Goal: Task Accomplishment & Management: Manage account settings

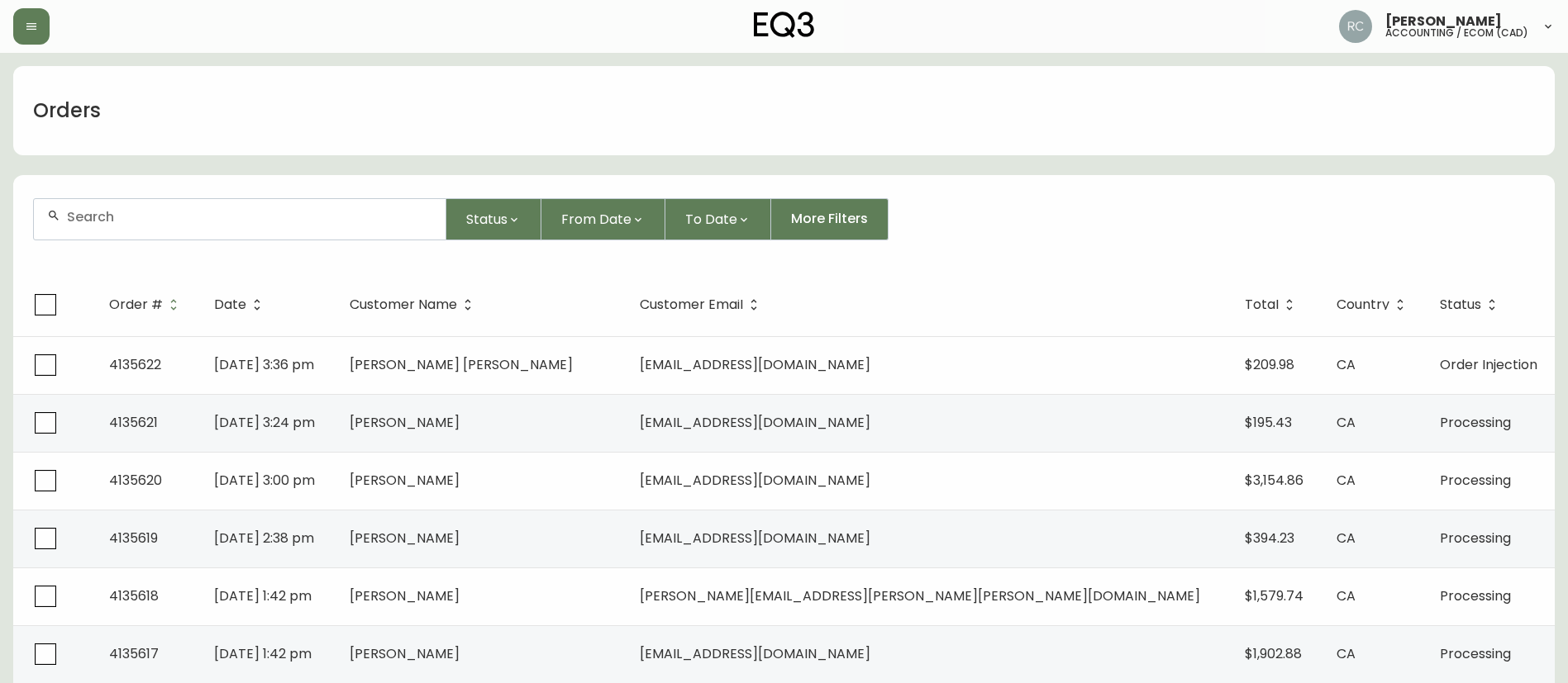
click at [309, 209] on input "text" at bounding box center [250, 217] width 365 height 16
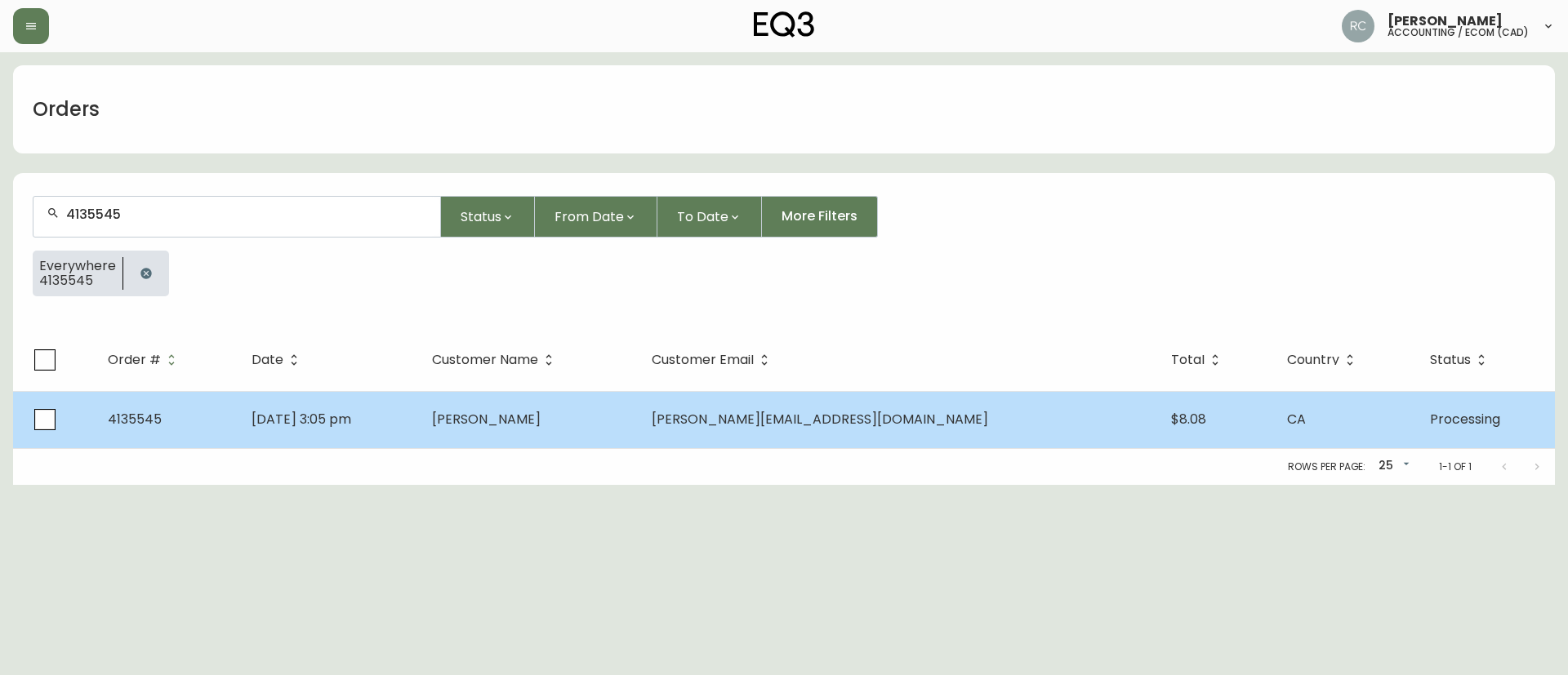
type input "4135545"
click at [608, 408] on td "Bridget Brown" at bounding box center [529, 420] width 220 height 57
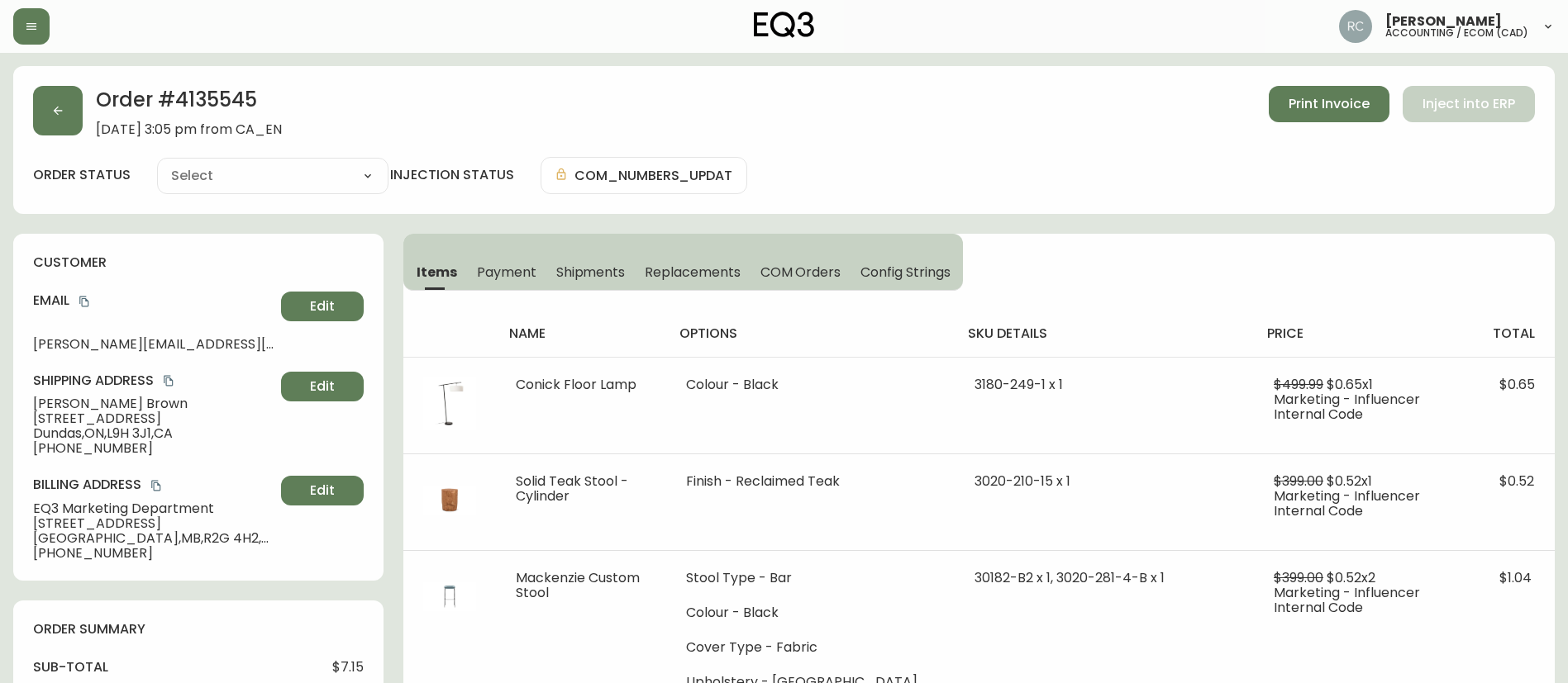
type input "Processing"
drag, startPoint x: 272, startPoint y: 109, endPoint x: 194, endPoint y: 100, distance: 78.5
click at [270, 109] on h2 "Order # 4135545" at bounding box center [189, 104] width 186 height 37
click at [209, 96] on h2 "Order # 4135545" at bounding box center [189, 104] width 186 height 37
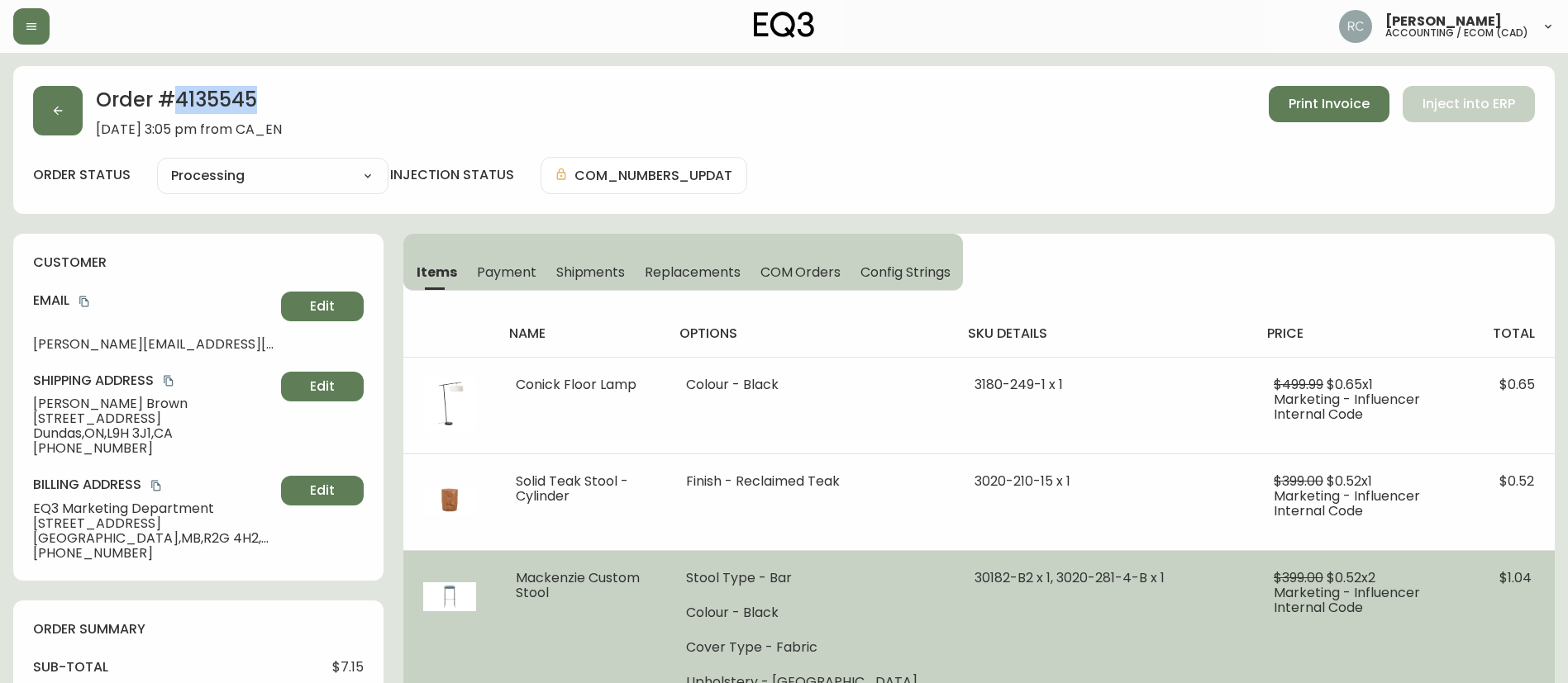
copy h2 "4135545"
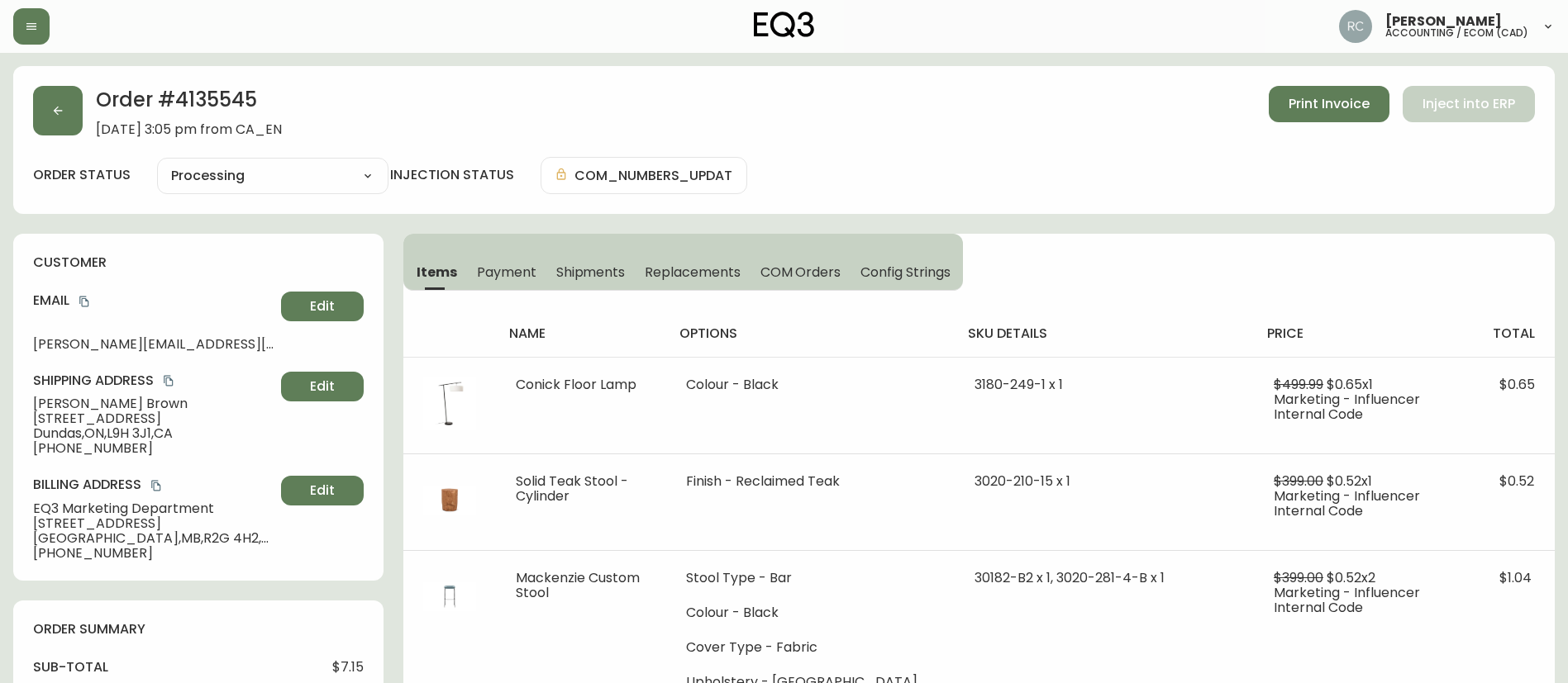
click at [37, 403] on span "Bridget Brown" at bounding box center [154, 403] width 242 height 15
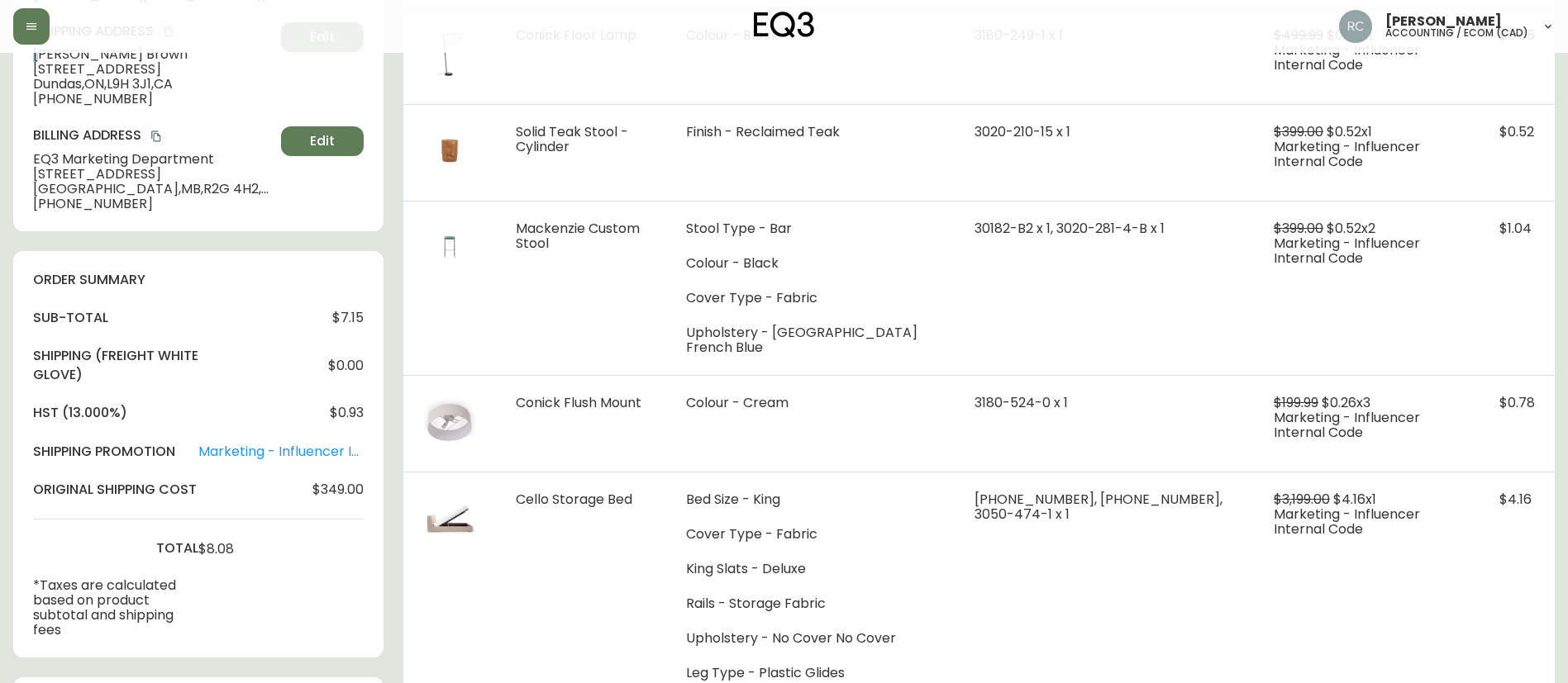
scroll to position [713, 0]
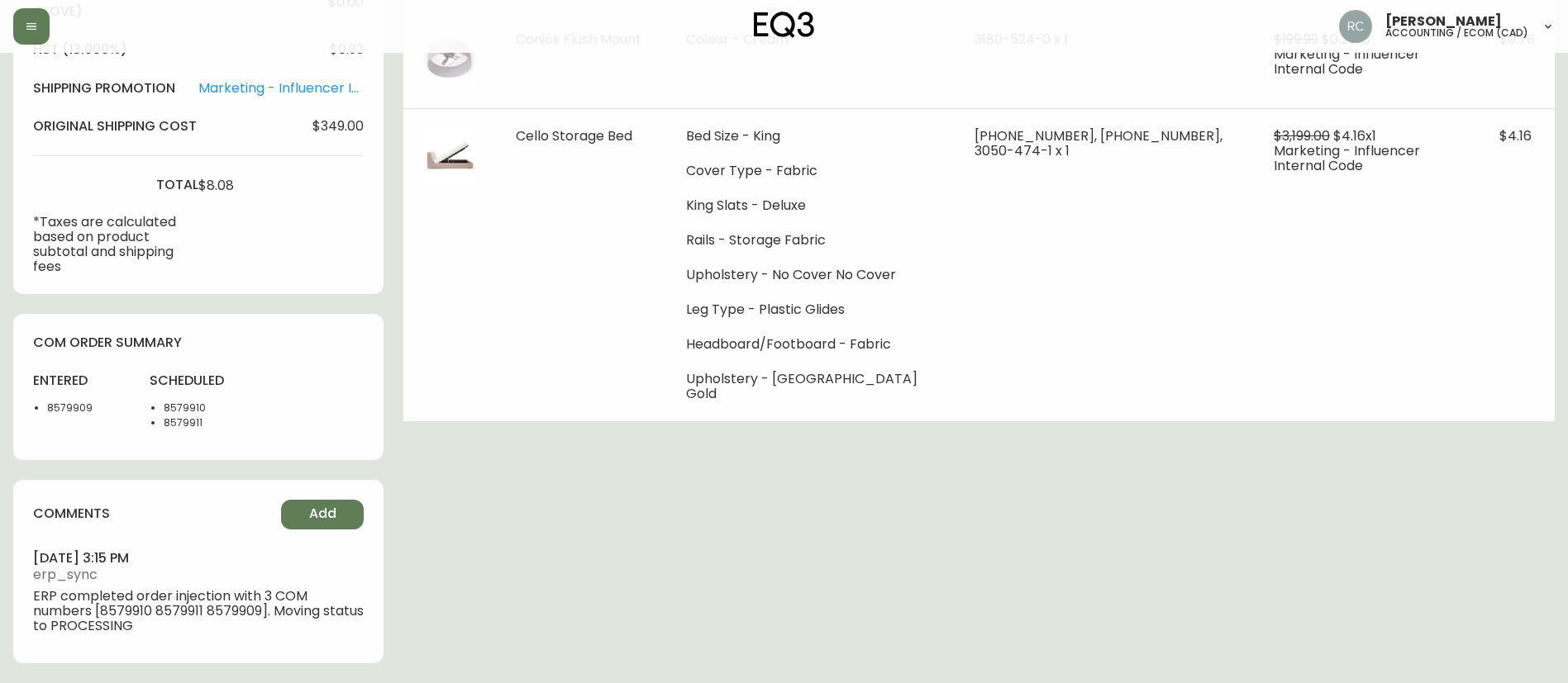
click at [81, 410] on li "8579909" at bounding box center [89, 408] width 82 height 15
copy li "8579909"
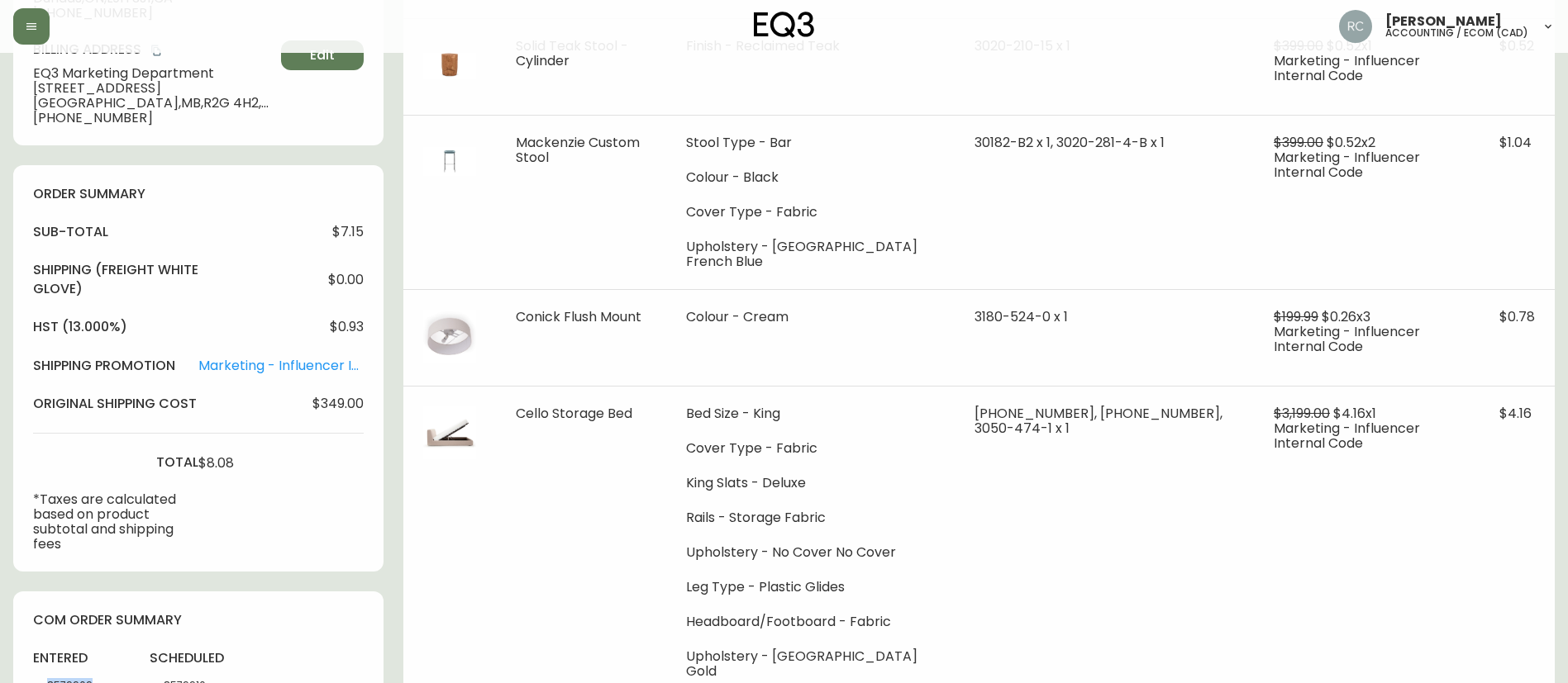
scroll to position [0, 0]
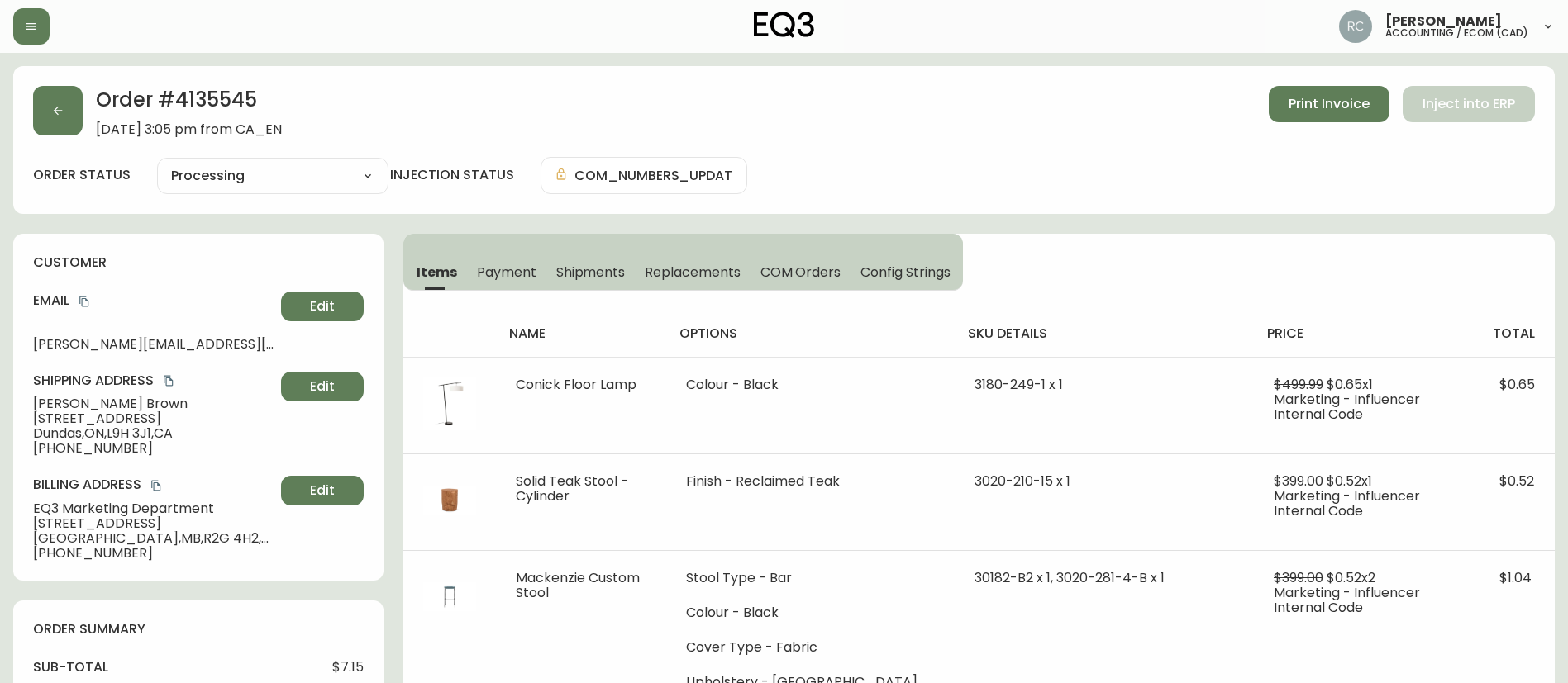
click at [244, 156] on div "Order # 4135545 September 26, 2025 at 3:05 pm from CA_EN Print Invoice Inject i…" at bounding box center [784, 139] width 1541 height 148
drag, startPoint x: 233, startPoint y: 171, endPoint x: 234, endPoint y: 181, distance: 10.0
click at [233, 171] on select "Cancelled Fully Shipped Processing Partially Shipped" at bounding box center [273, 176] width 232 height 25
click at [157, 164] on select "Cancelled Fully Shipped Processing Partially Shipped" at bounding box center [273, 176] width 232 height 25
select select "PROCESSING"
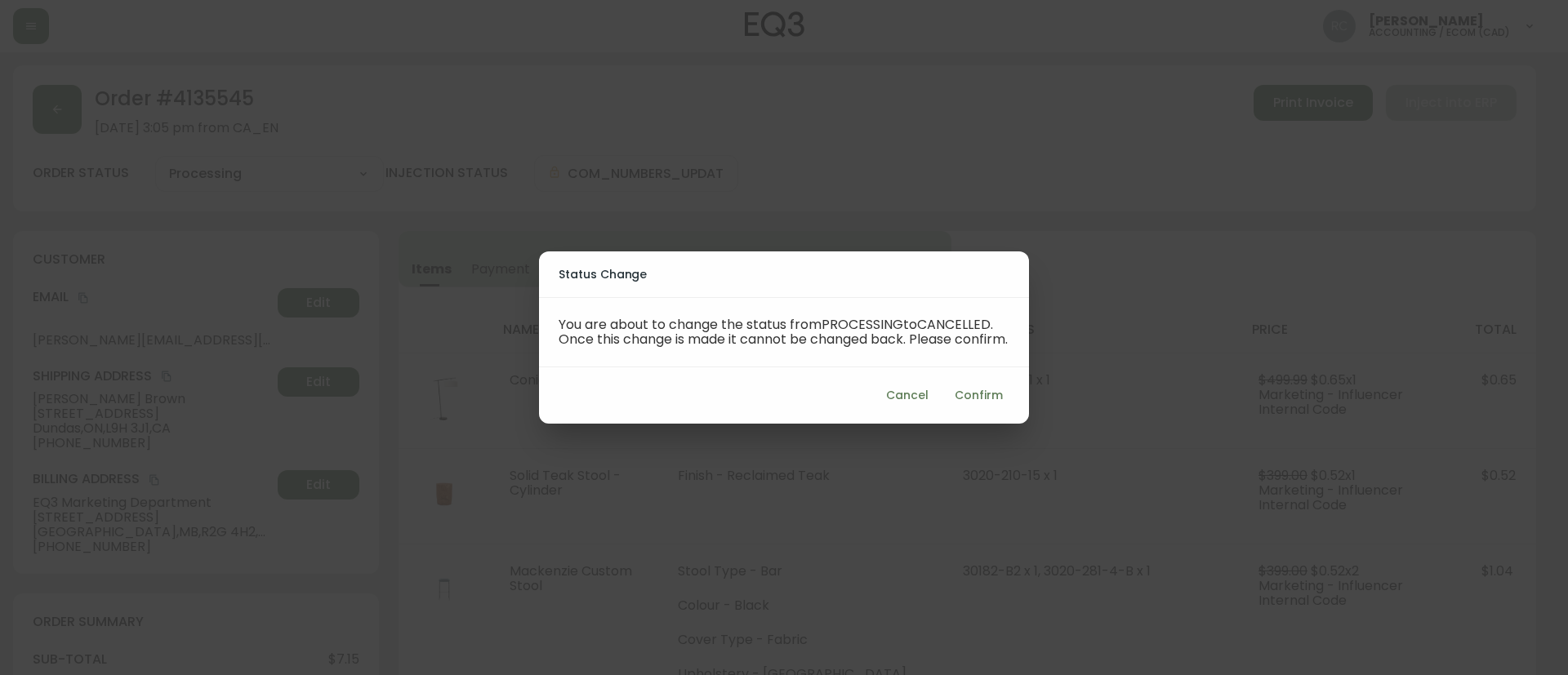
click at [974, 406] on span "Confirm" at bounding box center [978, 395] width 49 height 20
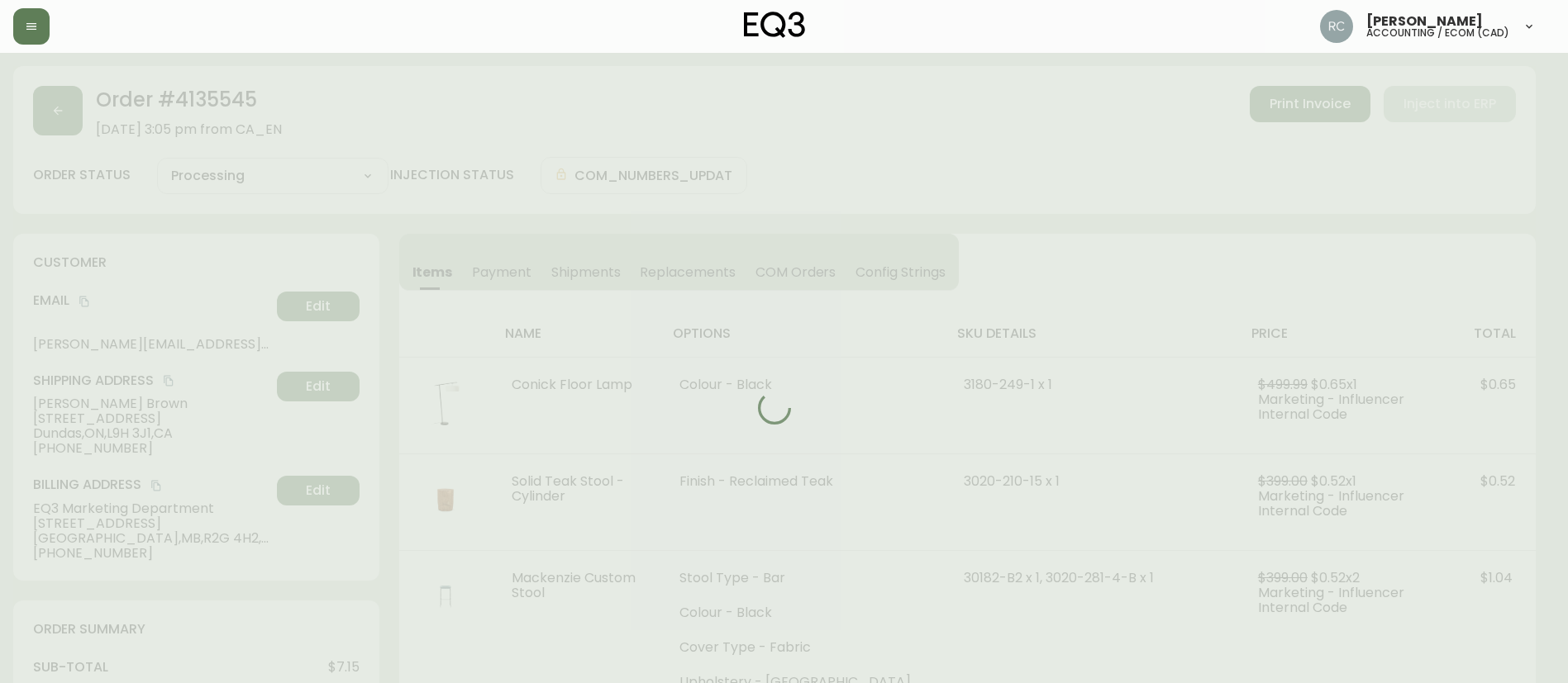
type input "Cancelled"
select select "CANCELLED"
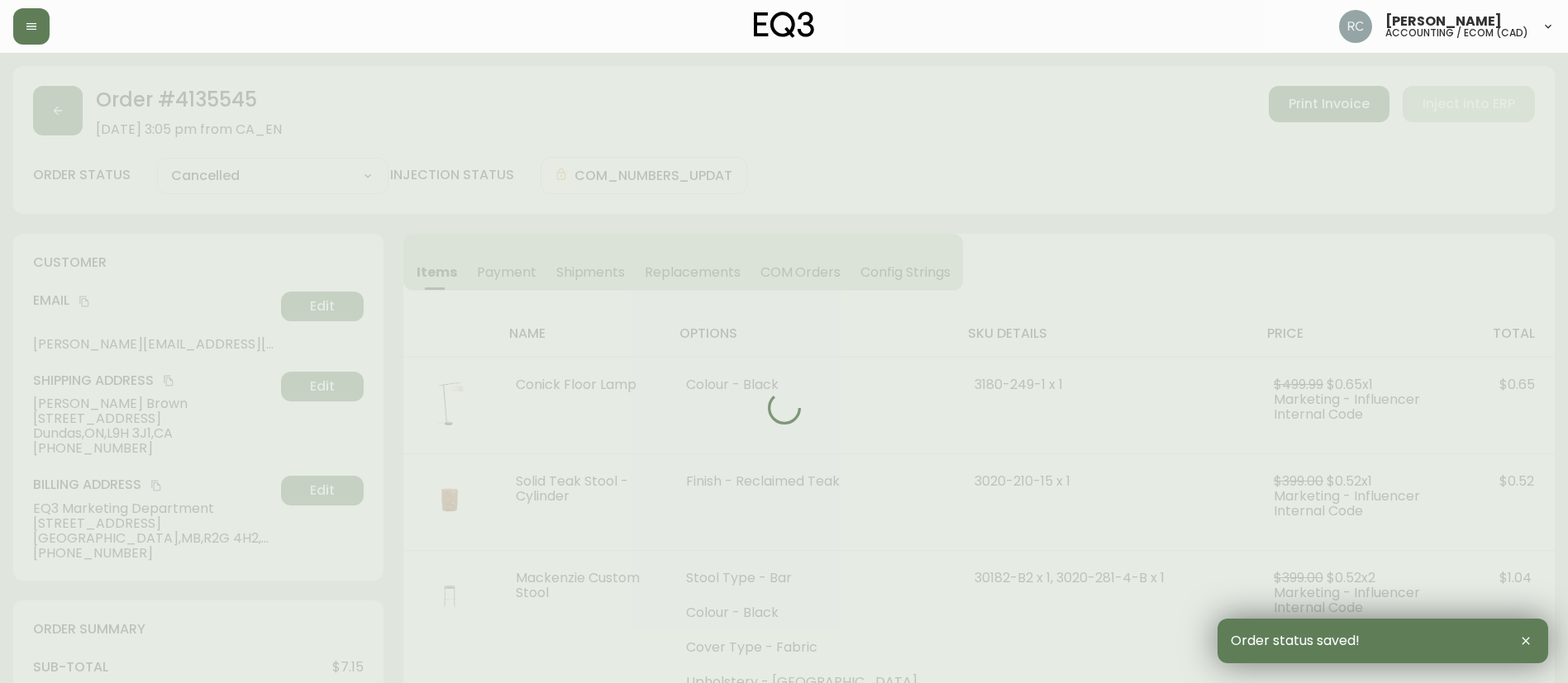
click at [497, 273] on span "Payment" at bounding box center [506, 272] width 60 height 17
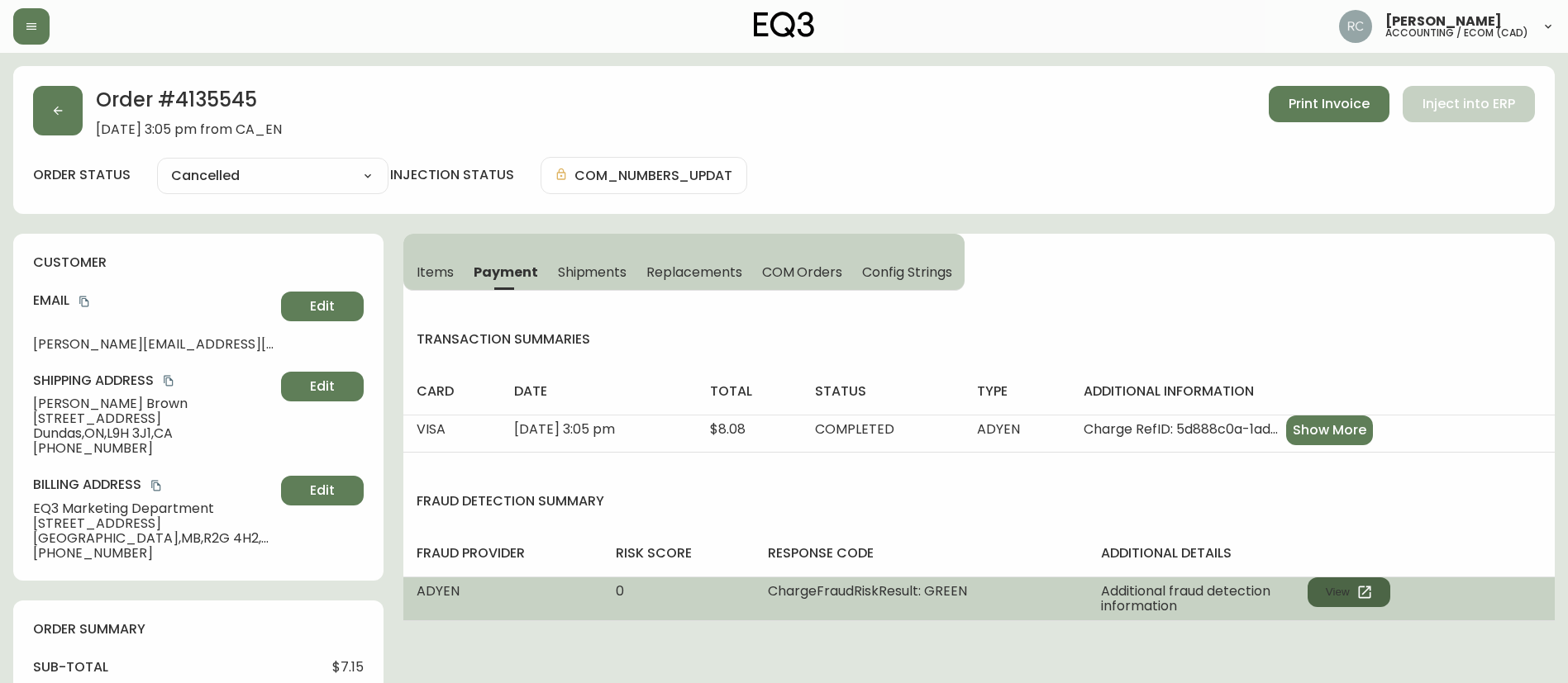
click at [1331, 586] on button "View" at bounding box center [1349, 592] width 82 height 30
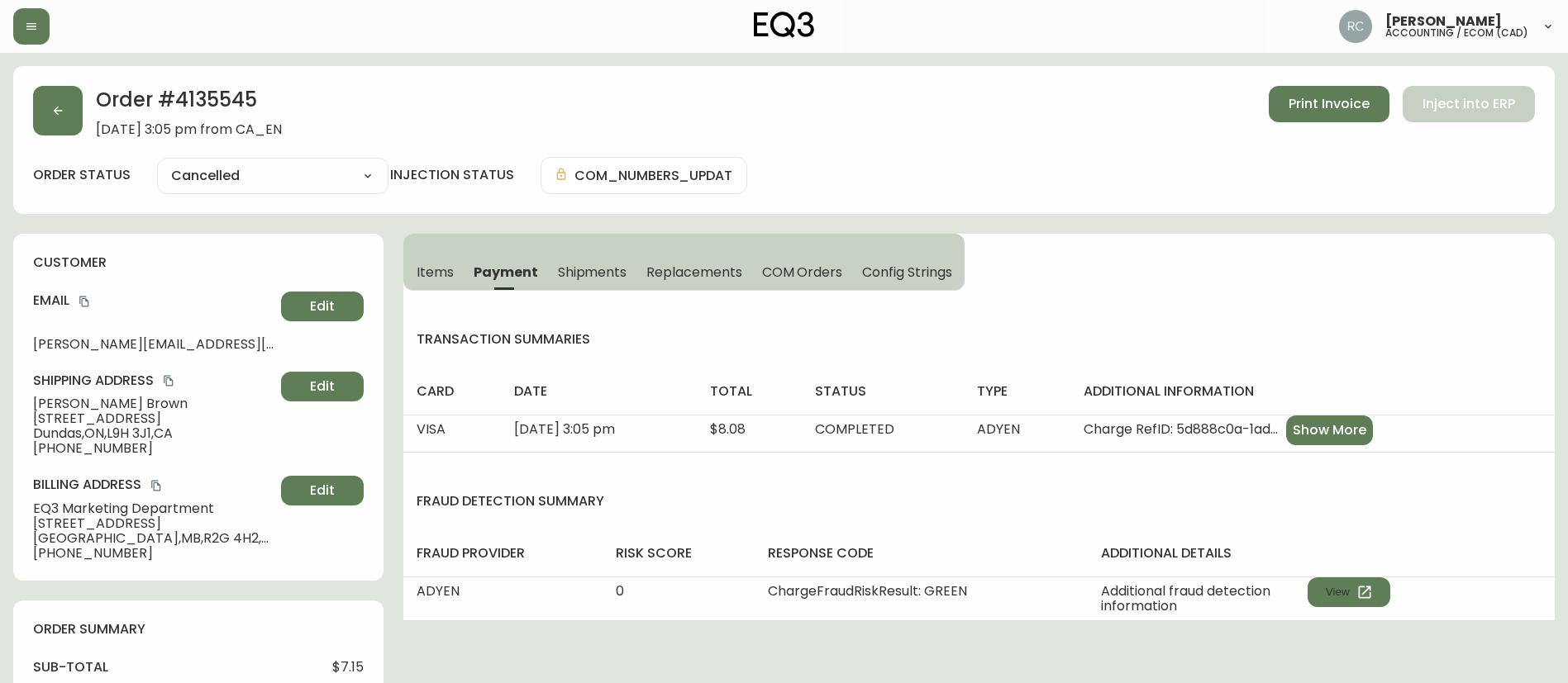
click at [231, 98] on h2 "Order # 4135545" at bounding box center [189, 104] width 186 height 37
click at [226, 97] on h2 "Order # 4135545" at bounding box center [189, 104] width 186 height 37
click at [352, 664] on span "$7.15" at bounding box center [347, 667] width 31 height 15
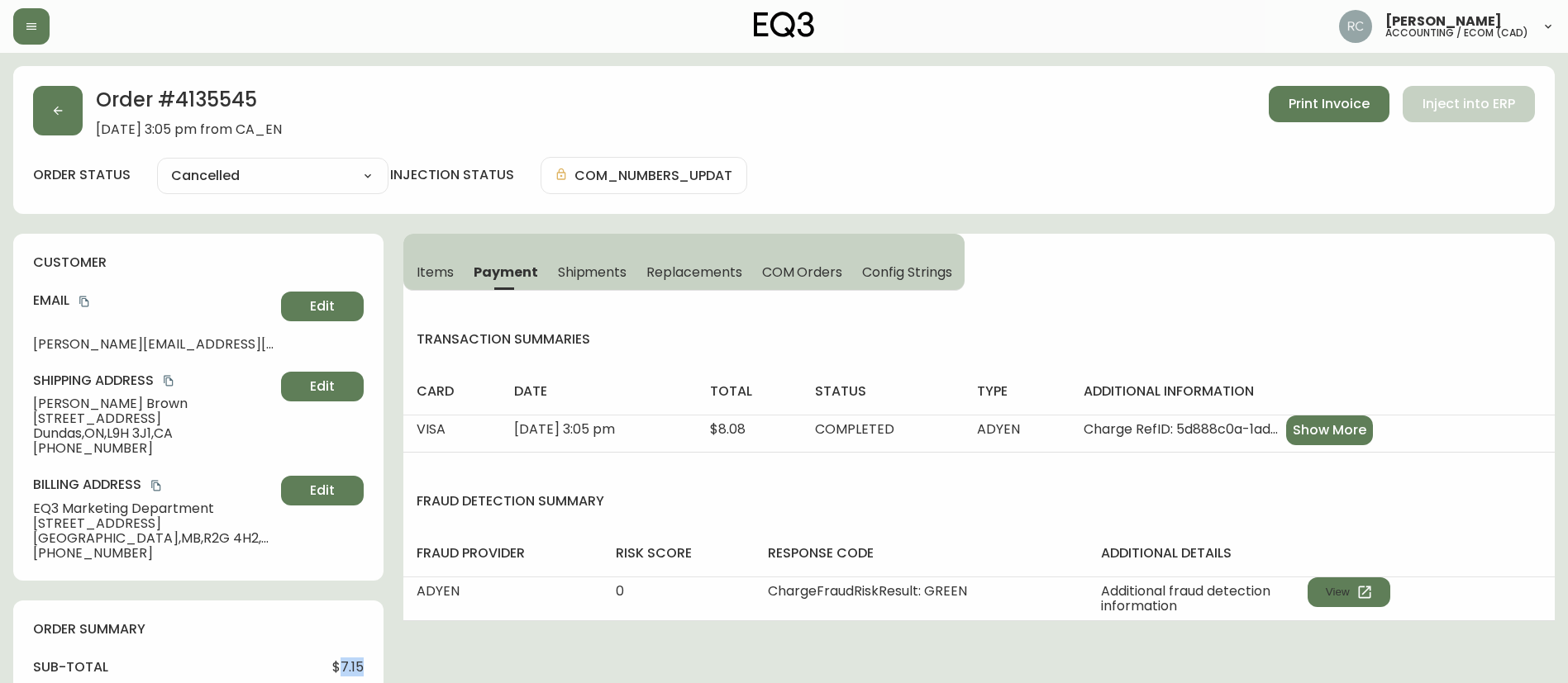
click at [352, 664] on span "$7.15" at bounding box center [347, 667] width 31 height 15
copy span "7.15"
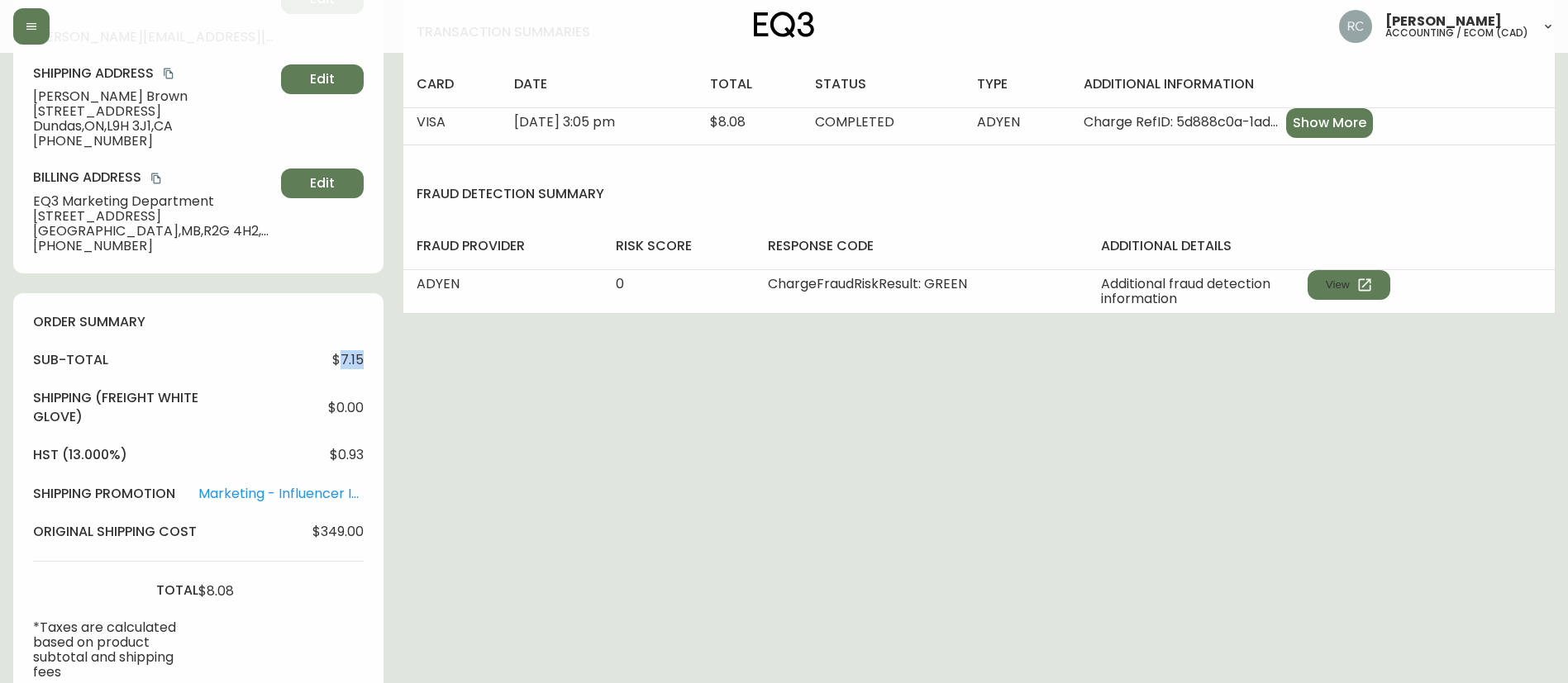
scroll to position [331, 0]
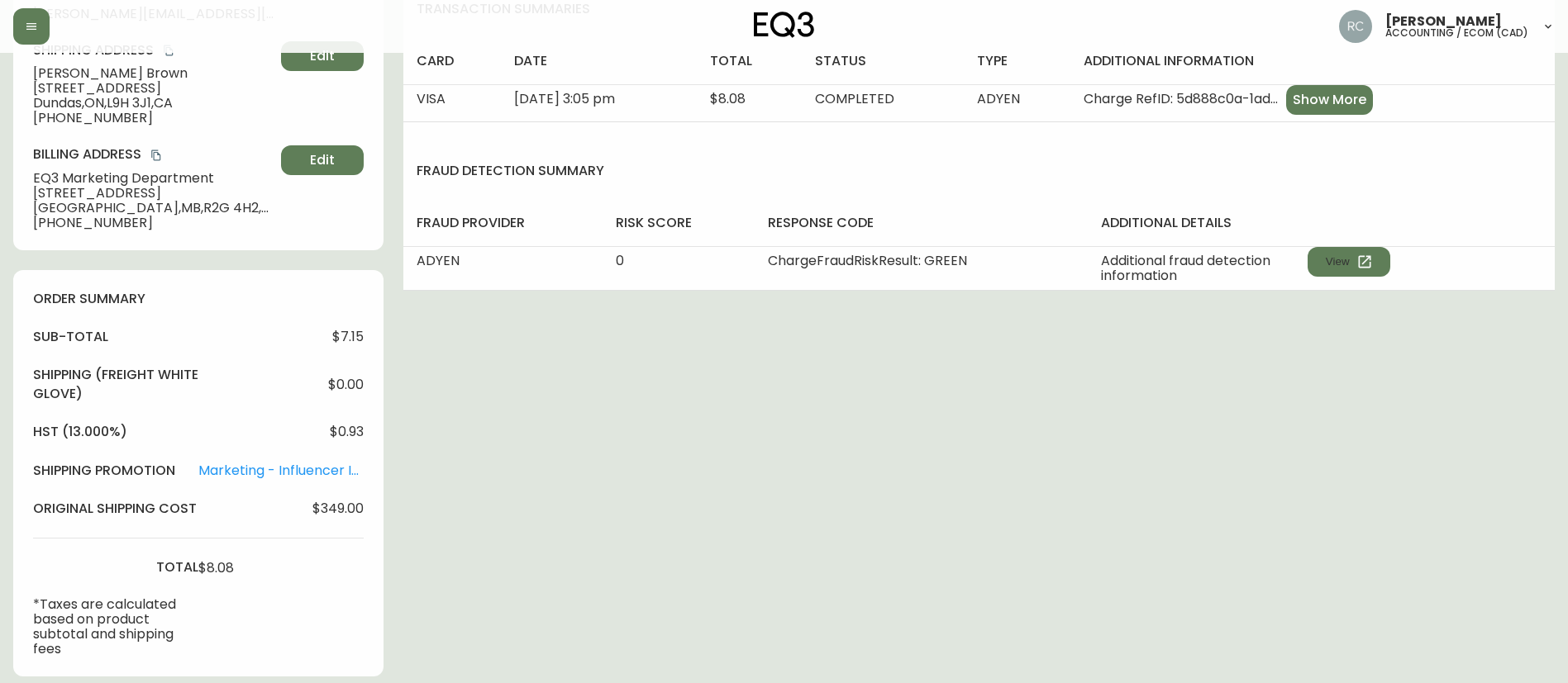
click at [349, 511] on span "$349.00" at bounding box center [337, 509] width 51 height 15
click at [206, 569] on span "$8.08" at bounding box center [216, 568] width 36 height 15
copy span "8.08"
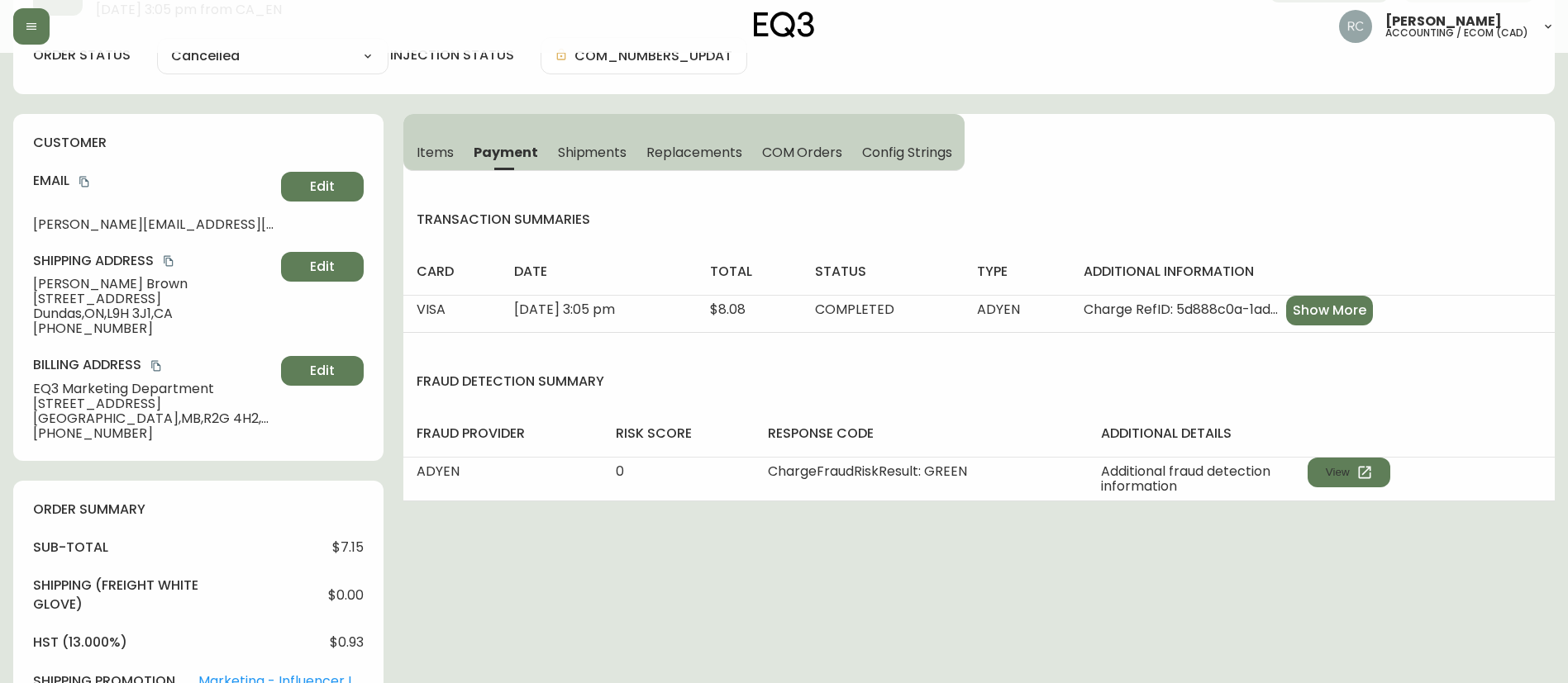
scroll to position [0, 0]
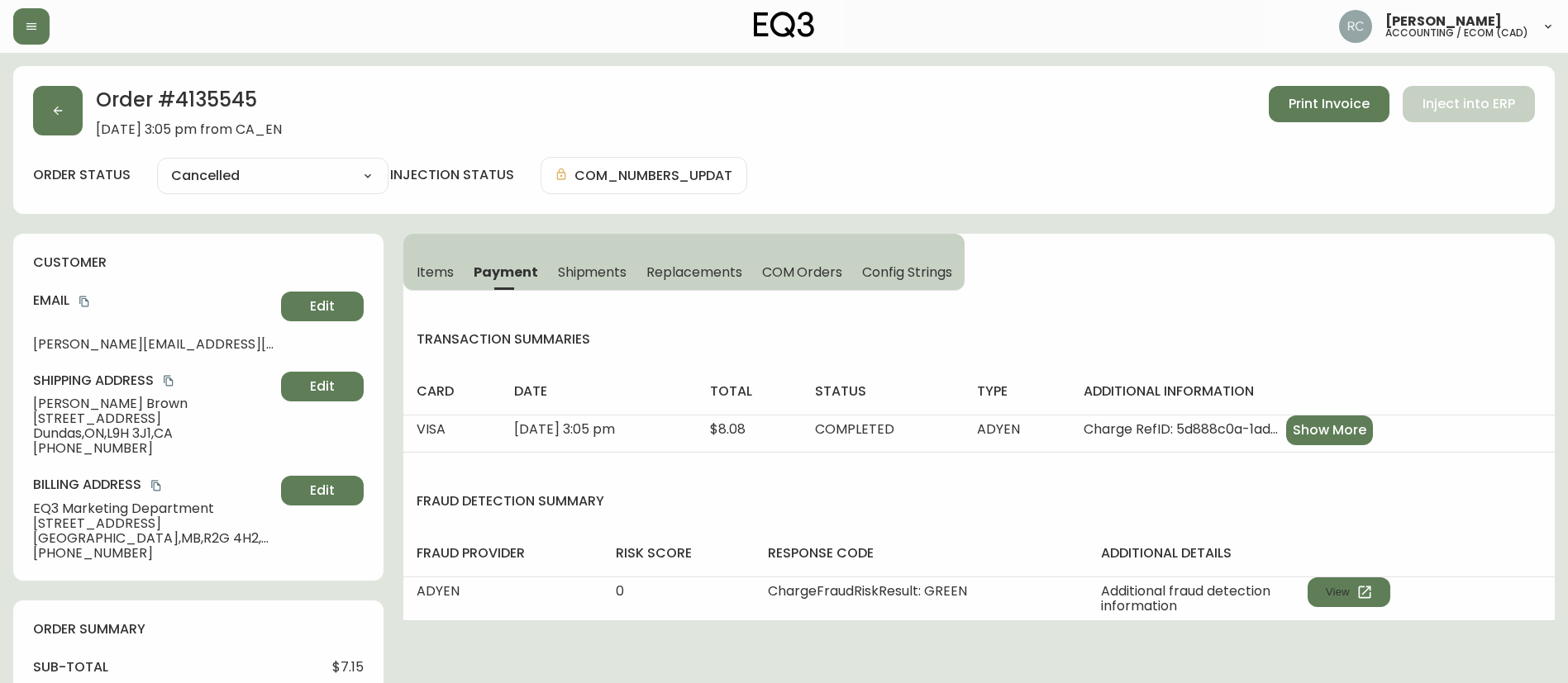
click at [214, 88] on h2 "Order # 4135545" at bounding box center [189, 104] width 186 height 37
copy h2 "4135545"
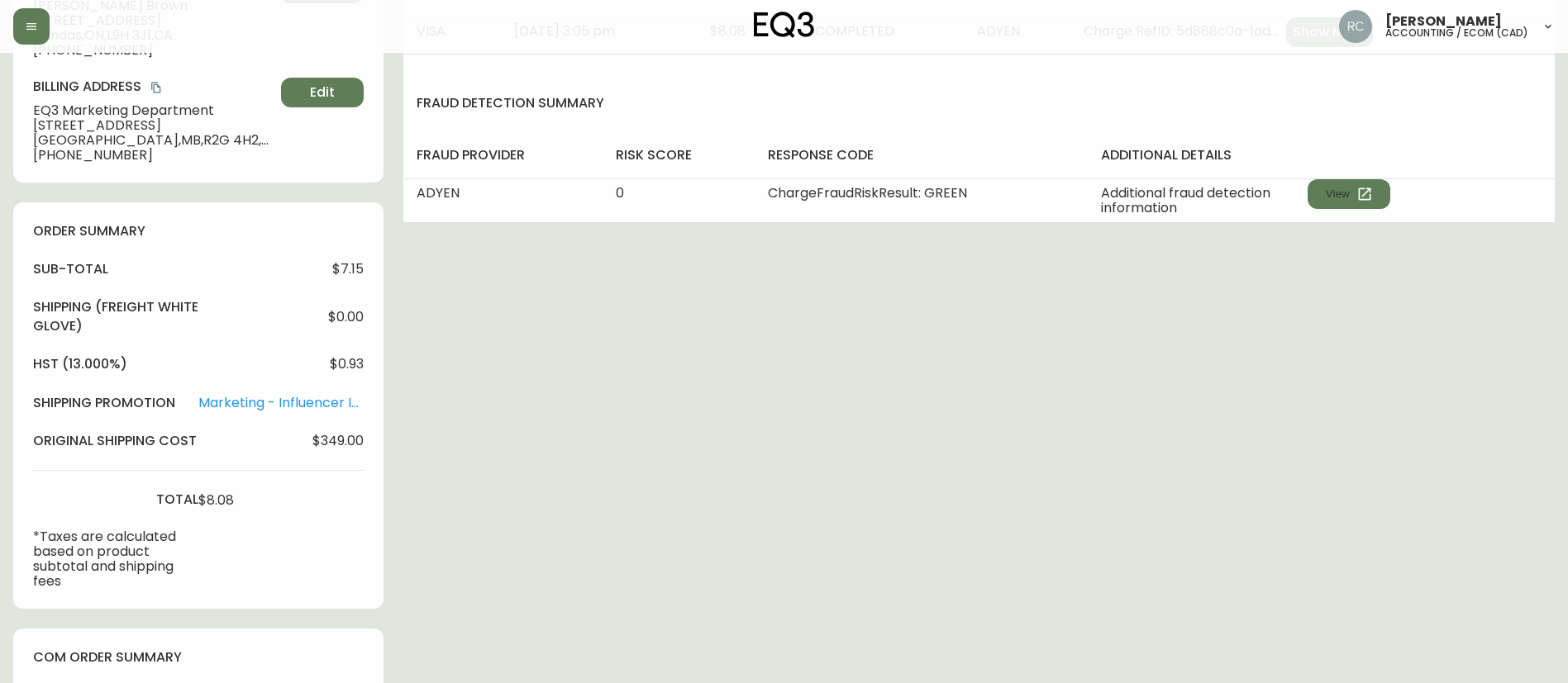
scroll to position [788, 0]
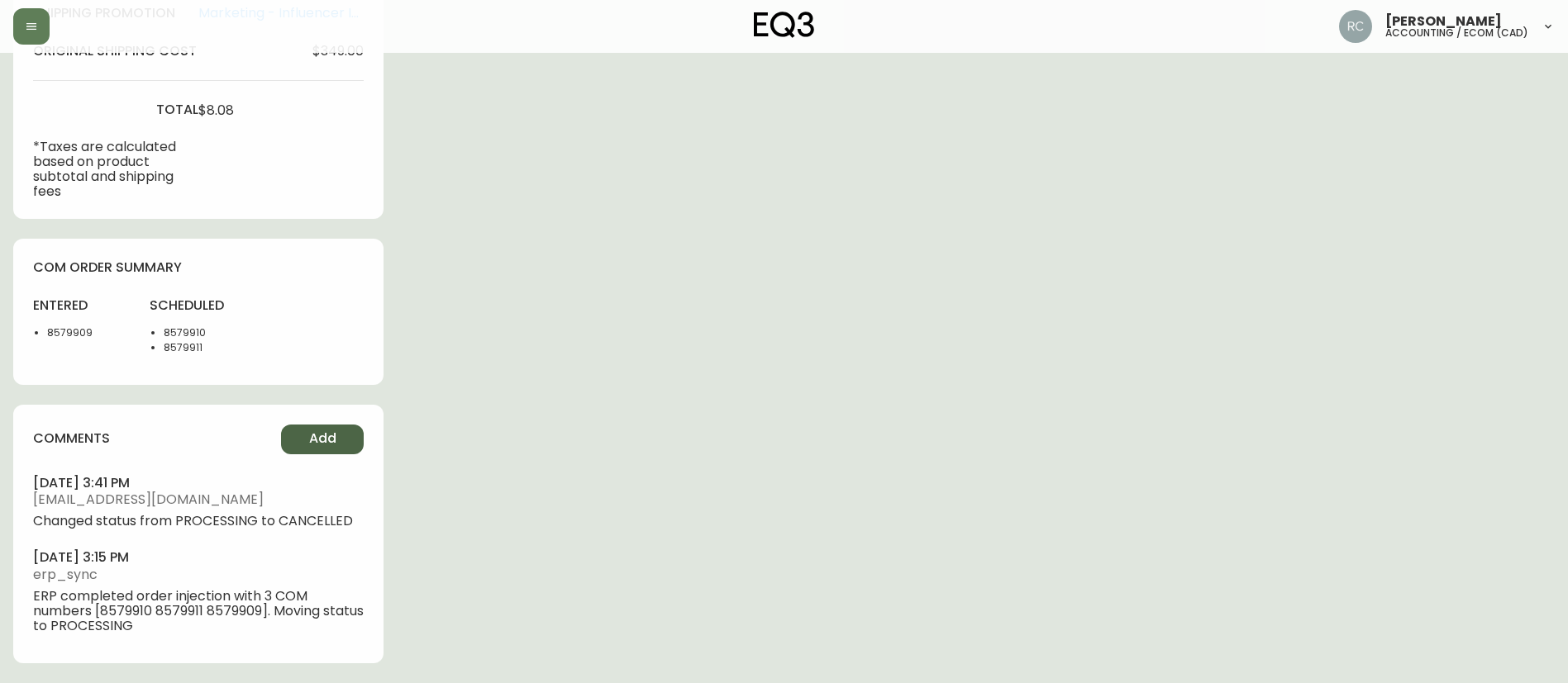
click at [323, 425] on button "Add" at bounding box center [322, 439] width 82 height 30
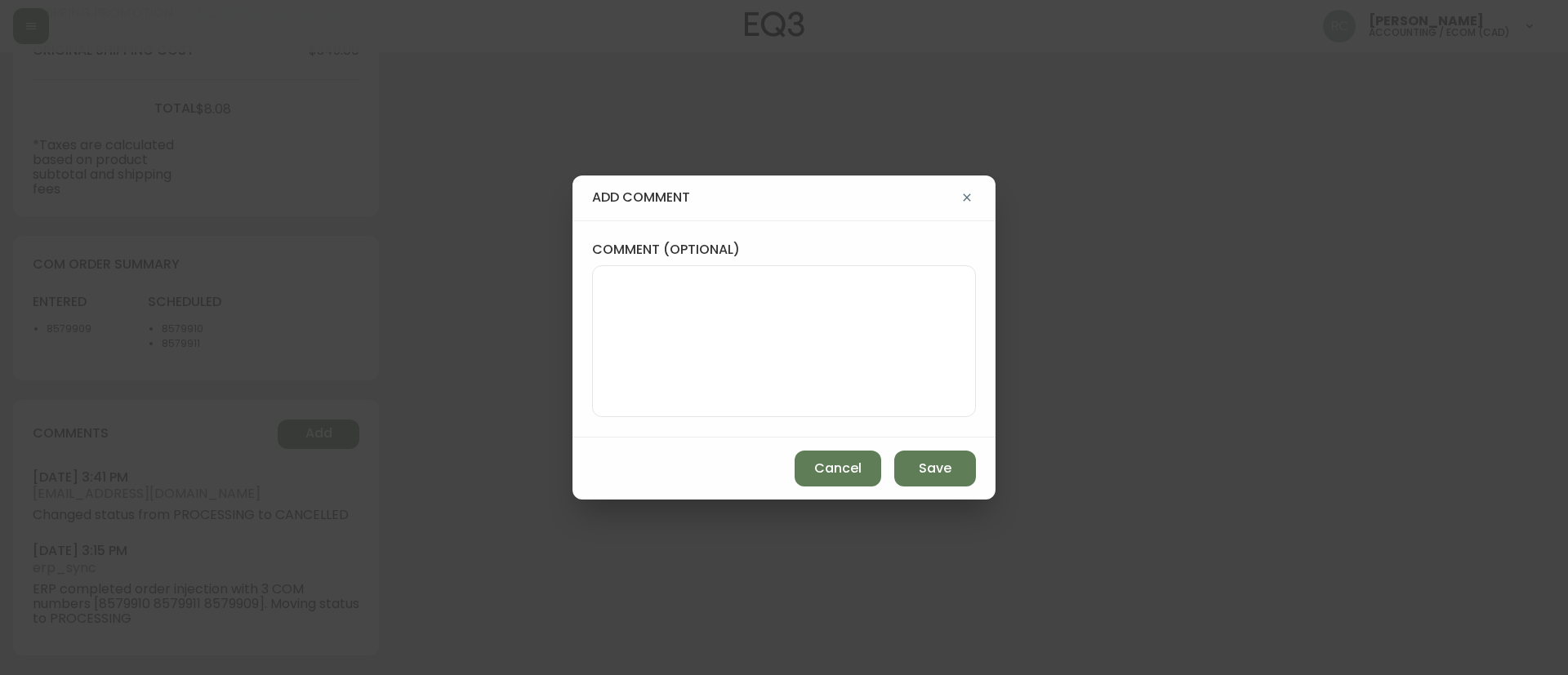
click at [857, 301] on textarea "comment (optional)" at bounding box center [783, 341] width 356 height 131
type textarea "DUPE INFLUENCER ORDER - DELETED IN AS400 - REFUNDED IN ADYEN"
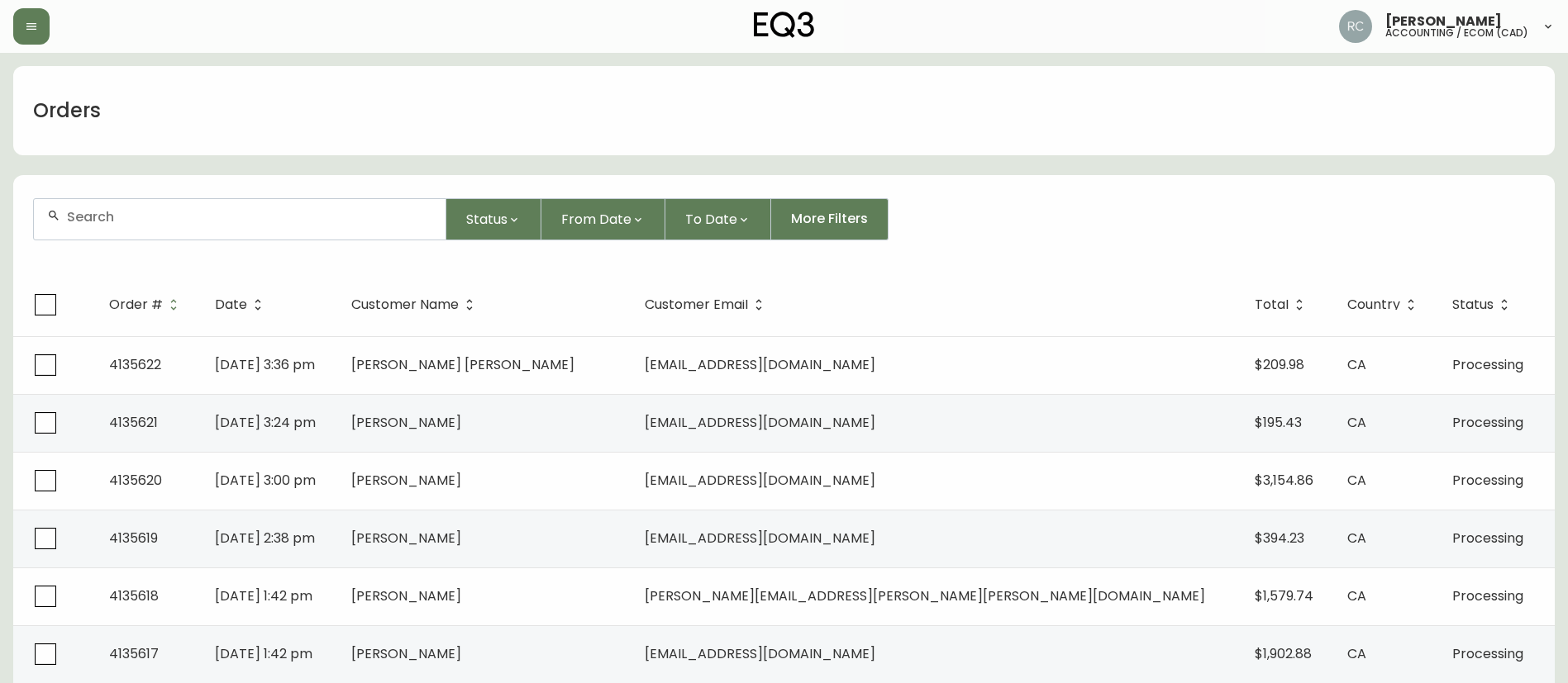
drag, startPoint x: 297, startPoint y: 250, endPoint x: 319, endPoint y: 230, distance: 29.7
click at [297, 250] on form "Status From Date To Date More Filters" at bounding box center [784, 226] width 1541 height 95
click at [326, 221] on input "text" at bounding box center [250, 217] width 365 height 16
paste input "4135097"
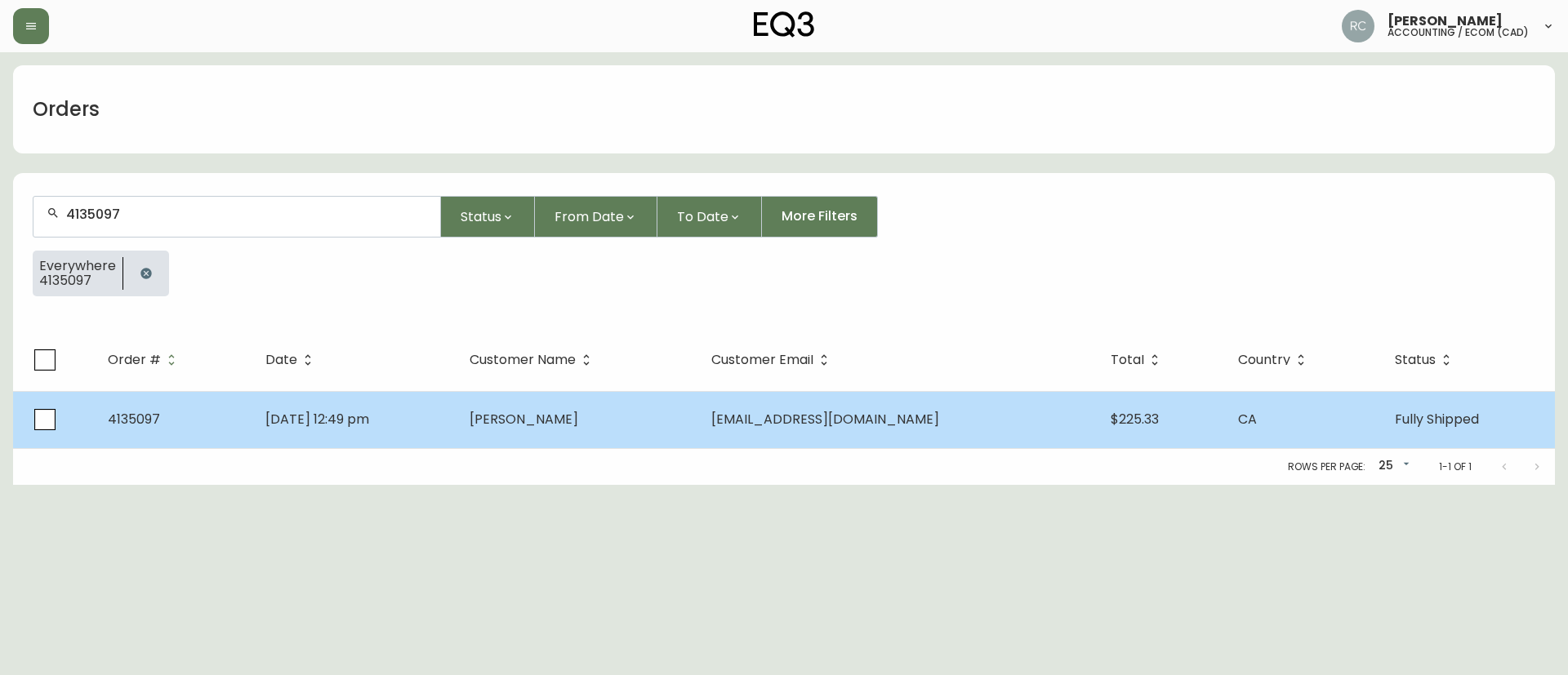
type input "4135097"
click at [369, 420] on span "Sep 04 2025, 12:49 pm" at bounding box center [316, 419] width 103 height 19
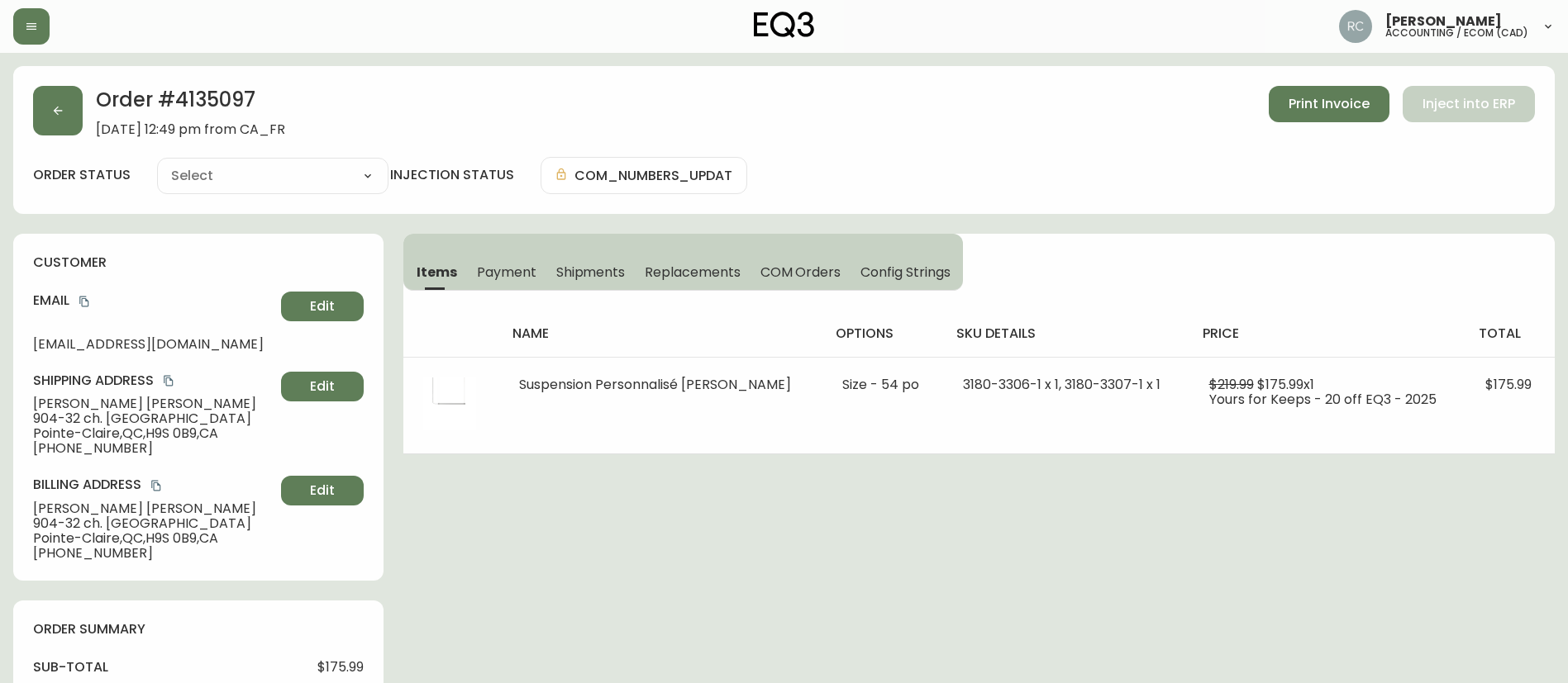
type input "Fully Shipped"
select select "FULLY_SHIPPED"
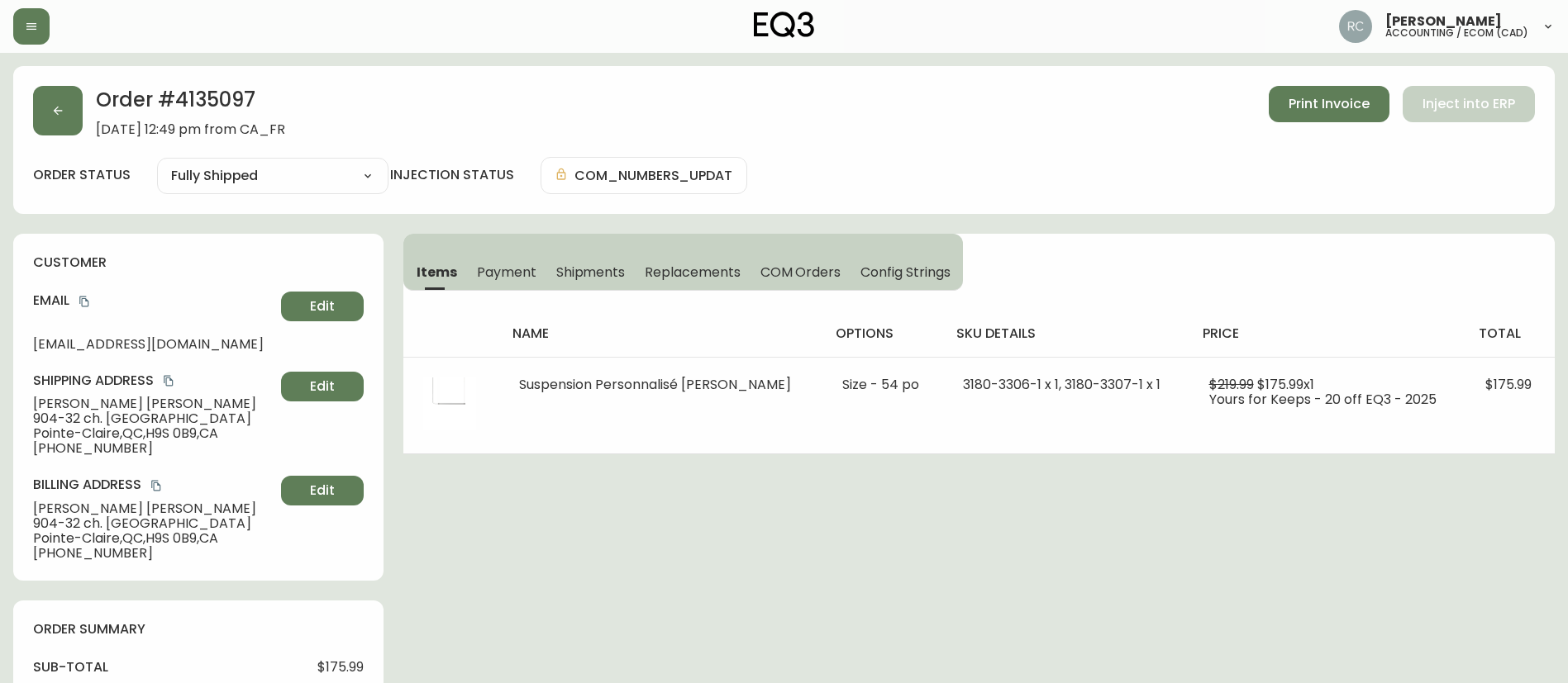
click at [840, 282] on button "COM Orders" at bounding box center [801, 272] width 101 height 37
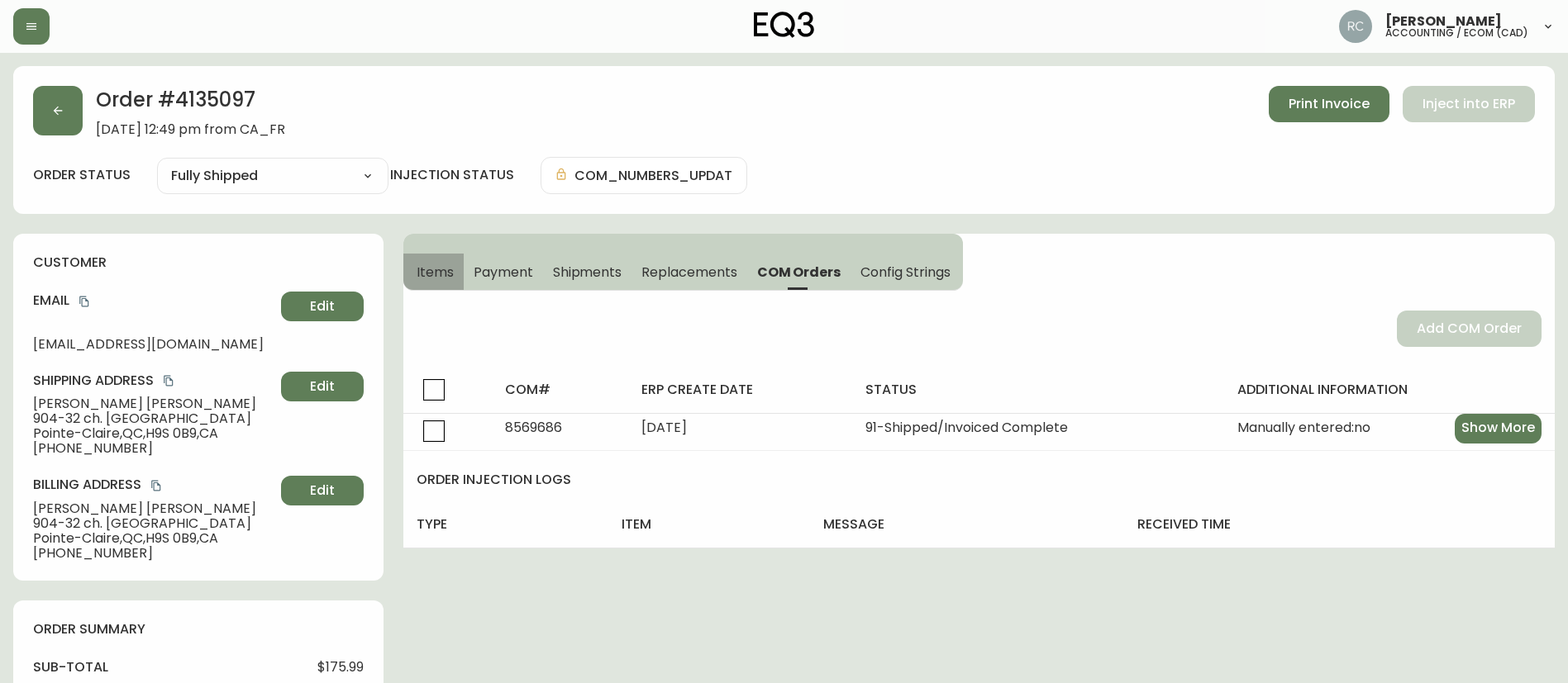
click at [439, 272] on span "Items" at bounding box center [436, 272] width 38 height 17
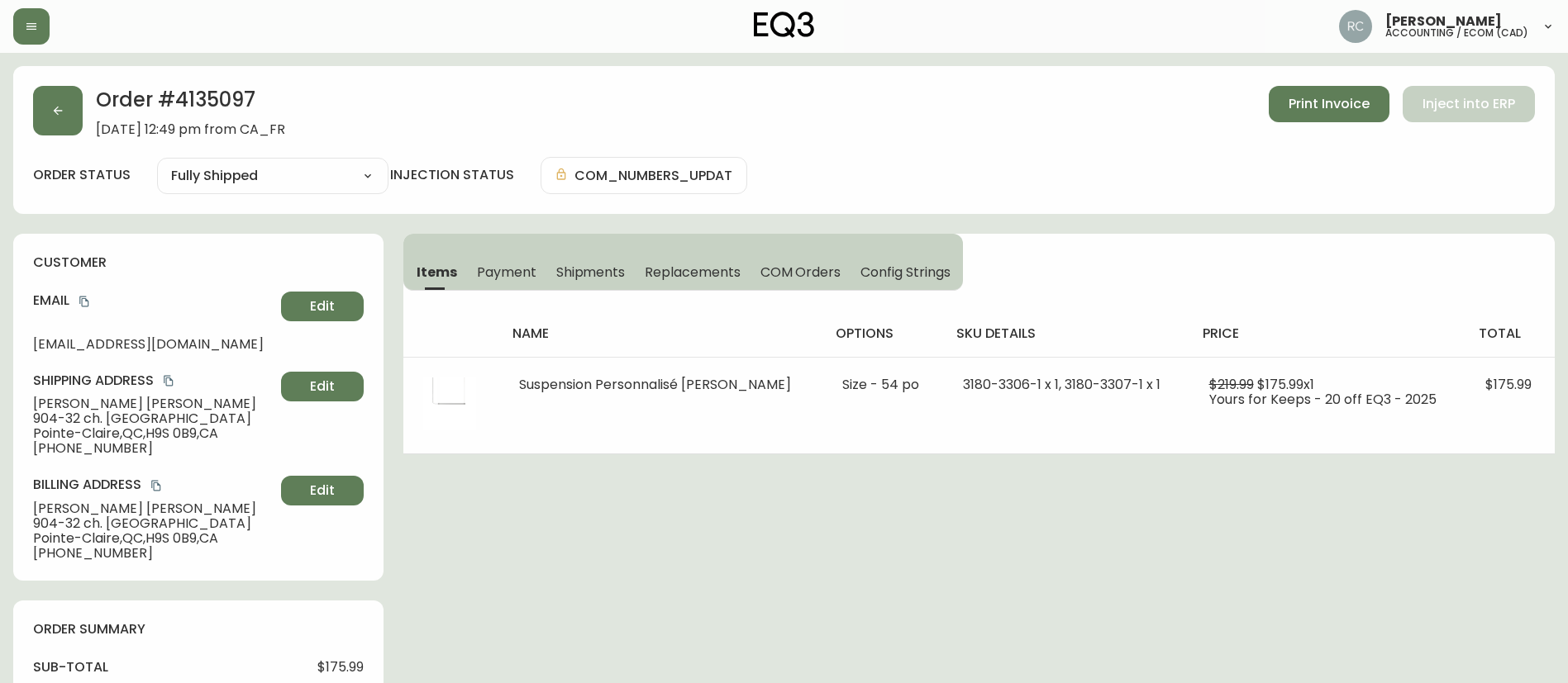
click at [945, 200] on div "Order # 4135097 September 4, 2025 at 12:49 pm from CA_FR Print Invoice Inject i…" at bounding box center [784, 139] width 1541 height 148
click at [957, 195] on div "Order # 4135097 September 4, 2025 at 12:49 pm from CA_FR Print Invoice Inject i…" at bounding box center [784, 139] width 1541 height 148
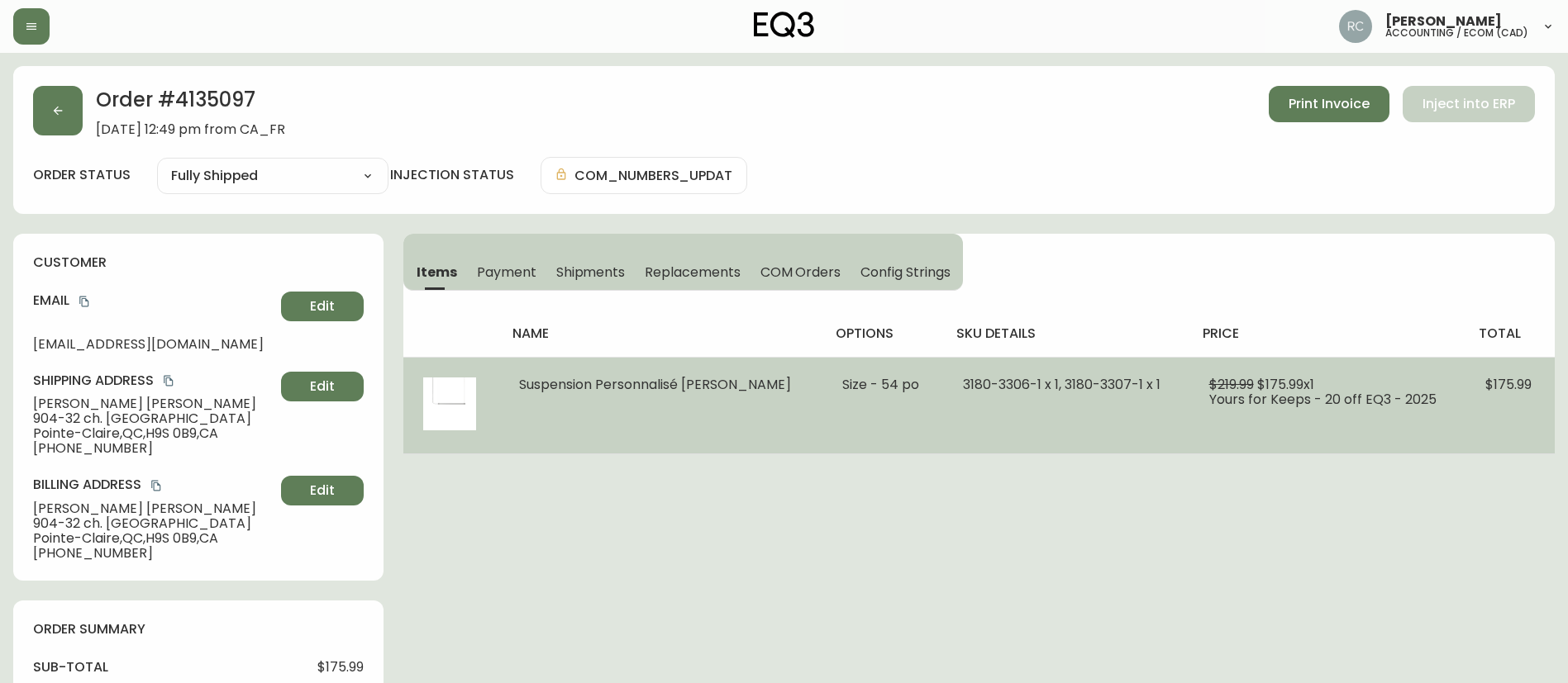
click at [985, 386] on span "3180-3306-1 x 1, 3180-3307-1 x 1" at bounding box center [1061, 384] width 198 height 19
click at [1004, 386] on span "3180-3306-1 x 1, 3180-3307-1 x 1" at bounding box center [1061, 384] width 198 height 19
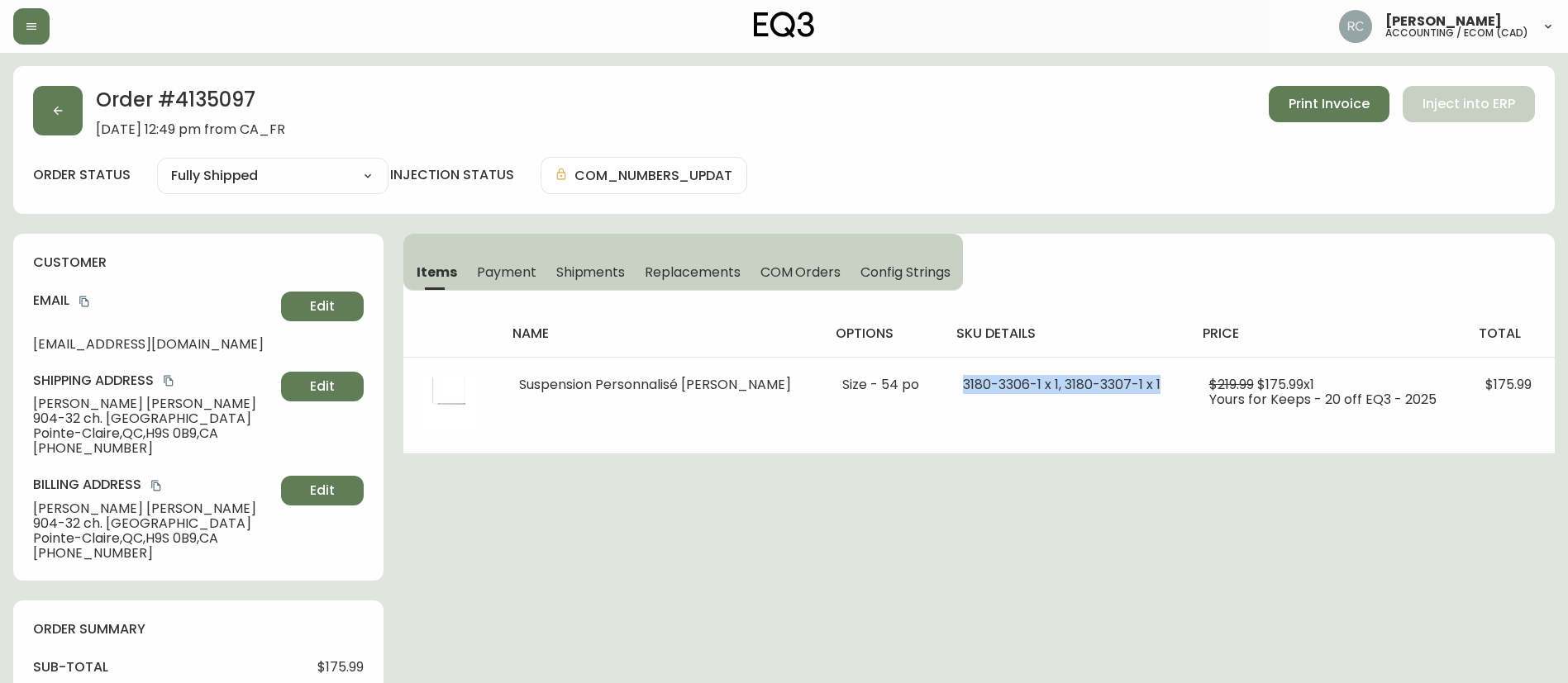
copy span "3180-3306-1 x 1, 3180-3307-1 x 1"
drag, startPoint x: 802, startPoint y: 263, endPoint x: 810, endPoint y: 257, distance: 10.0
click at [801, 264] on span "COM Orders" at bounding box center [801, 272] width 81 height 17
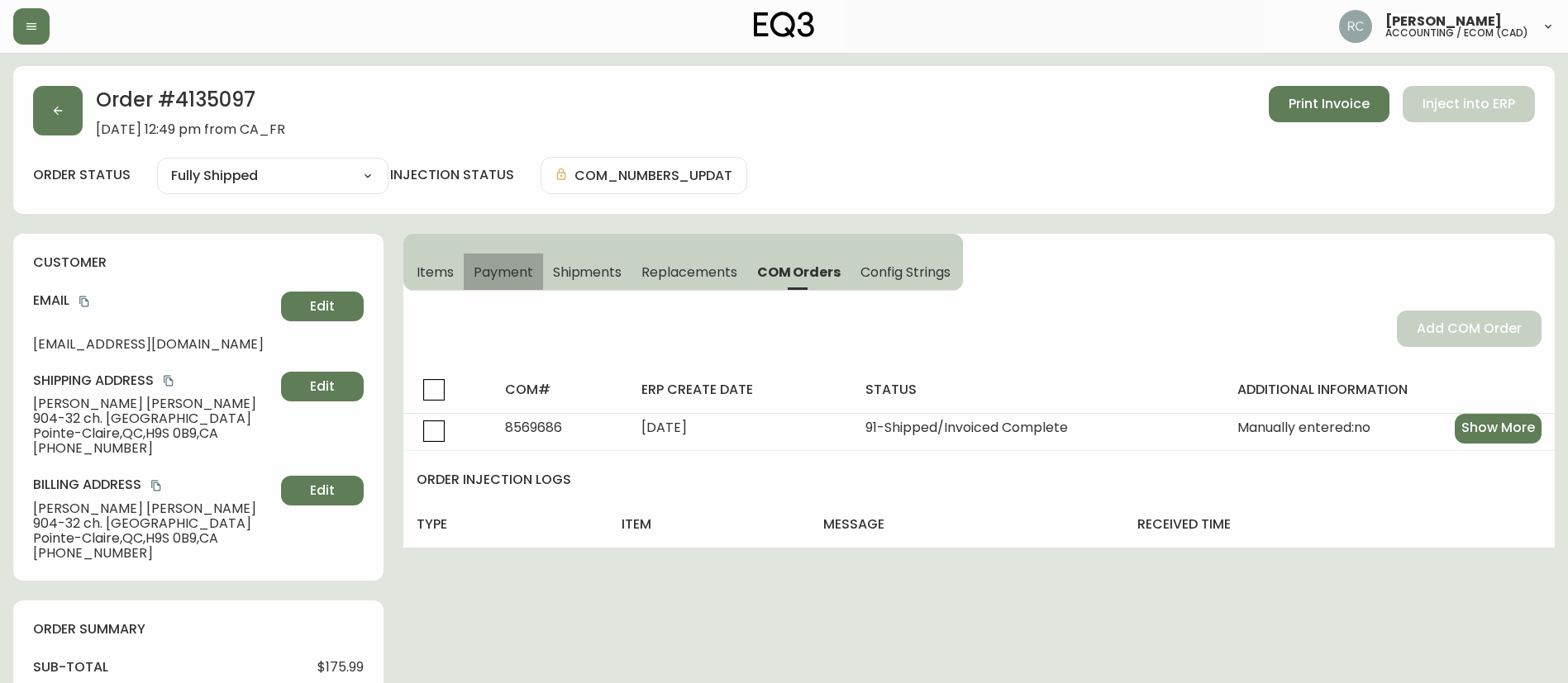
click at [521, 272] on span "Payment" at bounding box center [503, 272] width 60 height 17
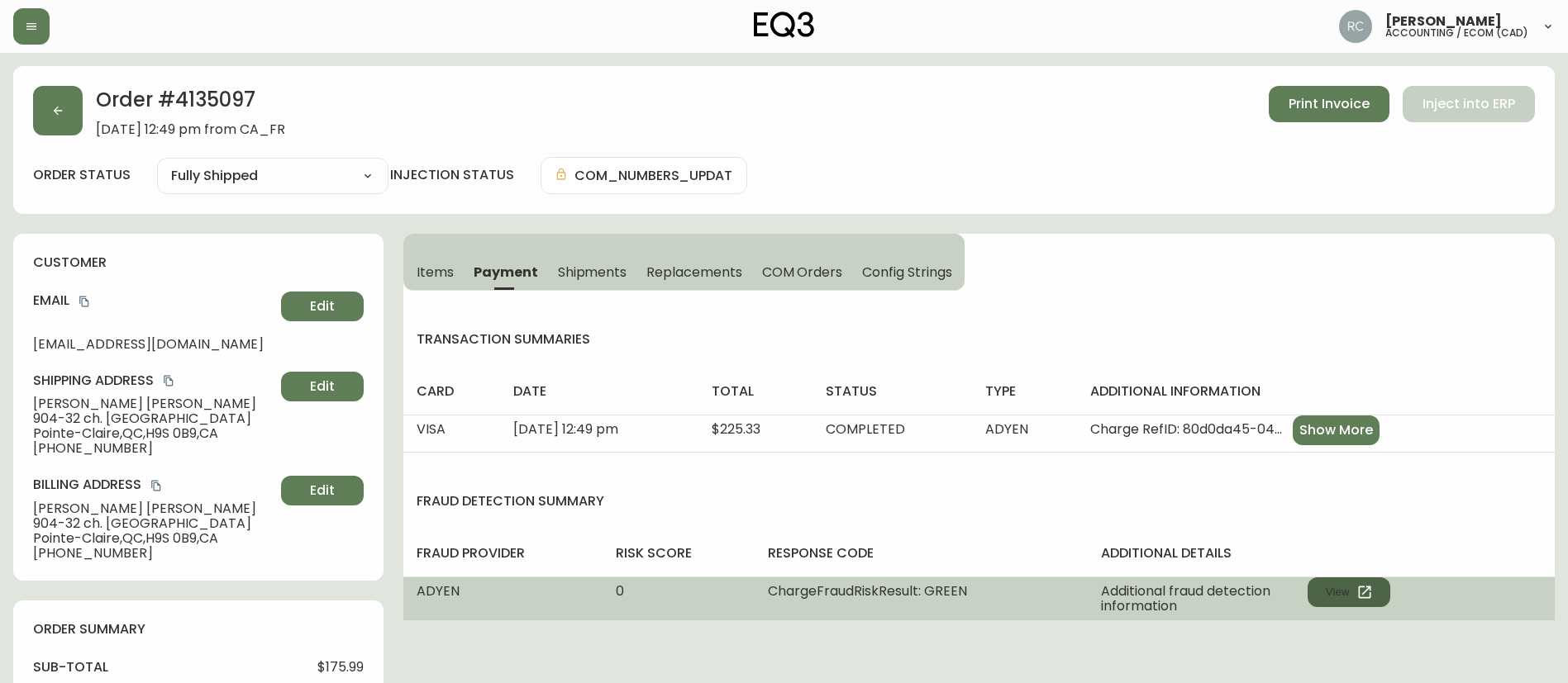
click at [1335, 585] on button "View" at bounding box center [1349, 592] width 82 height 30
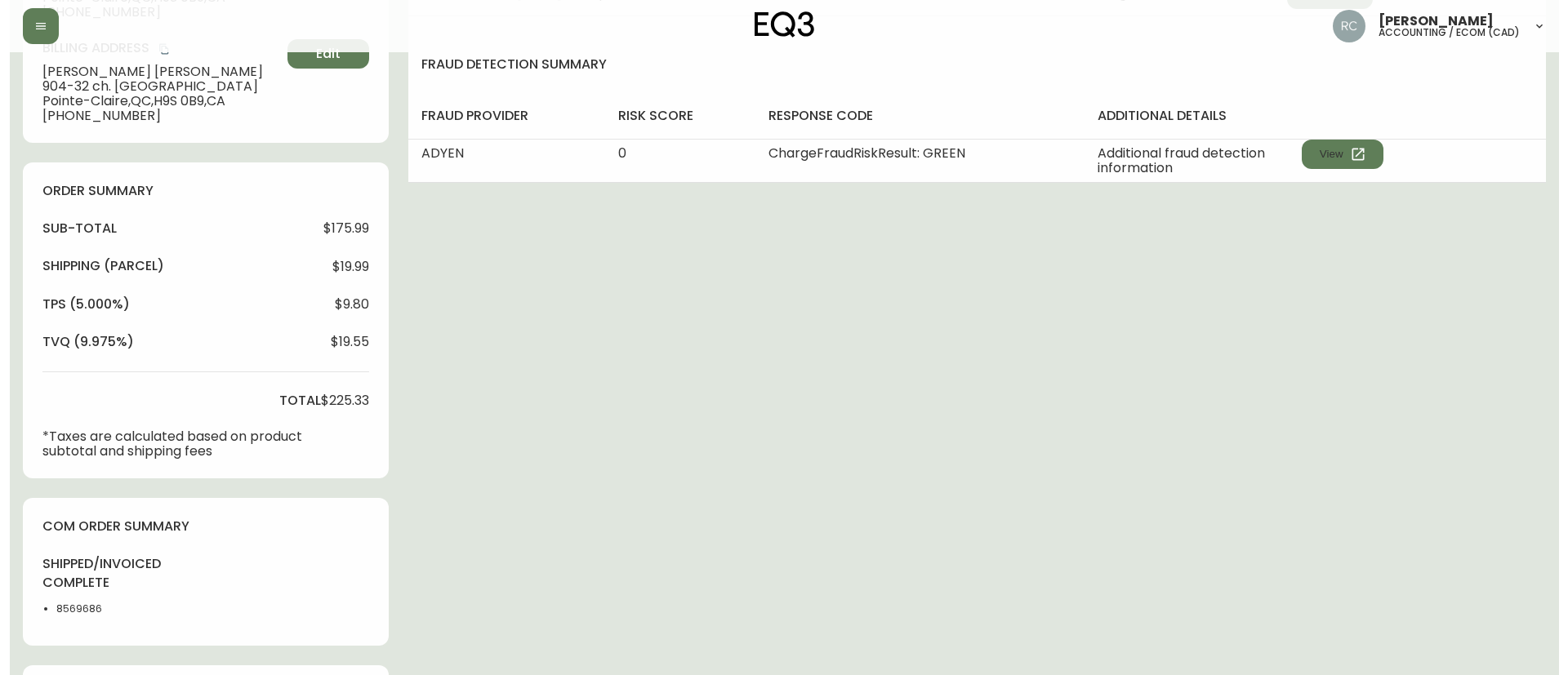
scroll to position [874, 0]
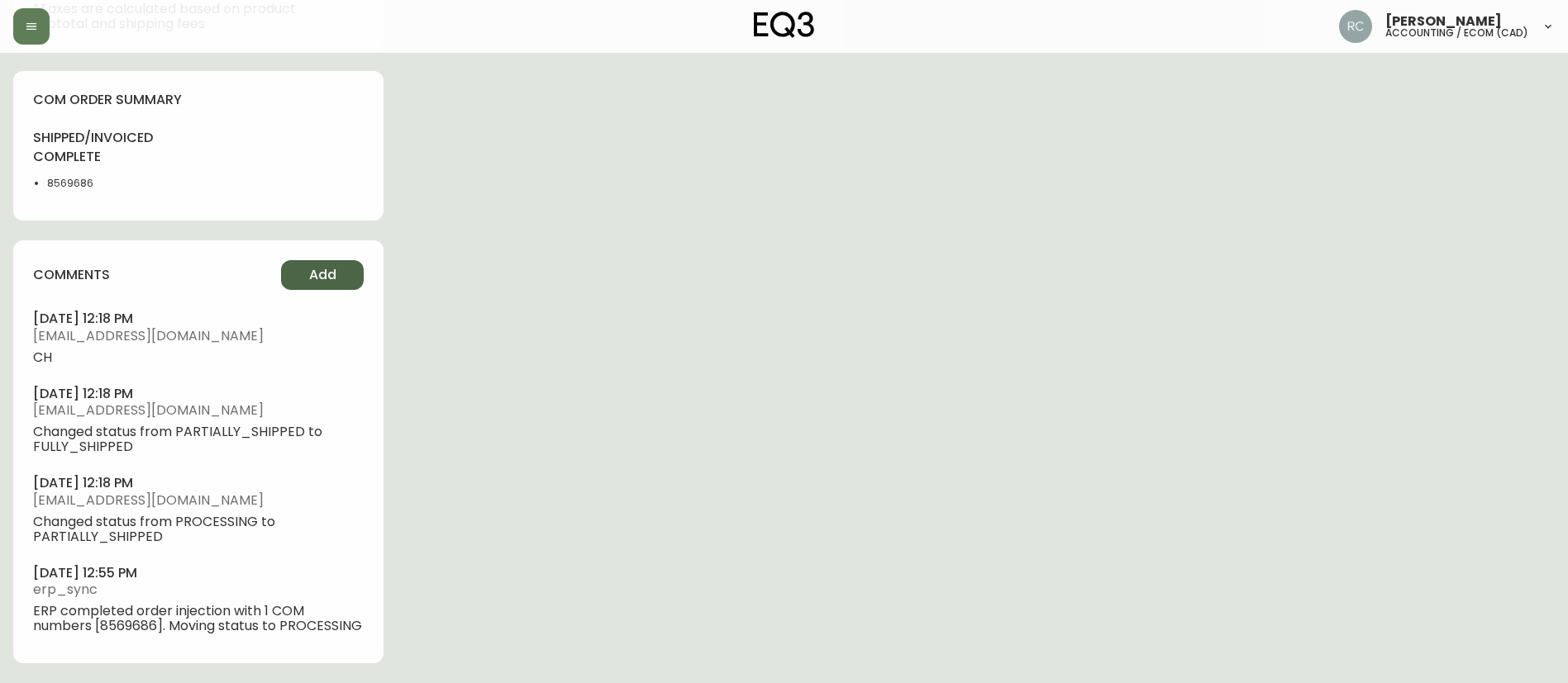
click at [343, 266] on button "Add" at bounding box center [322, 274] width 82 height 30
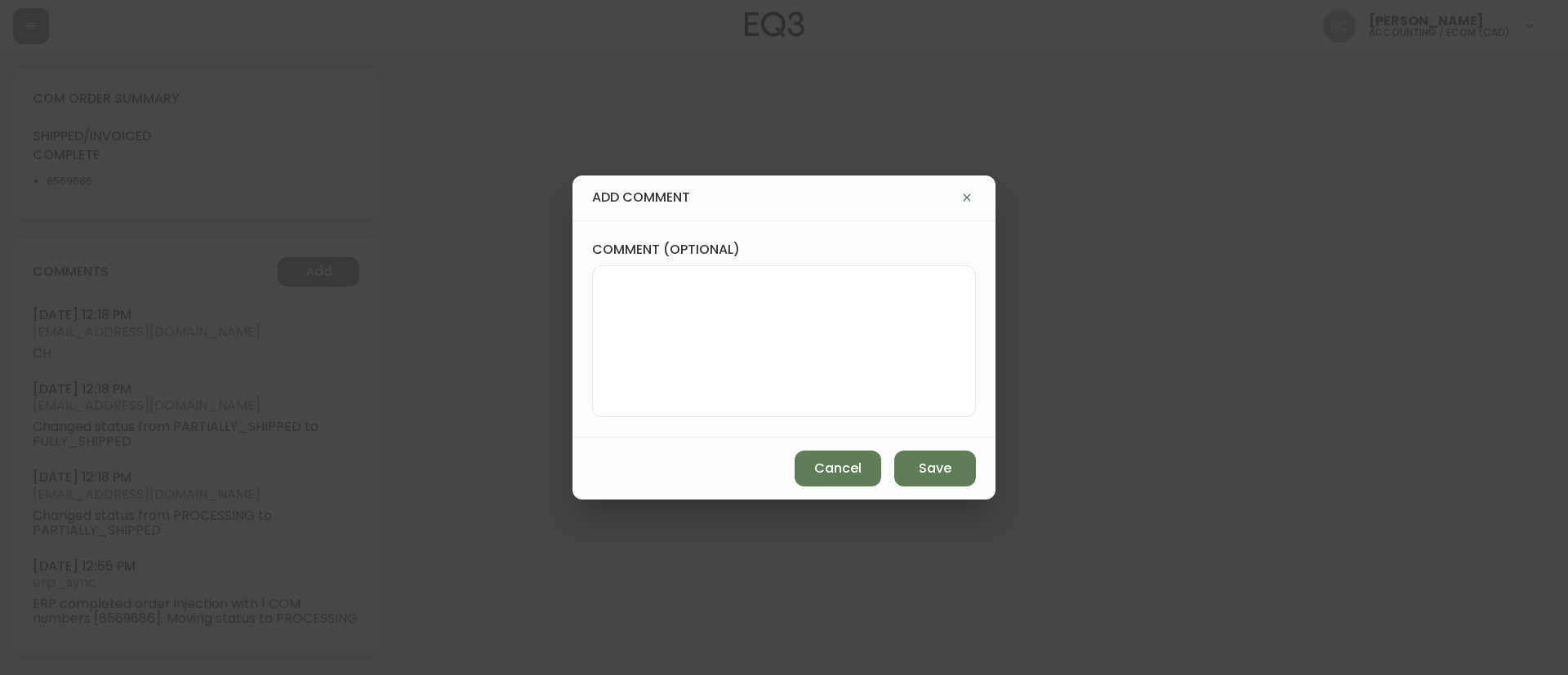
click at [615, 327] on textarea "comment (optional)" at bounding box center [783, 341] width 356 height 131
paste textarea "COMPENSATION TO KEEP AS-IS TICKET# 833065 ORD# 4135097 SKU: 3180-3306-1 x 1, 31…"
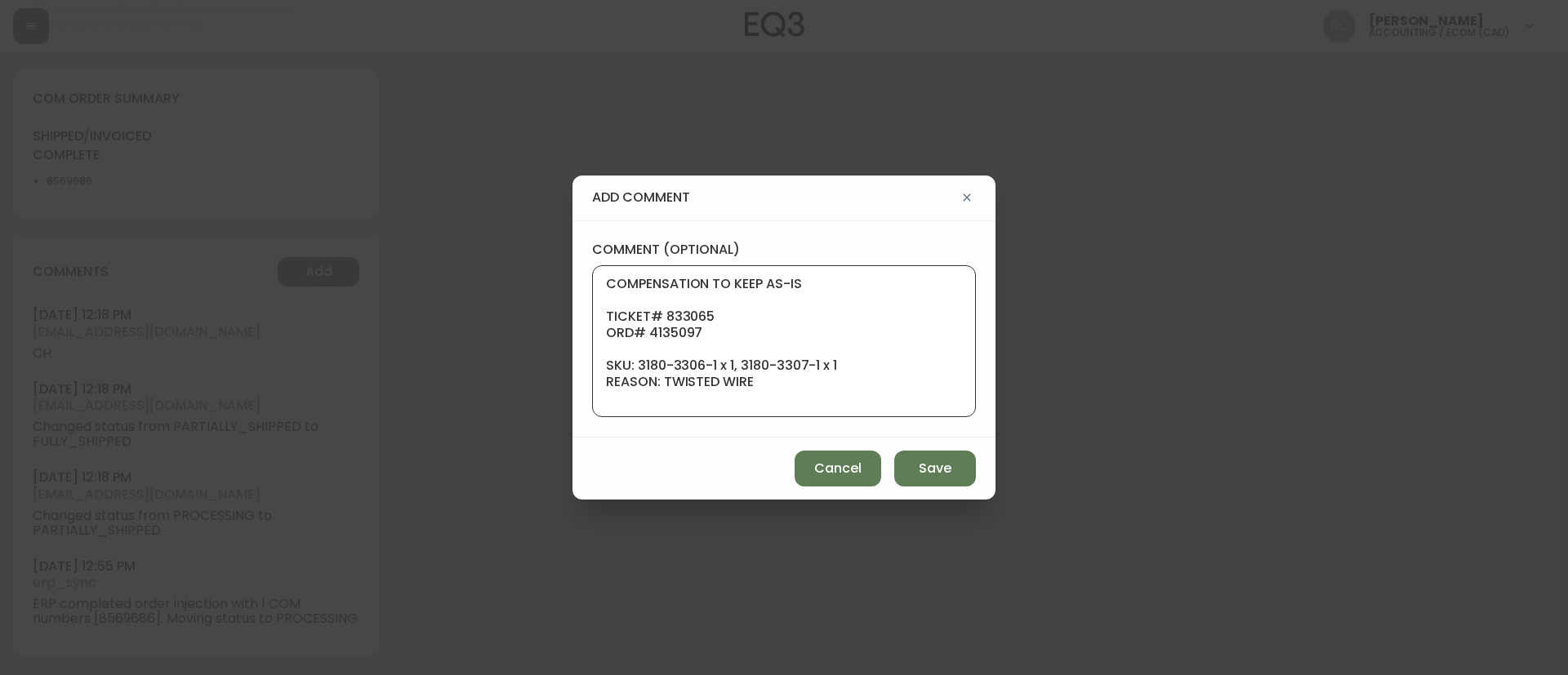
scroll to position [196, 0]
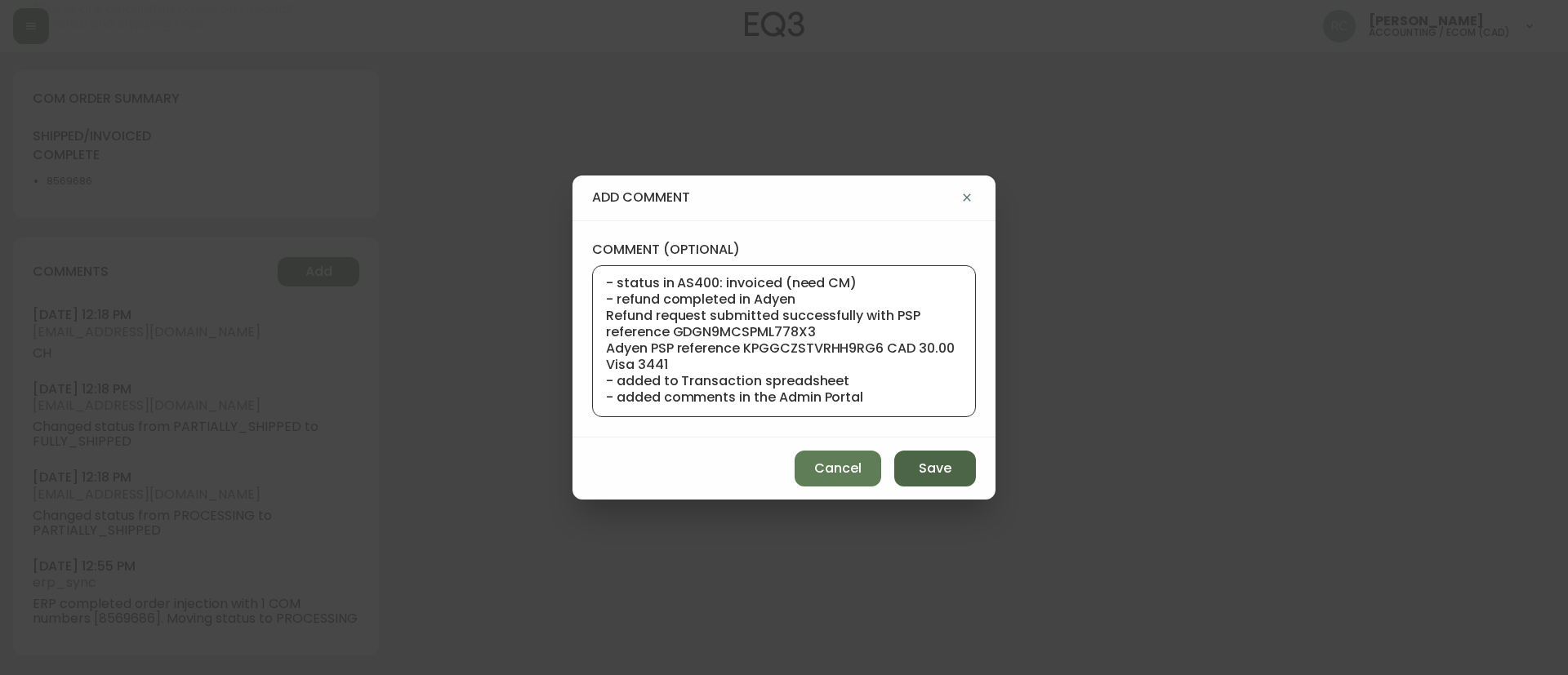
type textarea "COMPENSATION TO KEEP AS-IS TICKET# 833065 ORD# 4135097 SKU: 3180-3306-1 x 1, 31…"
click at [909, 460] on button "Save" at bounding box center [935, 468] width 81 height 36
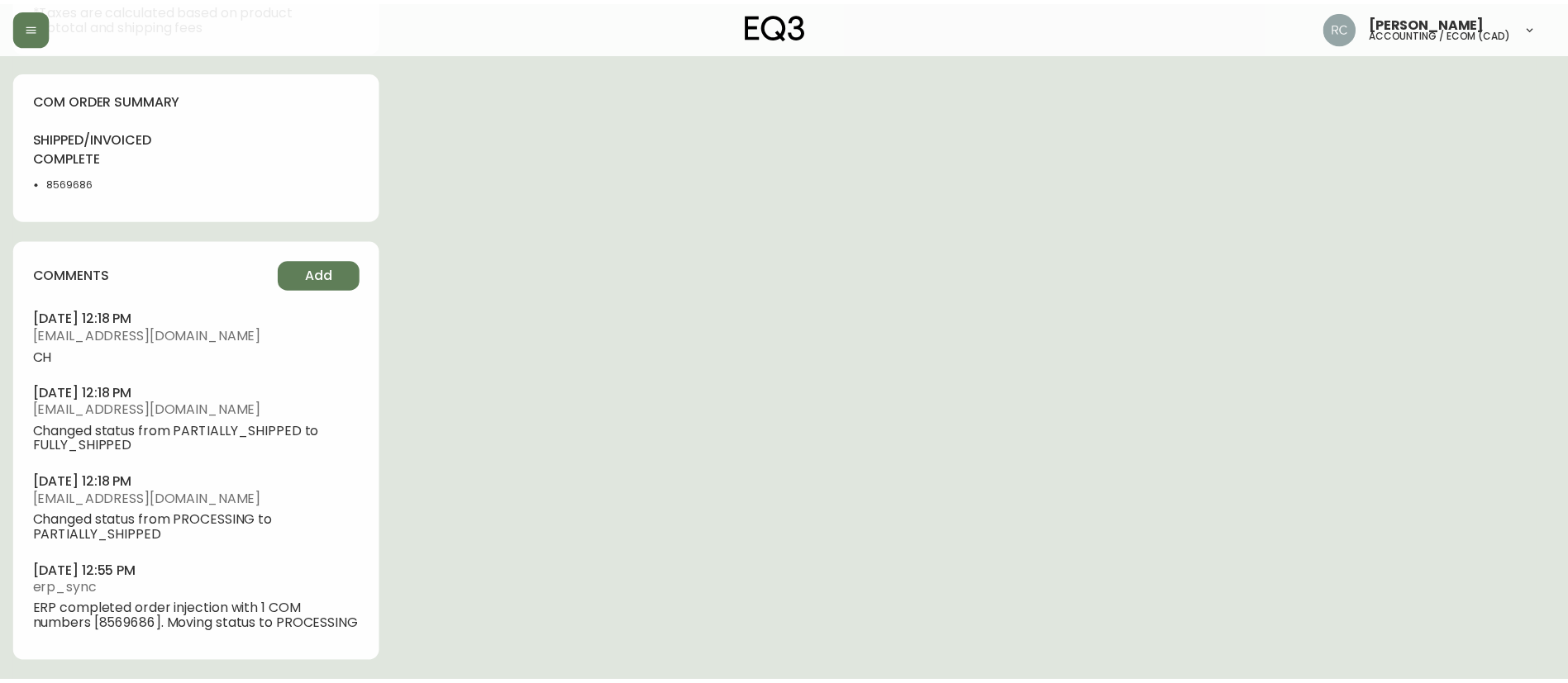
scroll to position [869, 0]
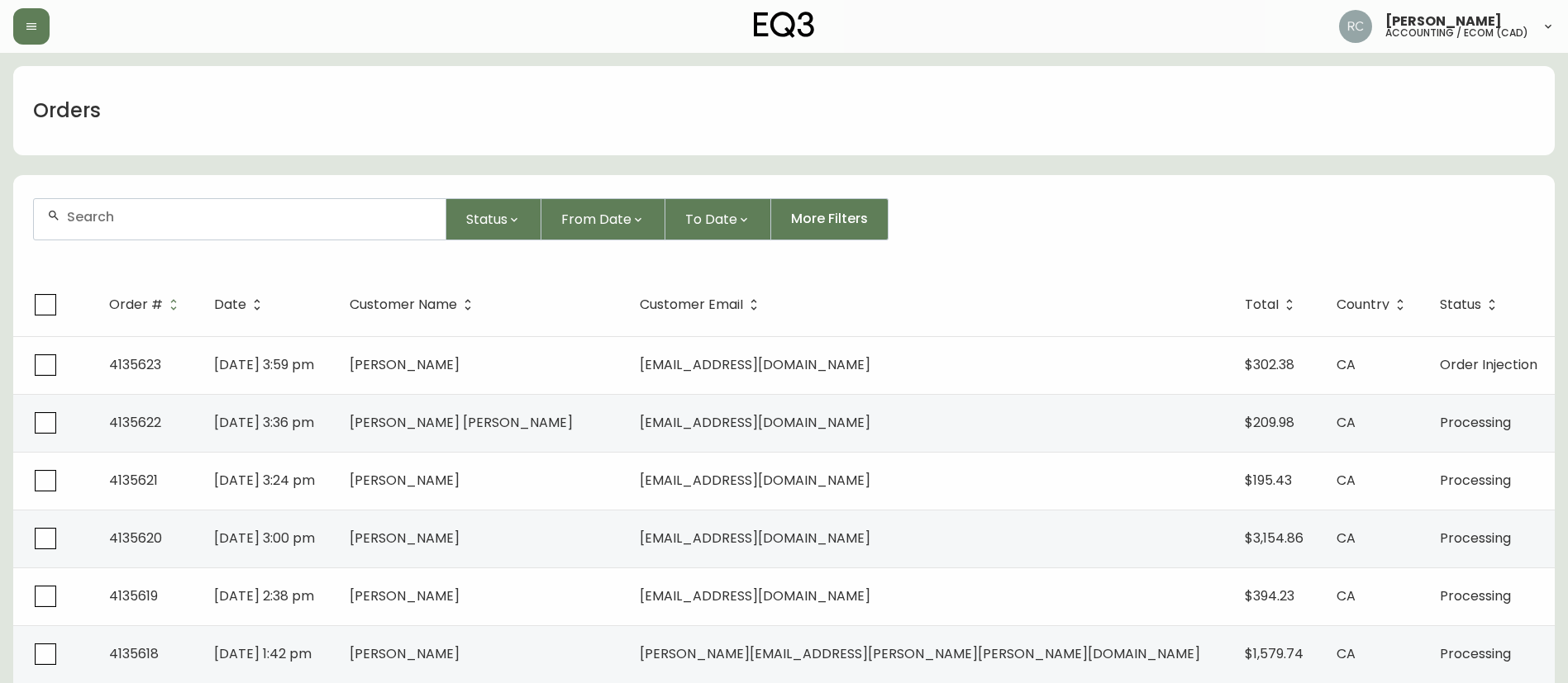
click at [222, 222] on input "text" at bounding box center [250, 217] width 365 height 16
paste input "4133977"
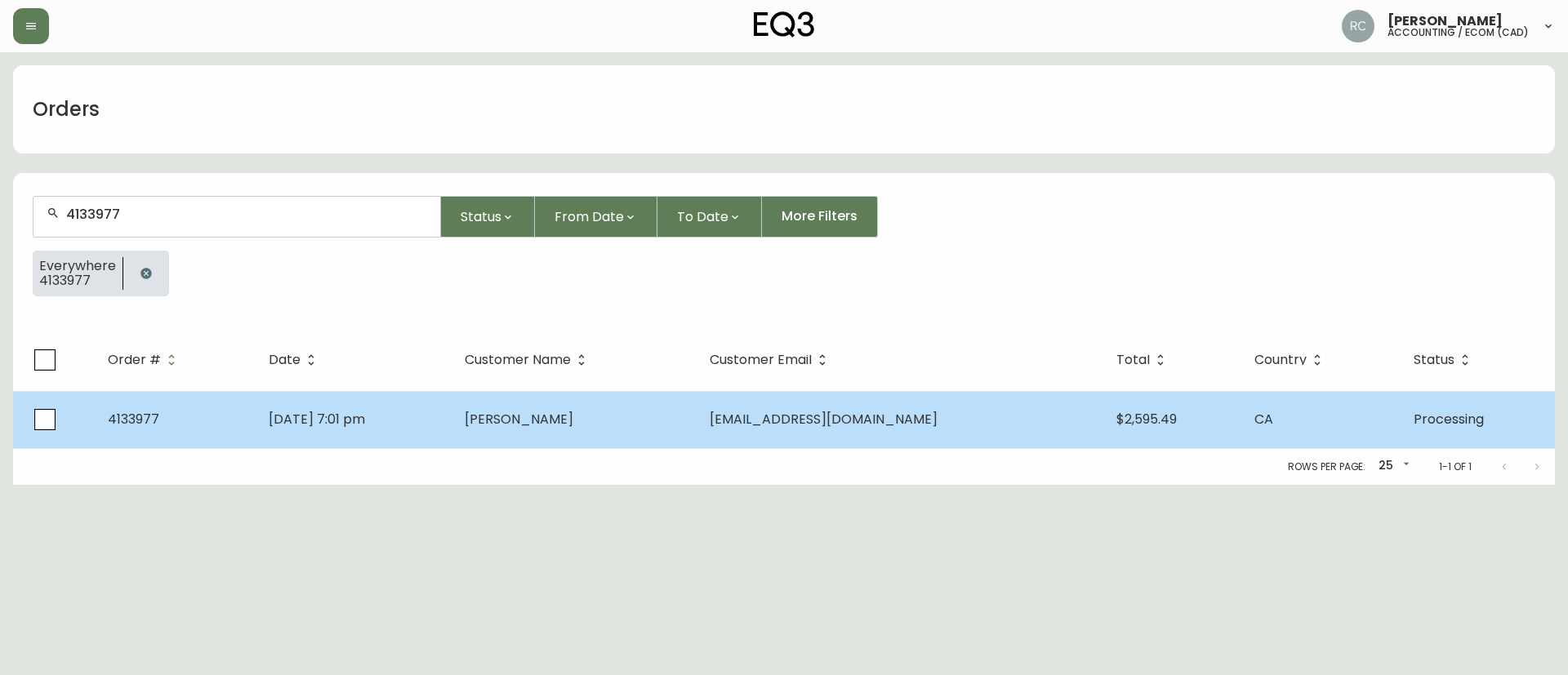
type input "4133977"
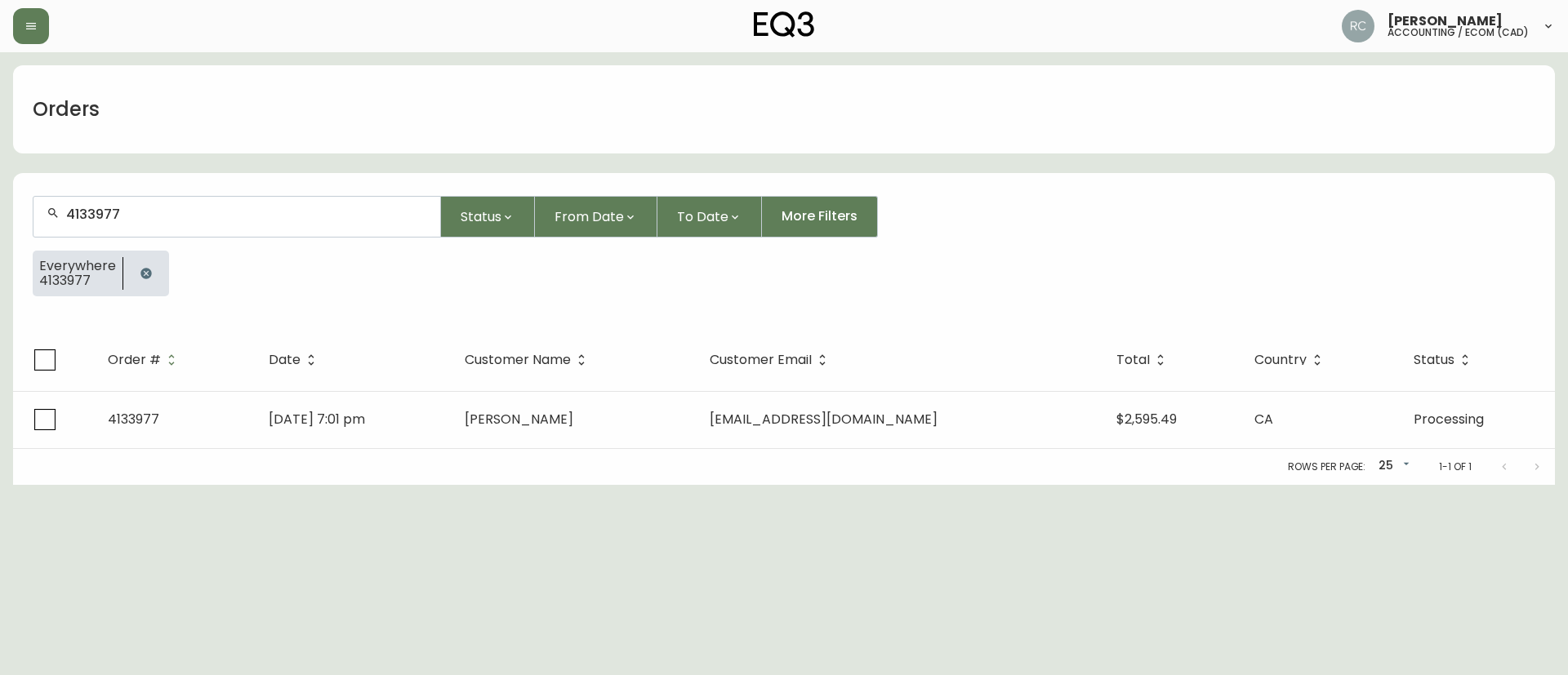
click at [451, 402] on td "[DATE] 7:01 pm" at bounding box center [354, 420] width 196 height 57
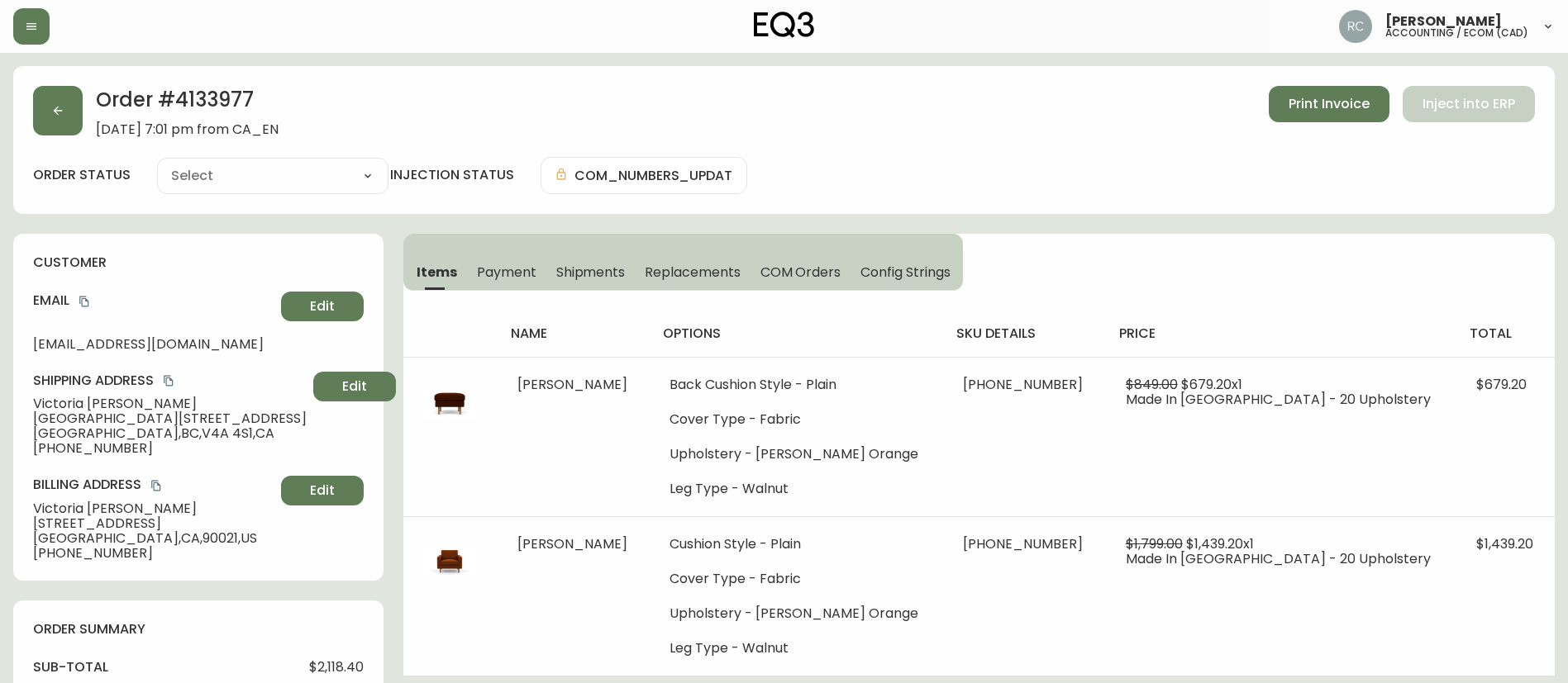
type input "Processing"
select select "PROCESSING"
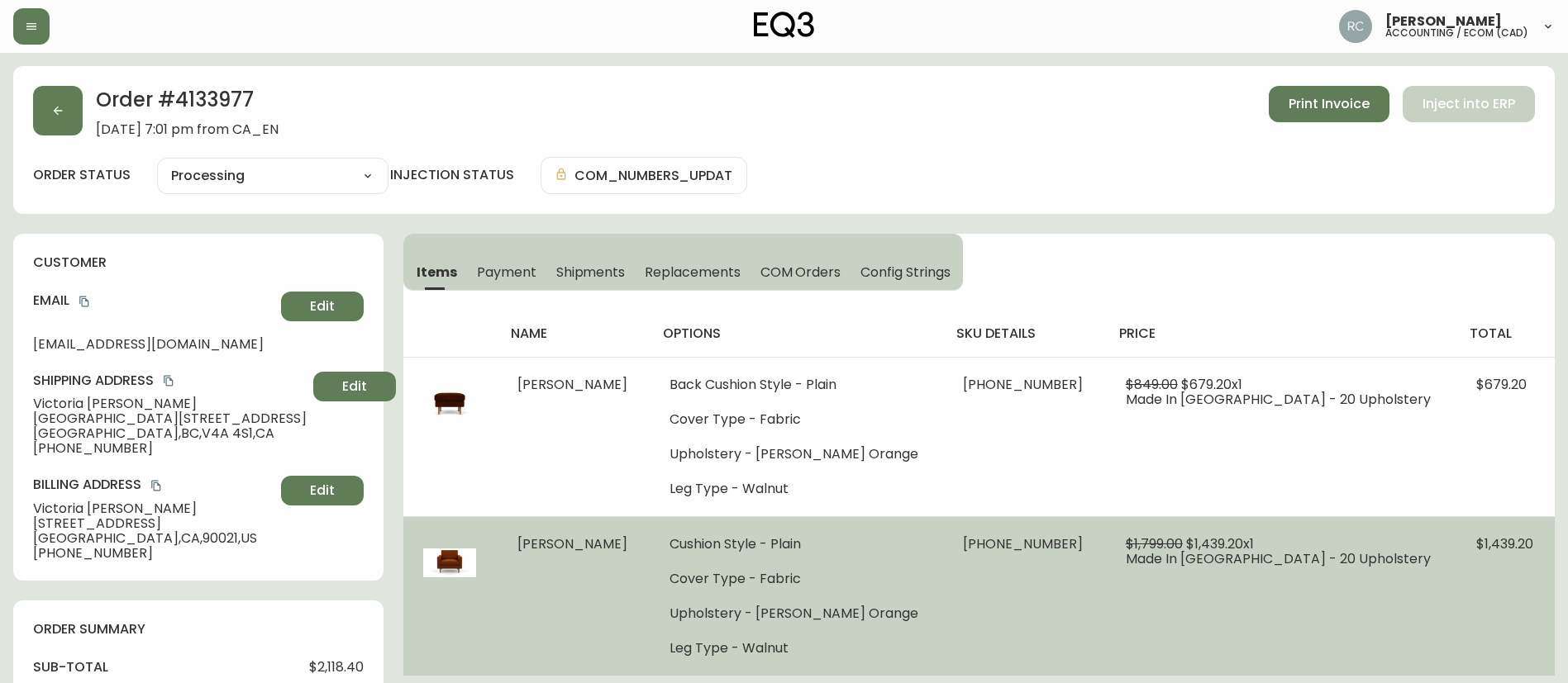
drag, startPoint x: 559, startPoint y: 552, endPoint x: 565, endPoint y: 536, distance: 17.1
click at [559, 552] on td "Joan Chair" at bounding box center [573, 595] width 152 height 159
click at [565, 536] on span "Joan Chair" at bounding box center [572, 544] width 110 height 19
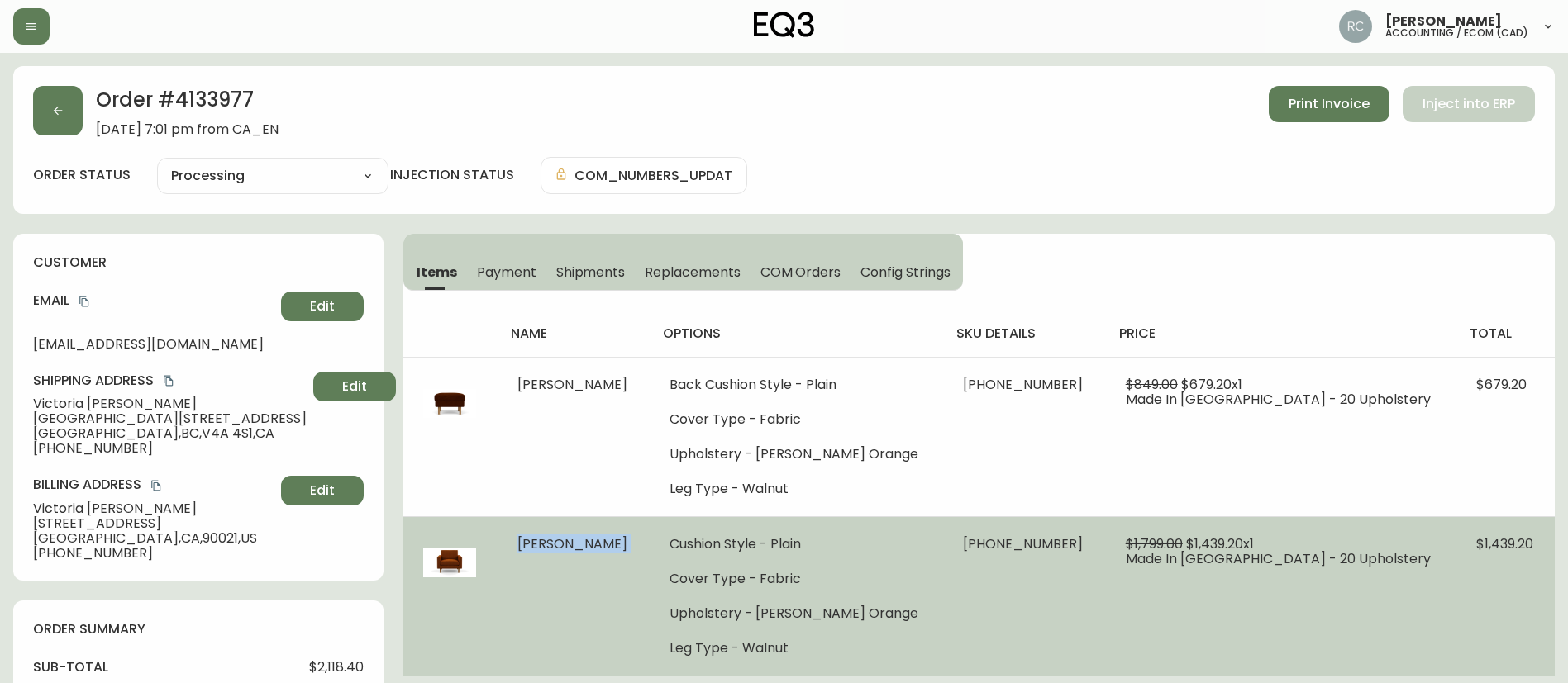
copy span "Joan Chair"
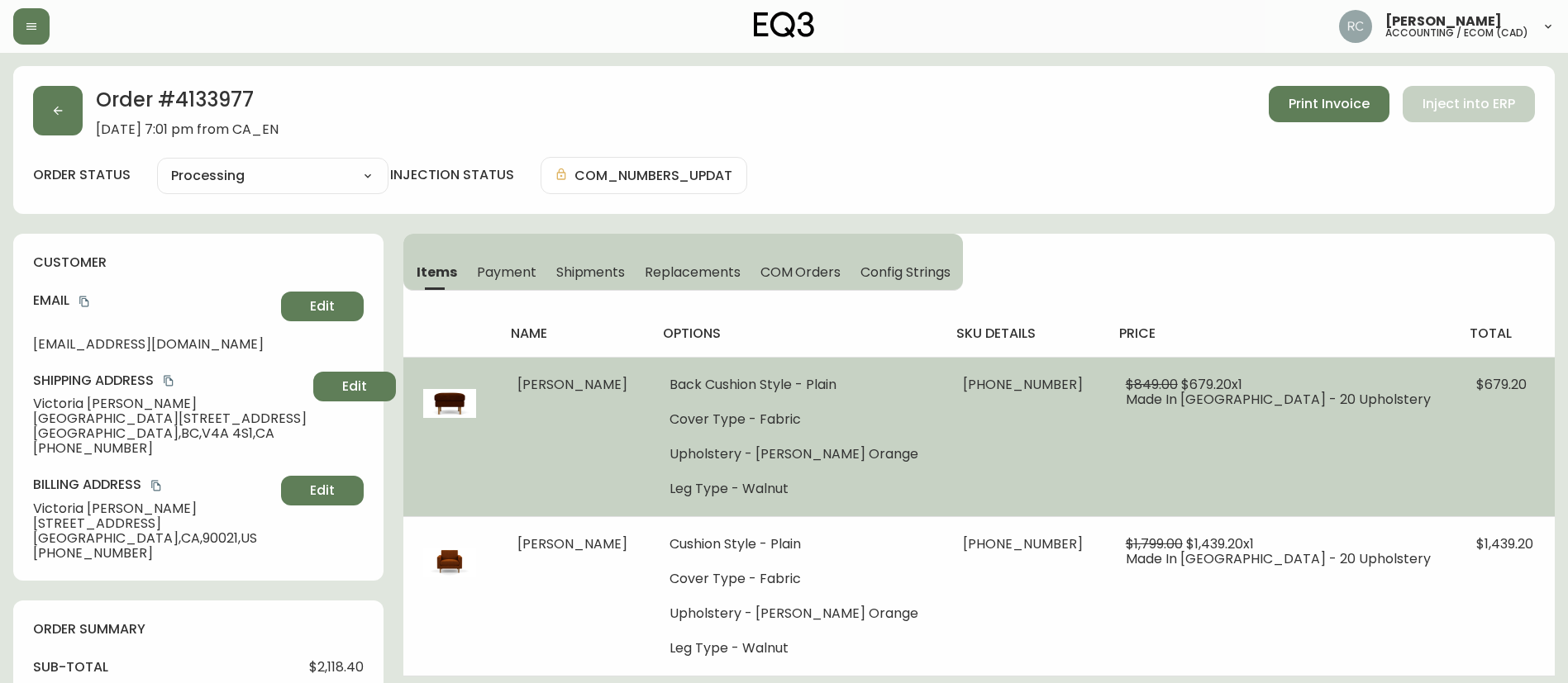
click at [821, 396] on ul "Back Cushion Style - Plain Cover Type - Fabric Upholstery - Lana Burnt Orange L…" at bounding box center [796, 436] width 254 height 119
drag, startPoint x: 785, startPoint y: 459, endPoint x: 1400, endPoint y: 394, distance: 618.4
click at [923, 455] on li "Upholstery - Lana Burnt Orange" at bounding box center [796, 454] width 254 height 15
copy li "Lana Burnt Orange"
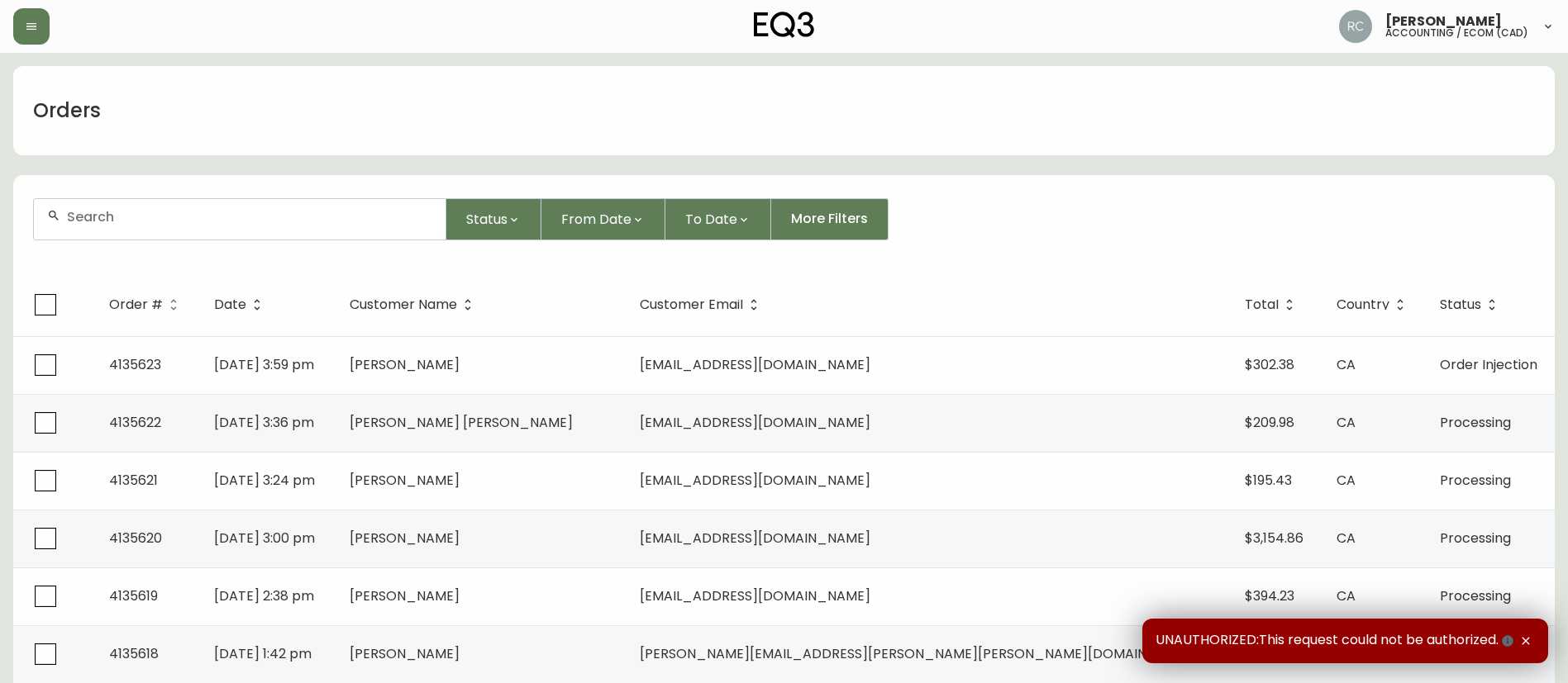
click at [219, 211] on input "text" at bounding box center [250, 217] width 365 height 16
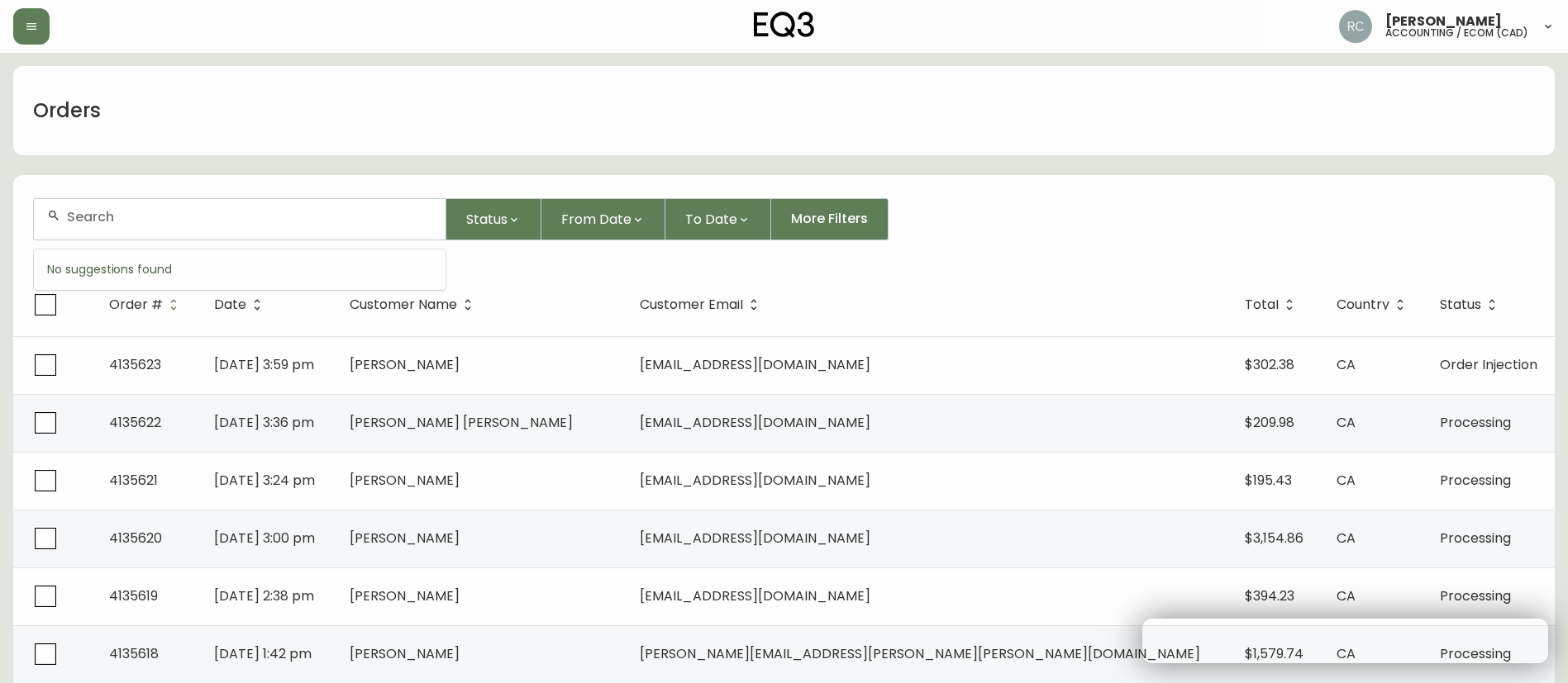
paste input "4131897"
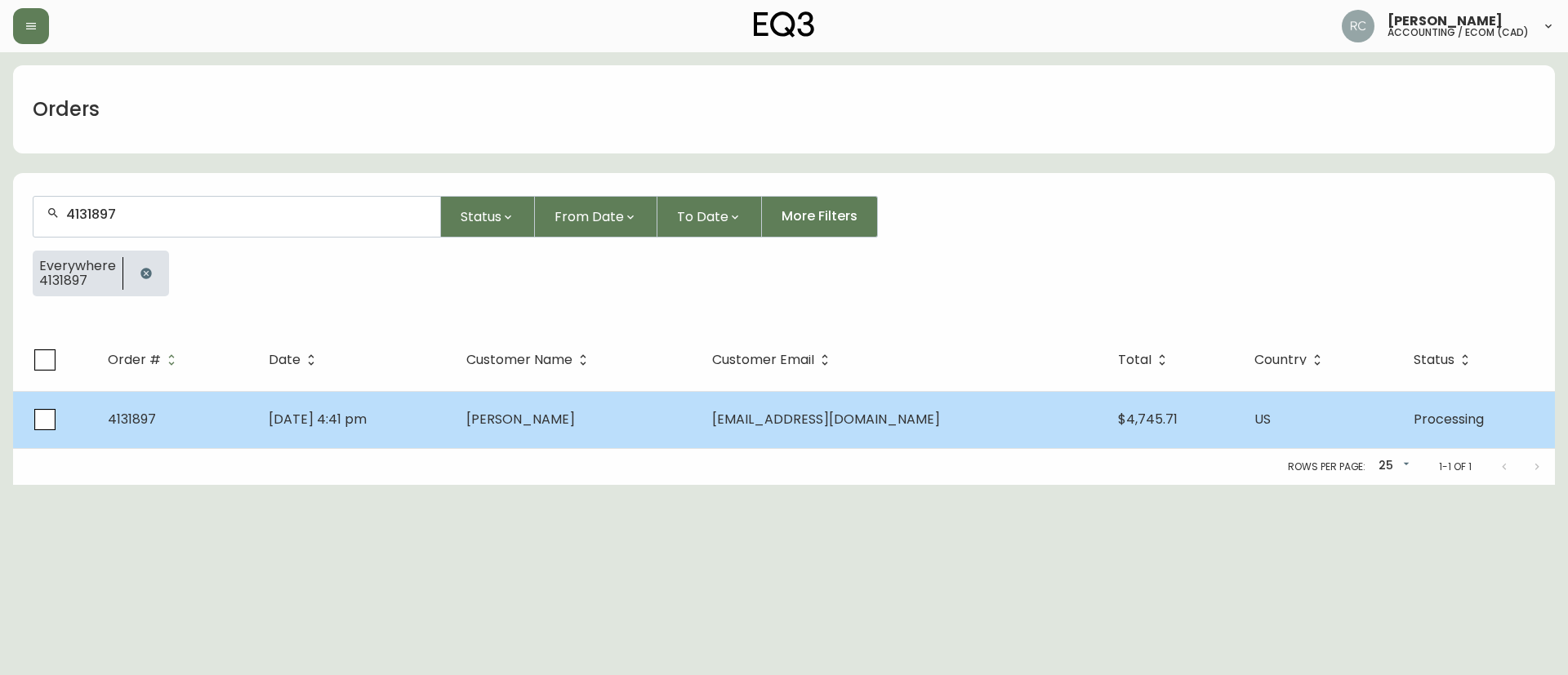
type input "4131897"
click at [454, 410] on td "Mar 23 2025, 4:41 pm" at bounding box center [354, 420] width 198 height 57
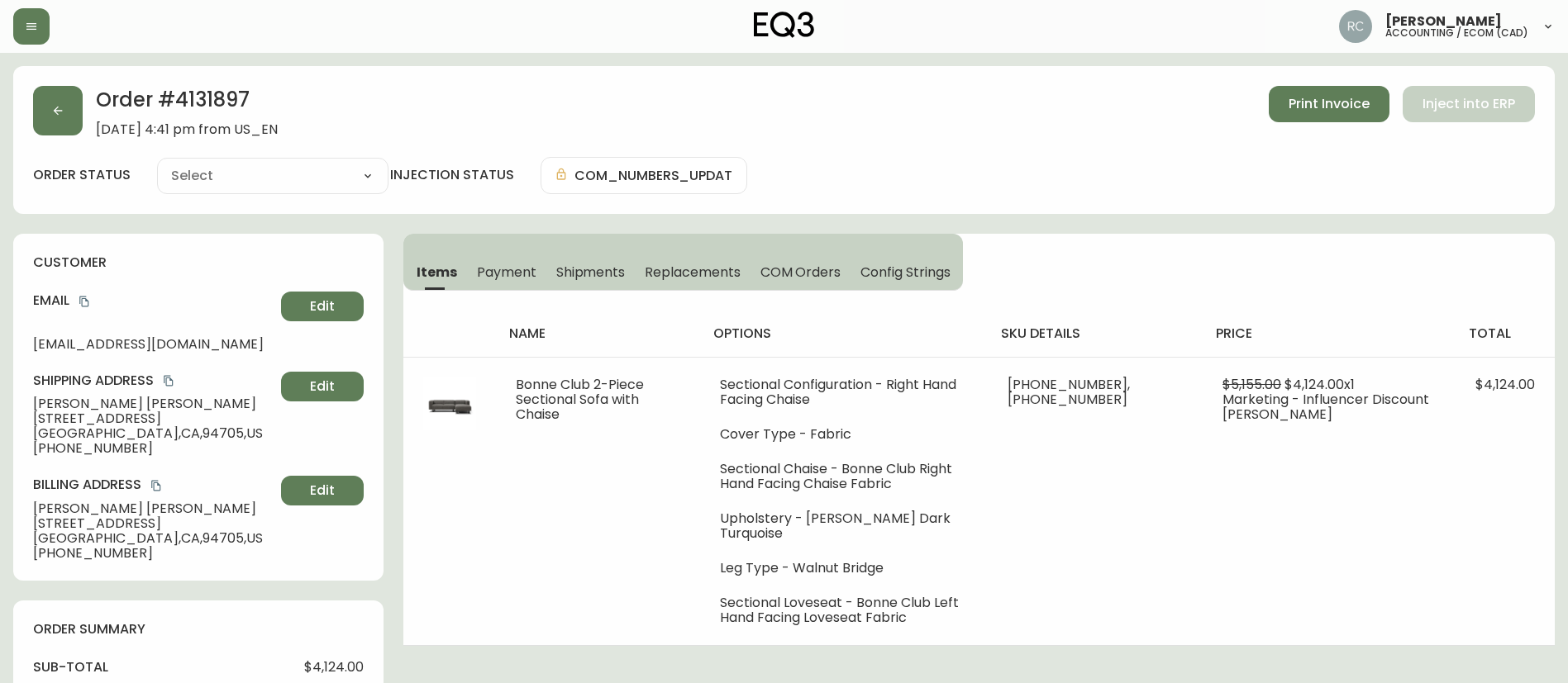
type input "Processing"
select select "PROCESSING"
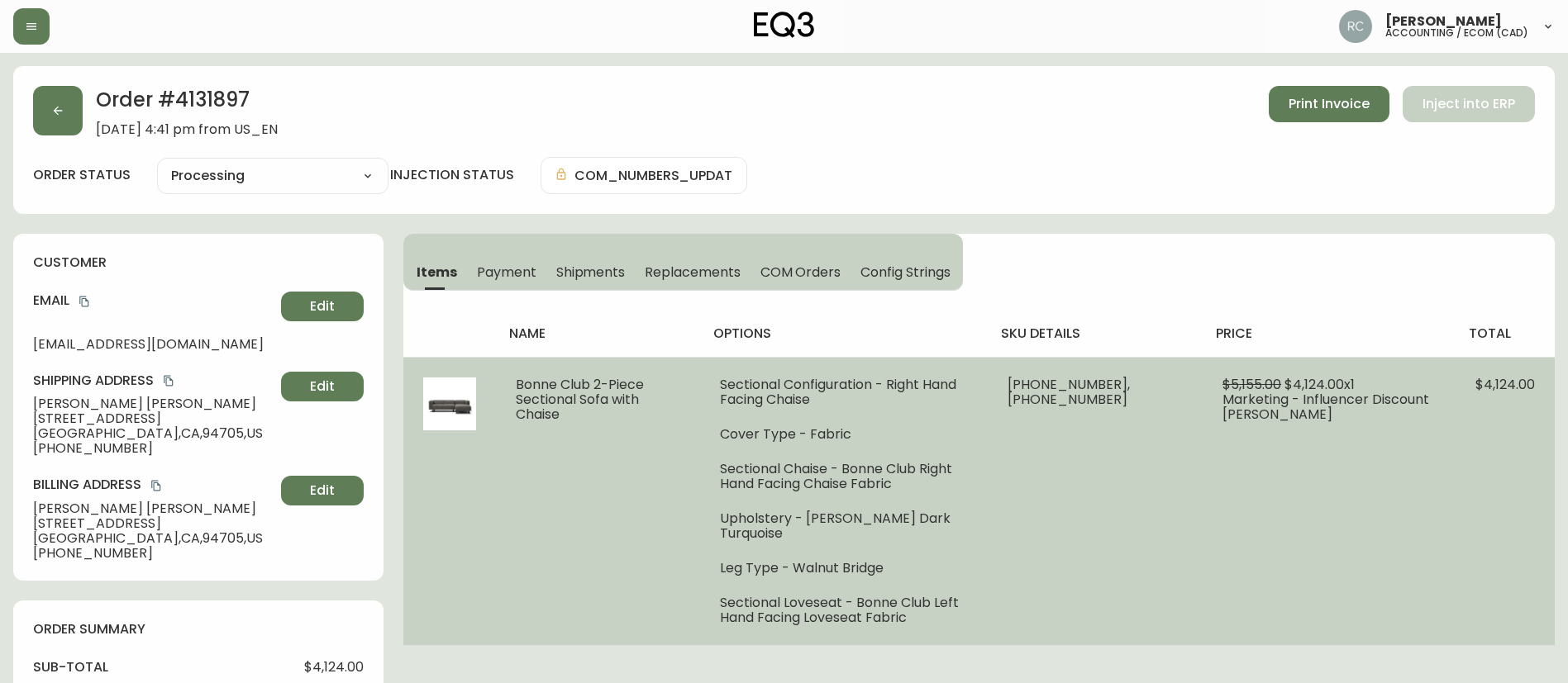
click at [540, 388] on span "Bonne Club 2-Piece Sectional Sofa with Chaise" at bounding box center [579, 399] width 128 height 49
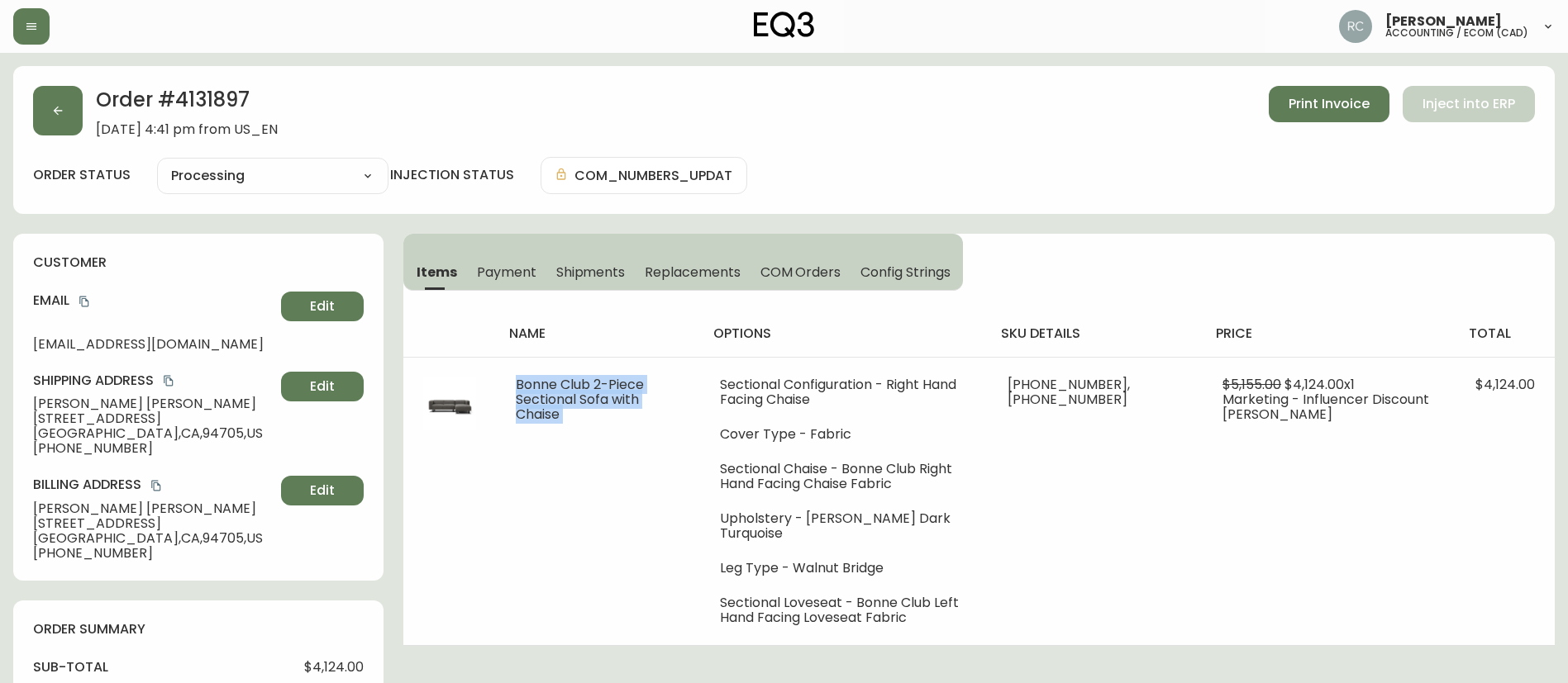
drag, startPoint x: 540, startPoint y: 388, endPoint x: 635, endPoint y: 17, distance: 383.0
click at [538, 388] on span "Bonne Club 2-Piece Sectional Sofa with Chaise" at bounding box center [579, 399] width 128 height 49
copy span "Bonne Club 2-Piece Sectional Sofa with Chaise"
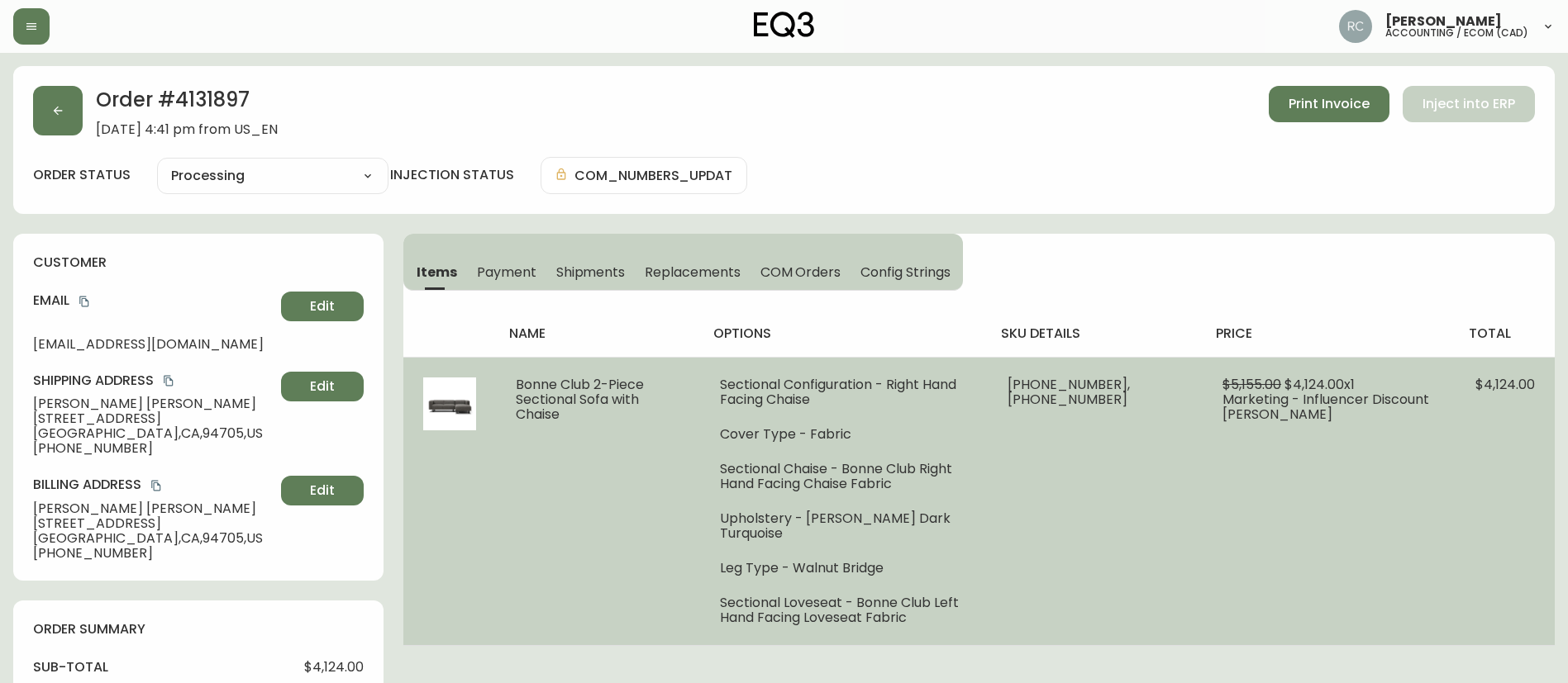
click at [917, 417] on ul "Sectional Configuration - Right Hand Facing Chaise Cover Type - Fabric Sectiona…" at bounding box center [843, 501] width 248 height 248
click at [1308, 390] on span "Marketing - Influencer Discount Nitsan Raitor" at bounding box center [1325, 407] width 207 height 34
click at [1311, 383] on span "$4,124.00 x 1" at bounding box center [1319, 384] width 71 height 19
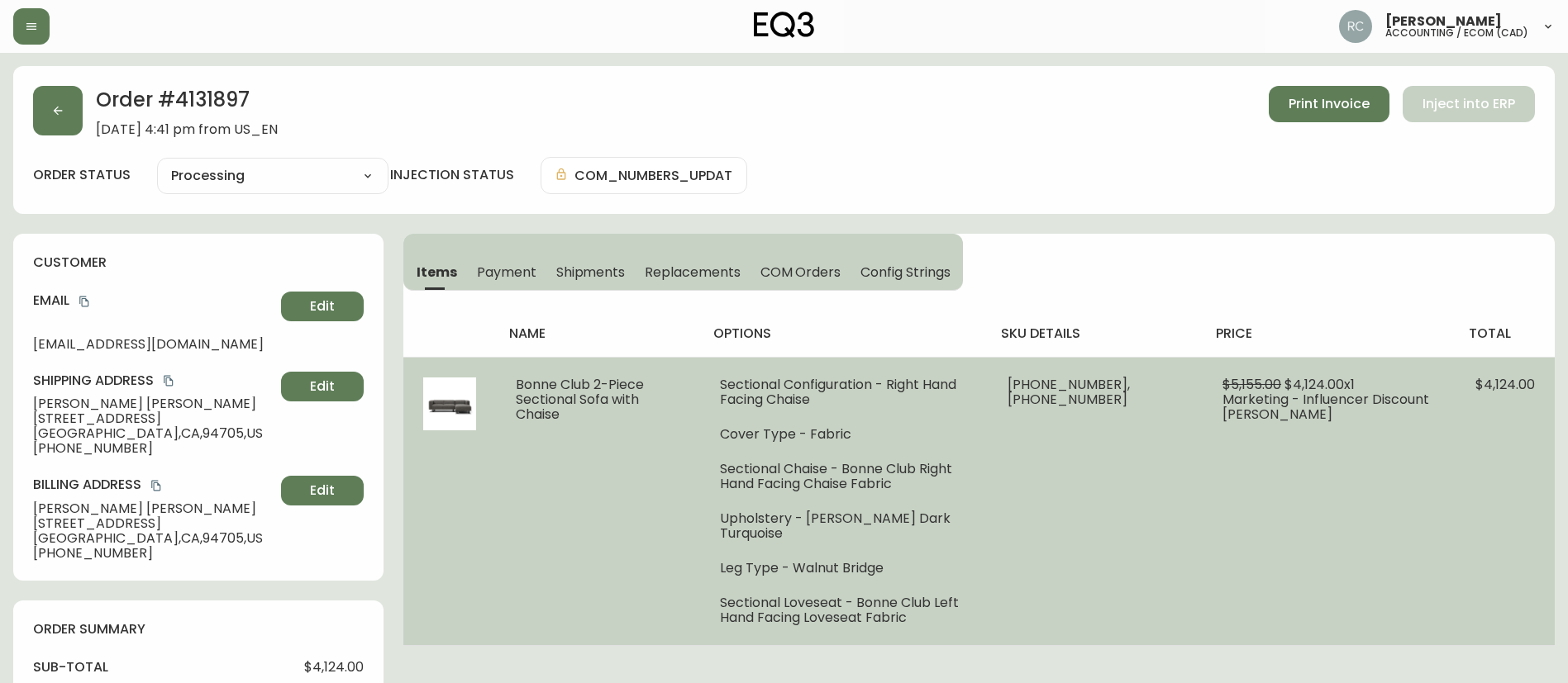
click at [1238, 385] on span "$5,155.00" at bounding box center [1251, 384] width 59 height 19
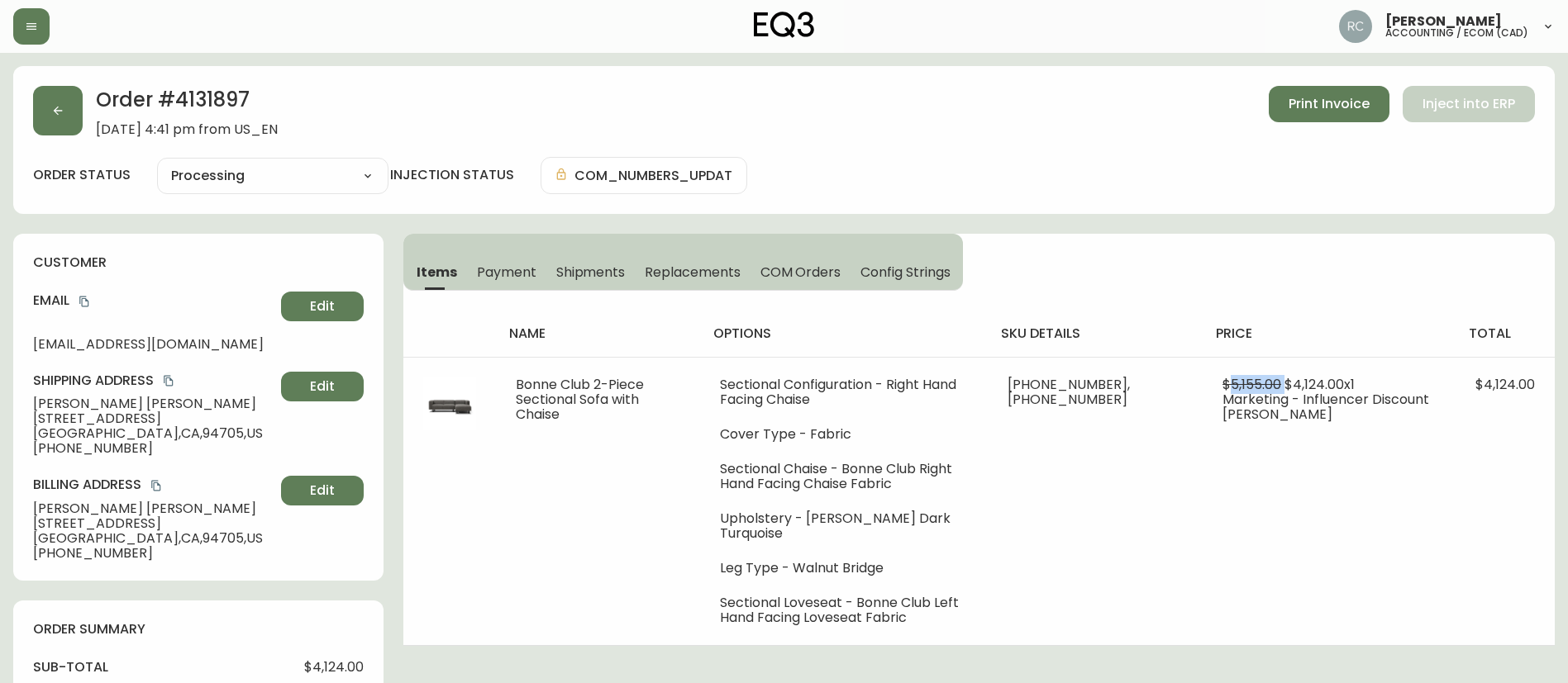
copy span "5,155.00"
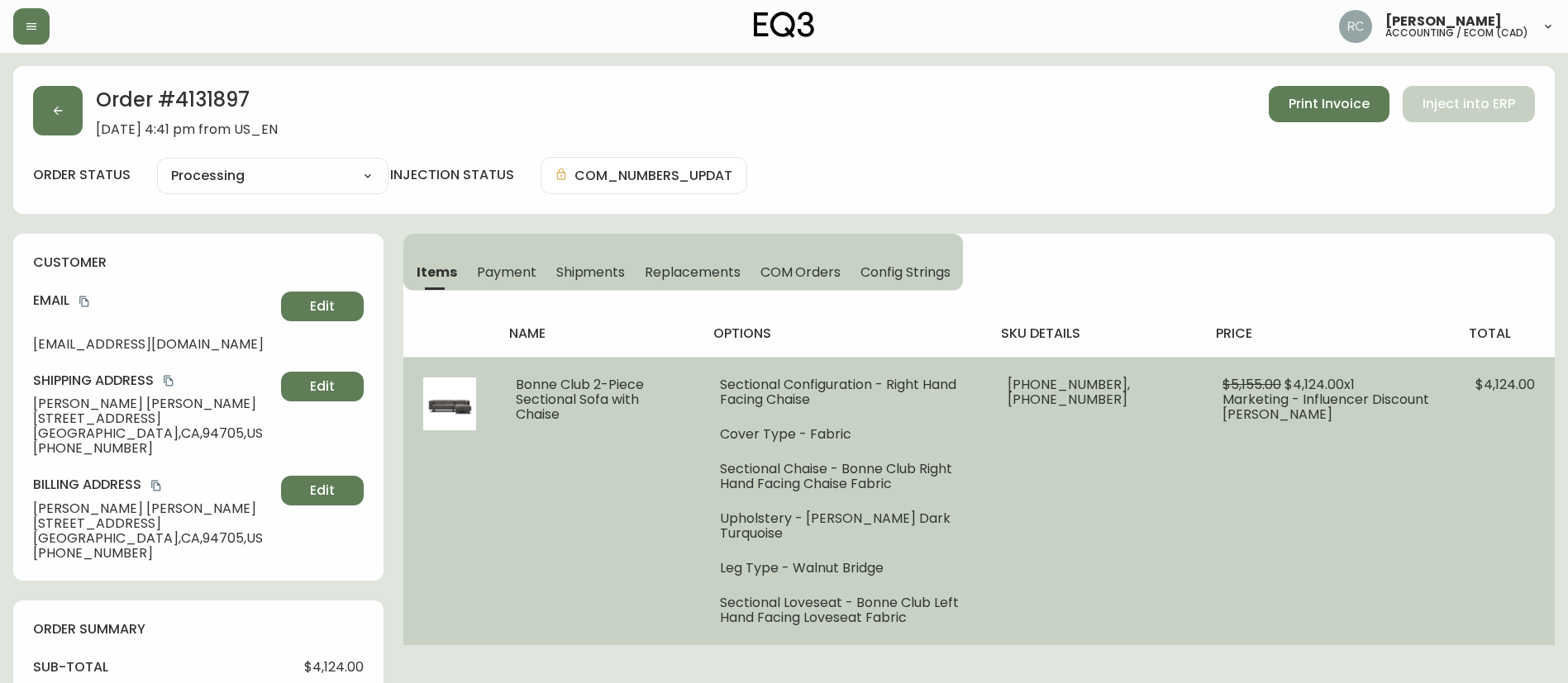
click at [1310, 379] on span "$4,124.00 x 1" at bounding box center [1319, 384] width 71 height 19
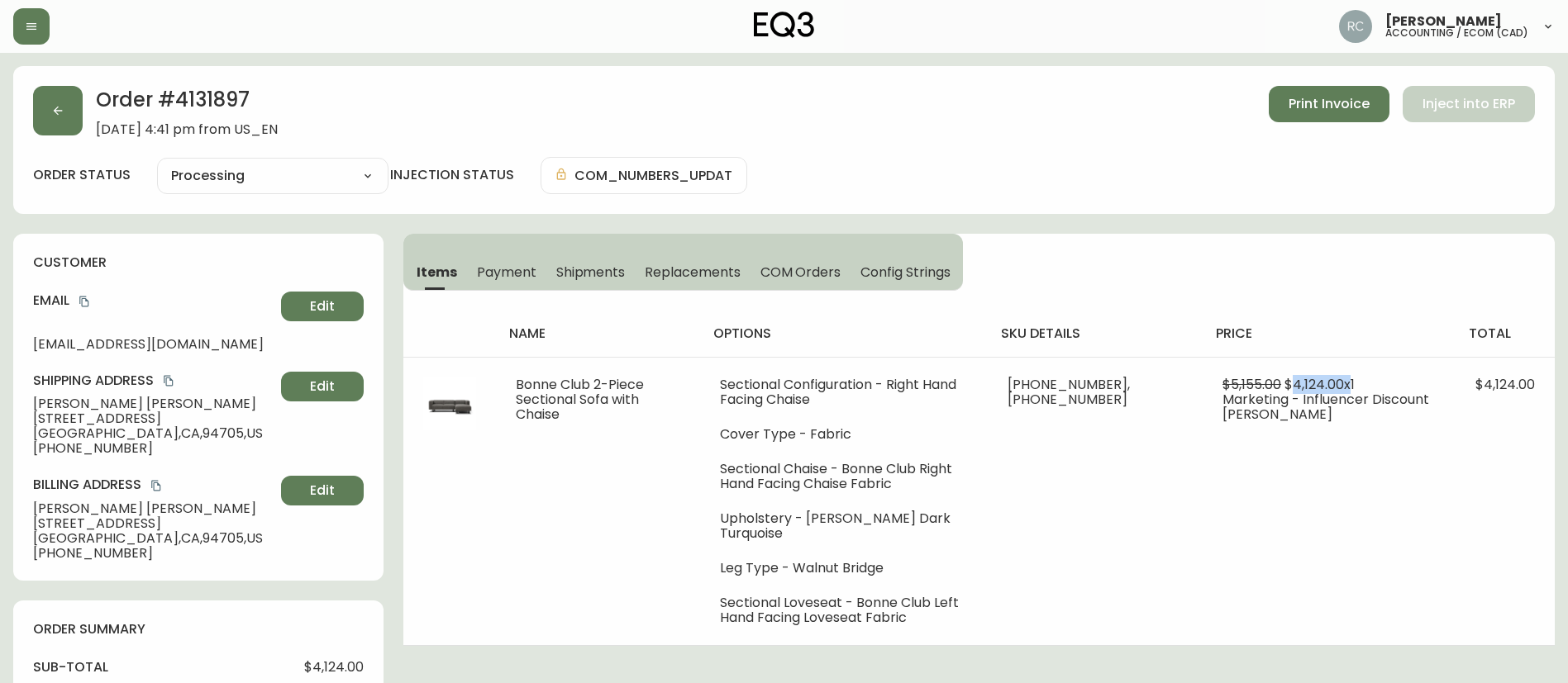
copy span "4,124.00"
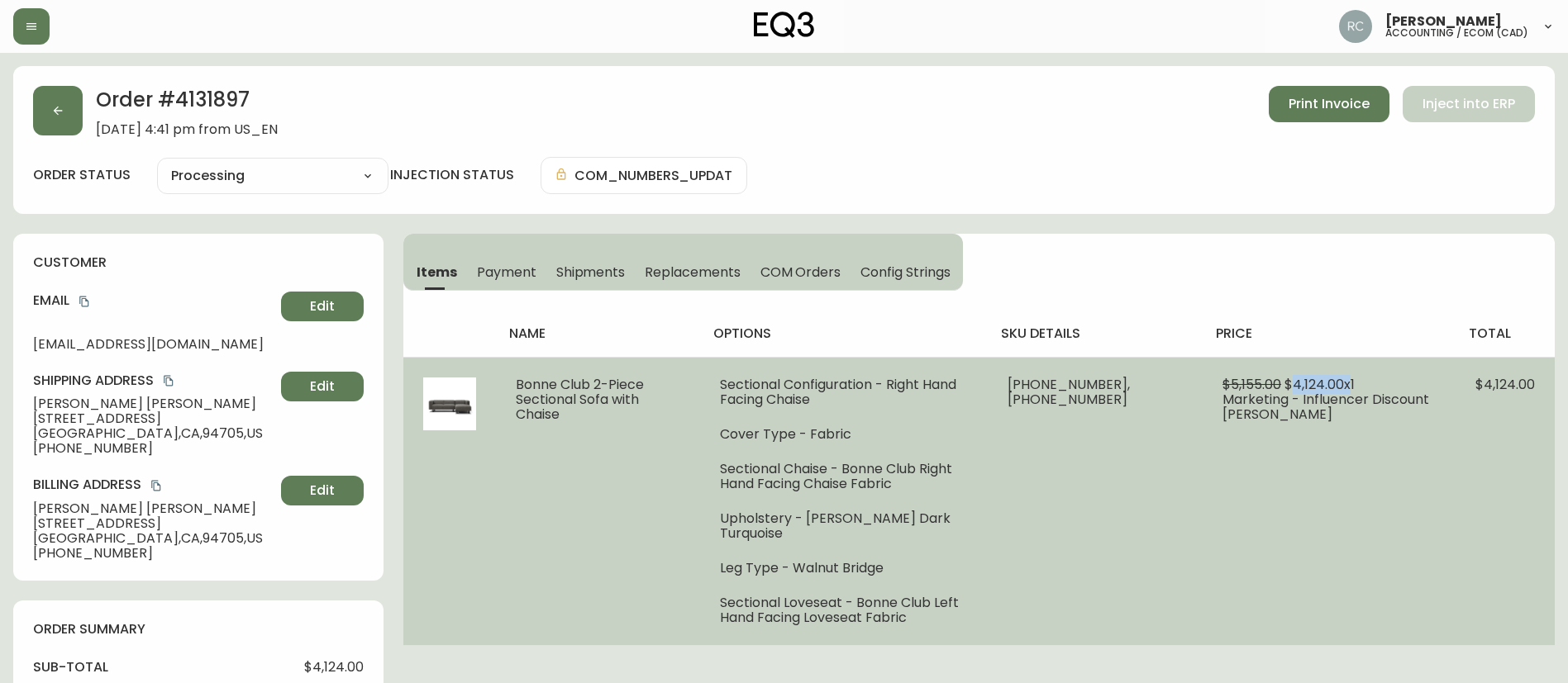
click at [1292, 386] on span "$4,124.00 x 1" at bounding box center [1319, 384] width 71 height 19
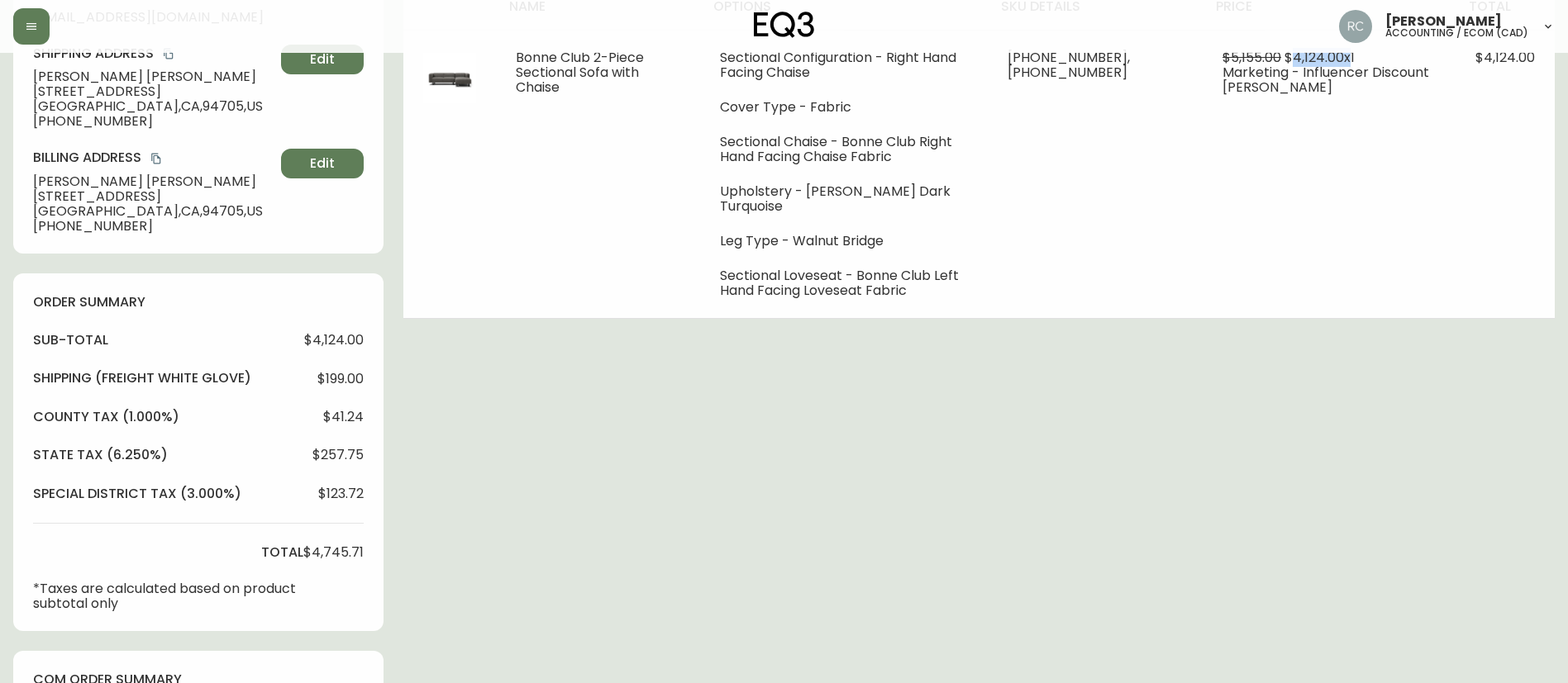
scroll to position [82, 0]
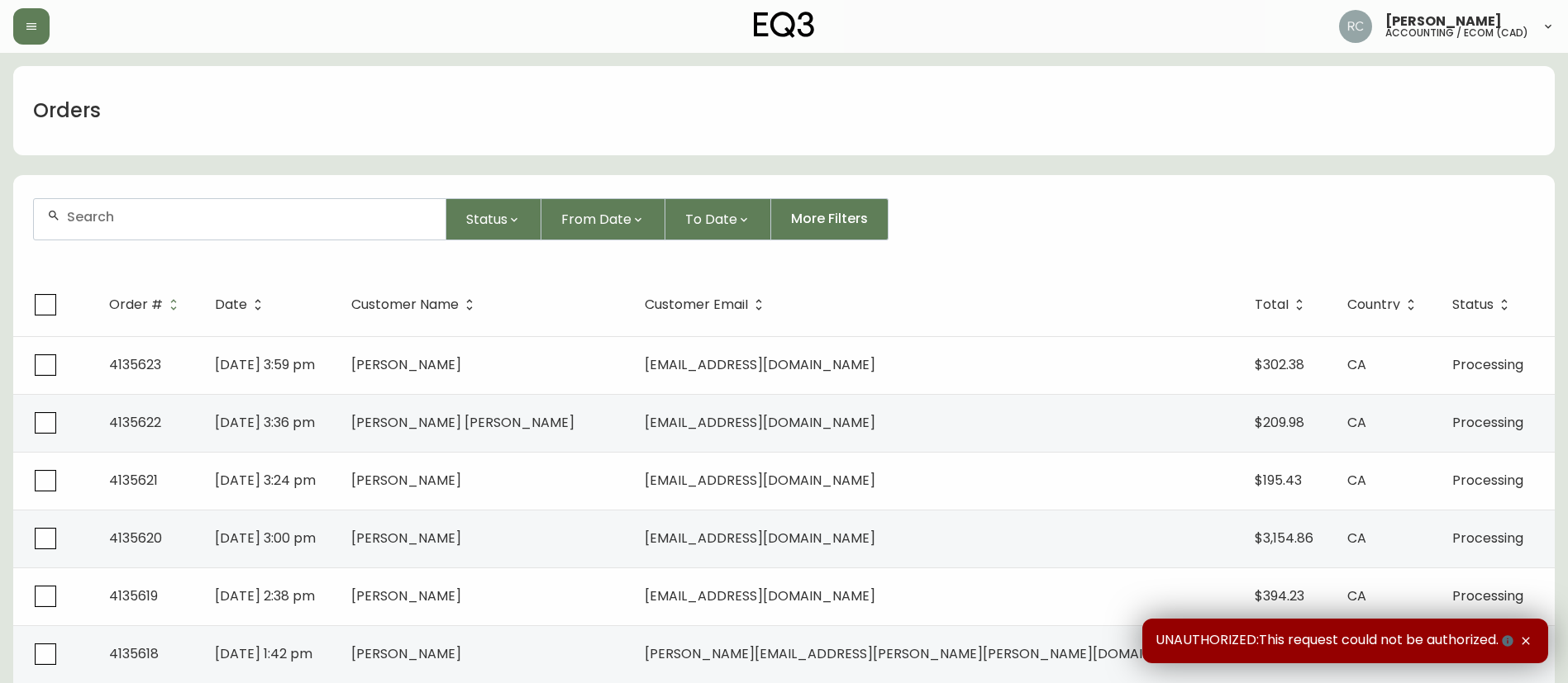
click at [287, 231] on div at bounding box center [240, 219] width 411 height 40
paste input "4134253"
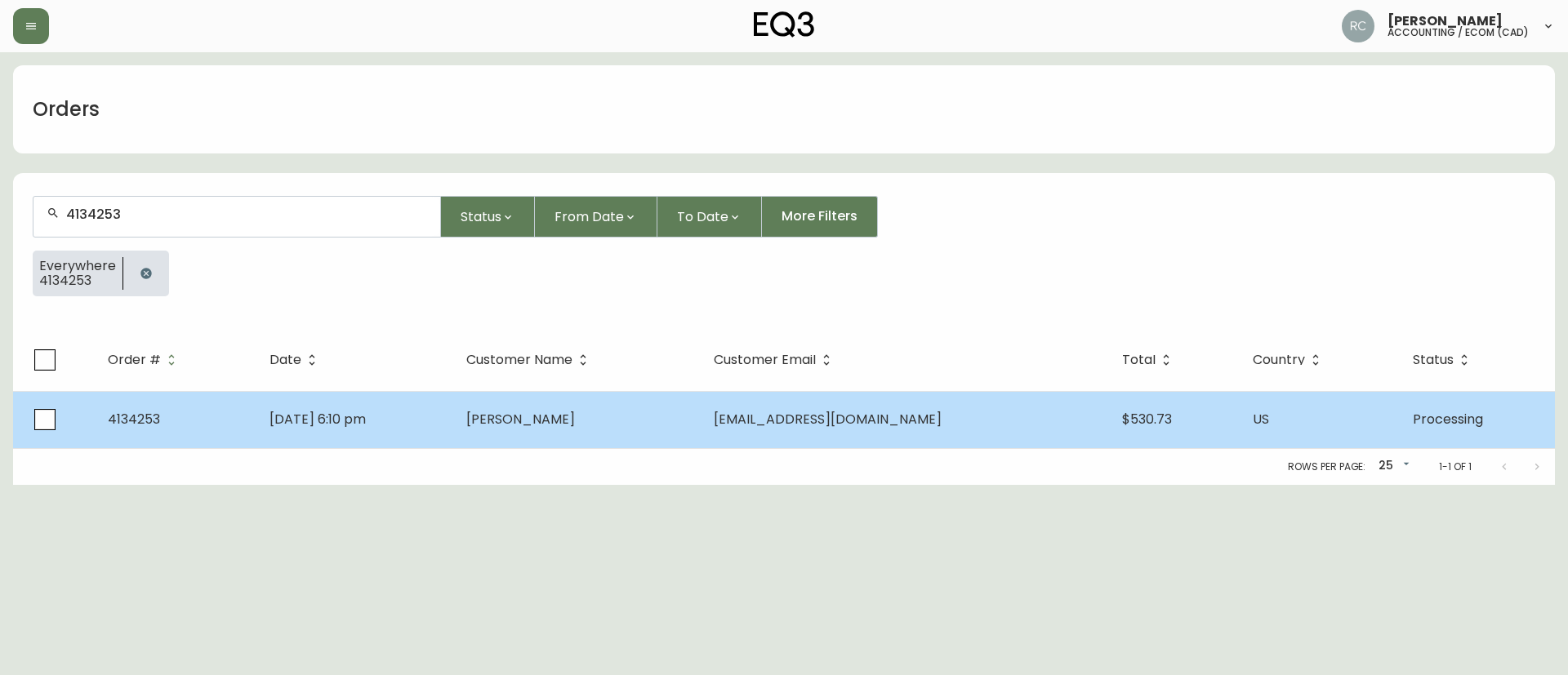
type input "4134253"
click at [623, 435] on td "[PERSON_NAME]" at bounding box center [577, 420] width 247 height 57
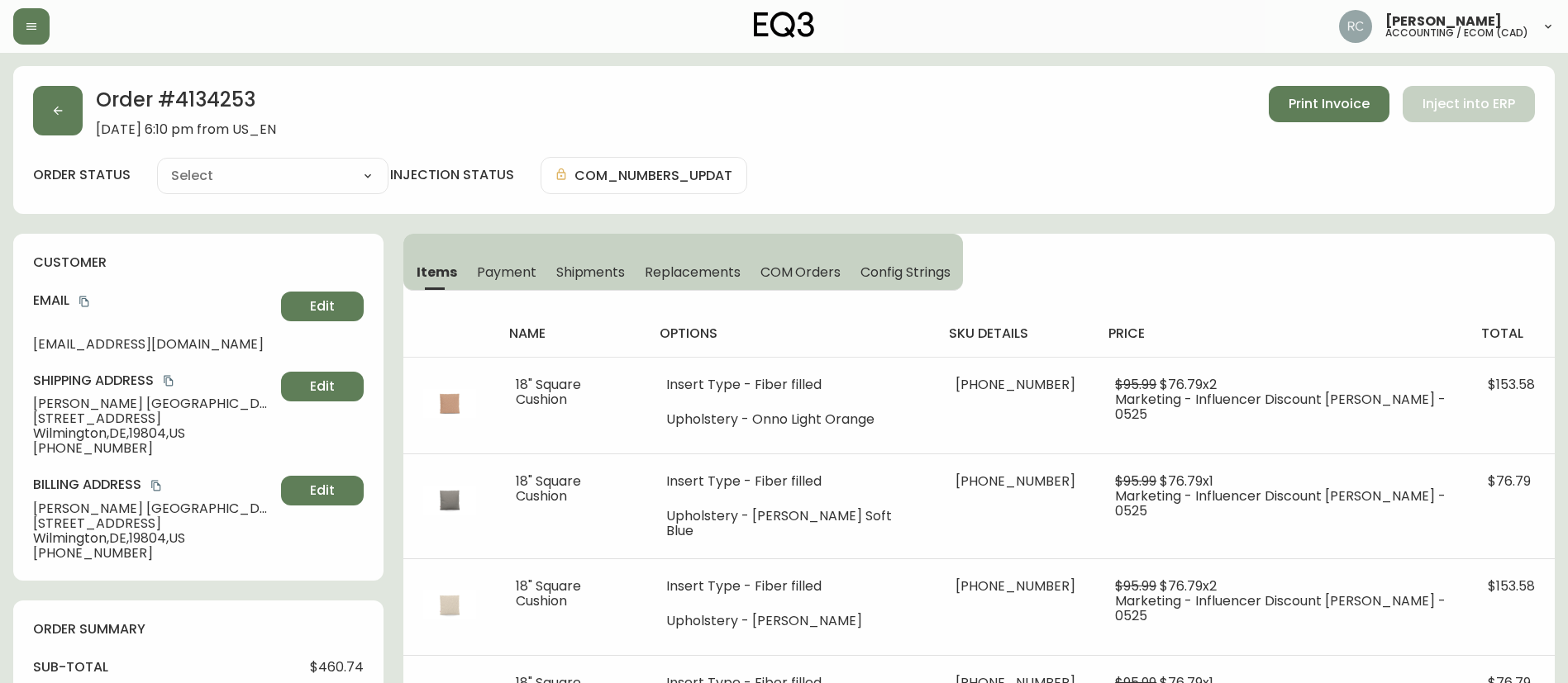
type input "Processing"
select select "PROCESSING"
click at [1214, 281] on div "Items Payment Shipments Replacements COM Orders Config Strings name options sku…" at bounding box center [979, 496] width 1151 height 527
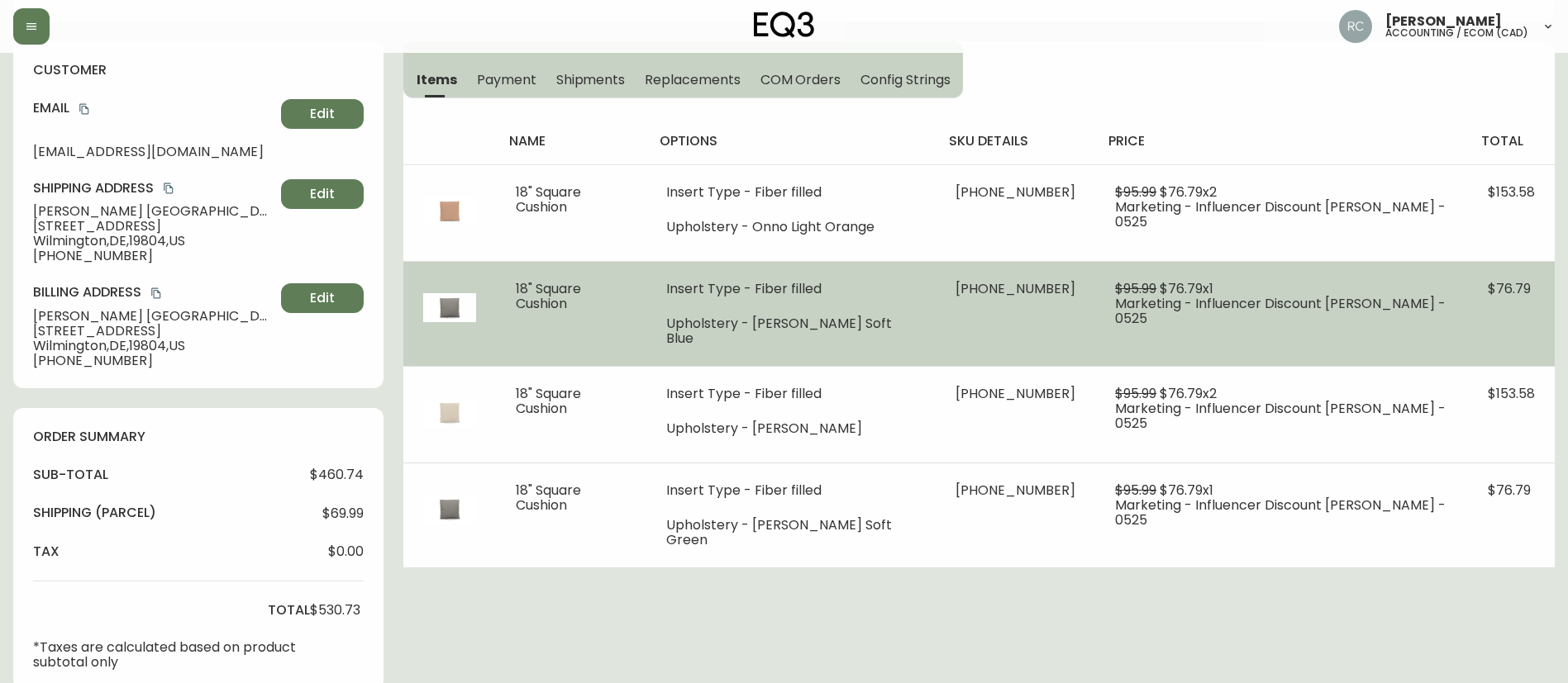
scroll to position [165, 0]
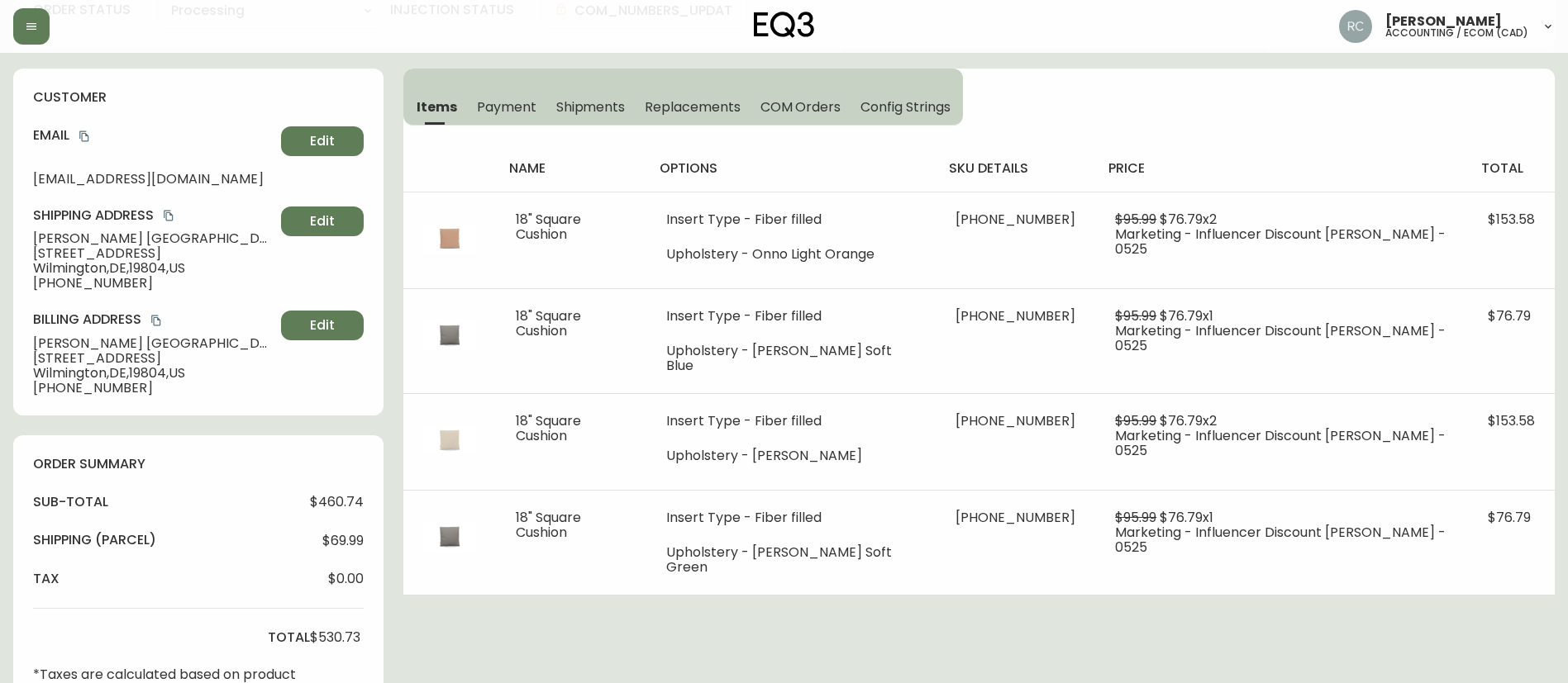
click at [63, 246] on span "[STREET_ADDRESS]" at bounding box center [154, 253] width 242 height 15
click at [63, 246] on span "405 Old Dupont Road, Ocean - 24092" at bounding box center [154, 253] width 242 height 15
click at [85, 233] on span "Kevin Dallas" at bounding box center [154, 239] width 242 height 15
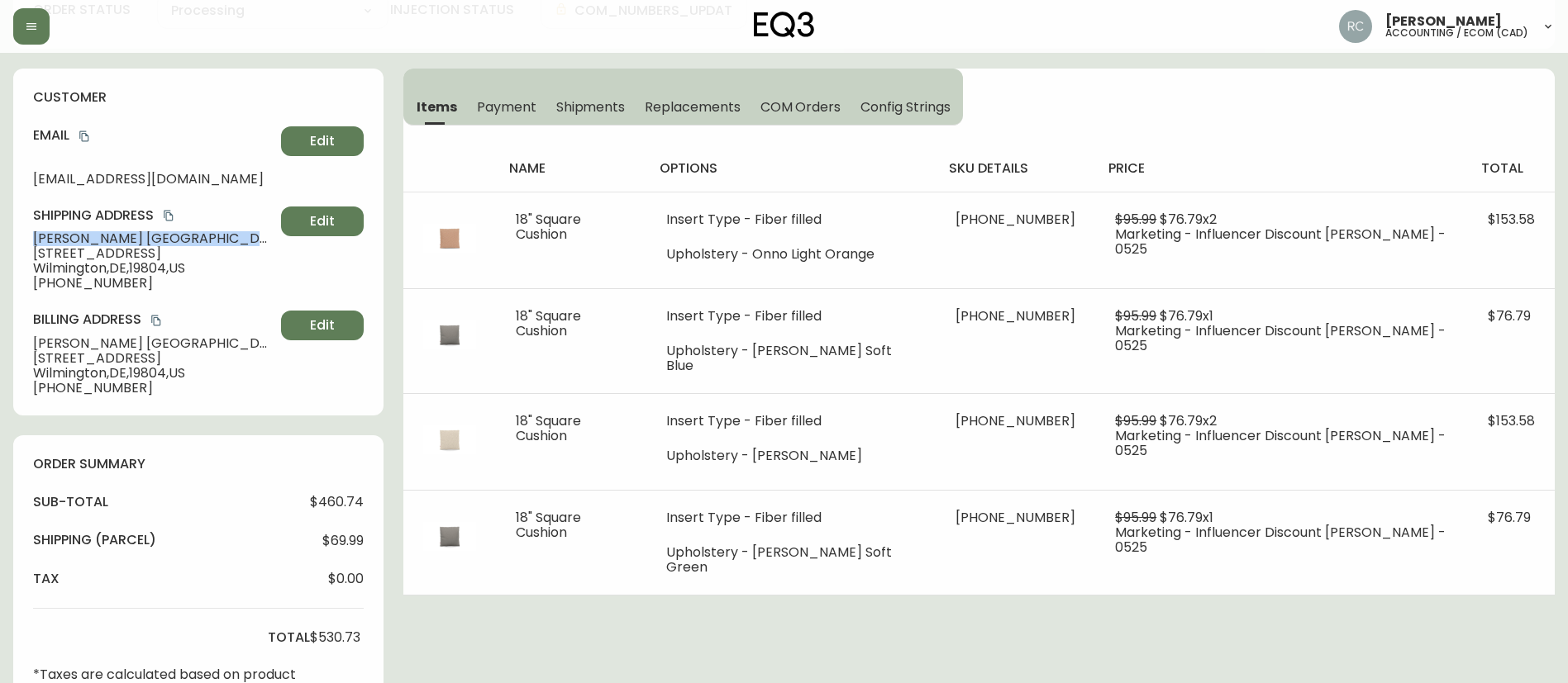
click at [86, 233] on span "Kevin Dallas" at bounding box center [154, 239] width 242 height 15
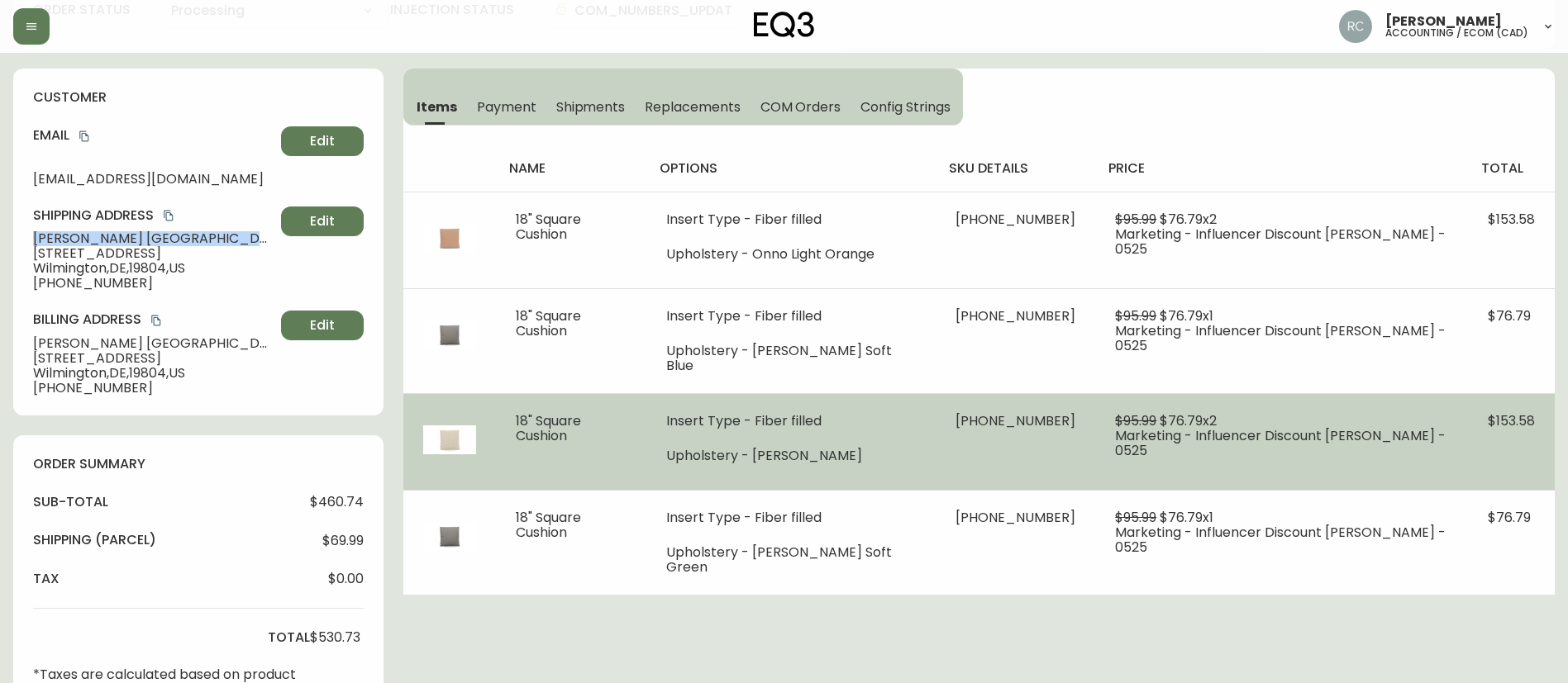
copy span "Kevin Dallas"
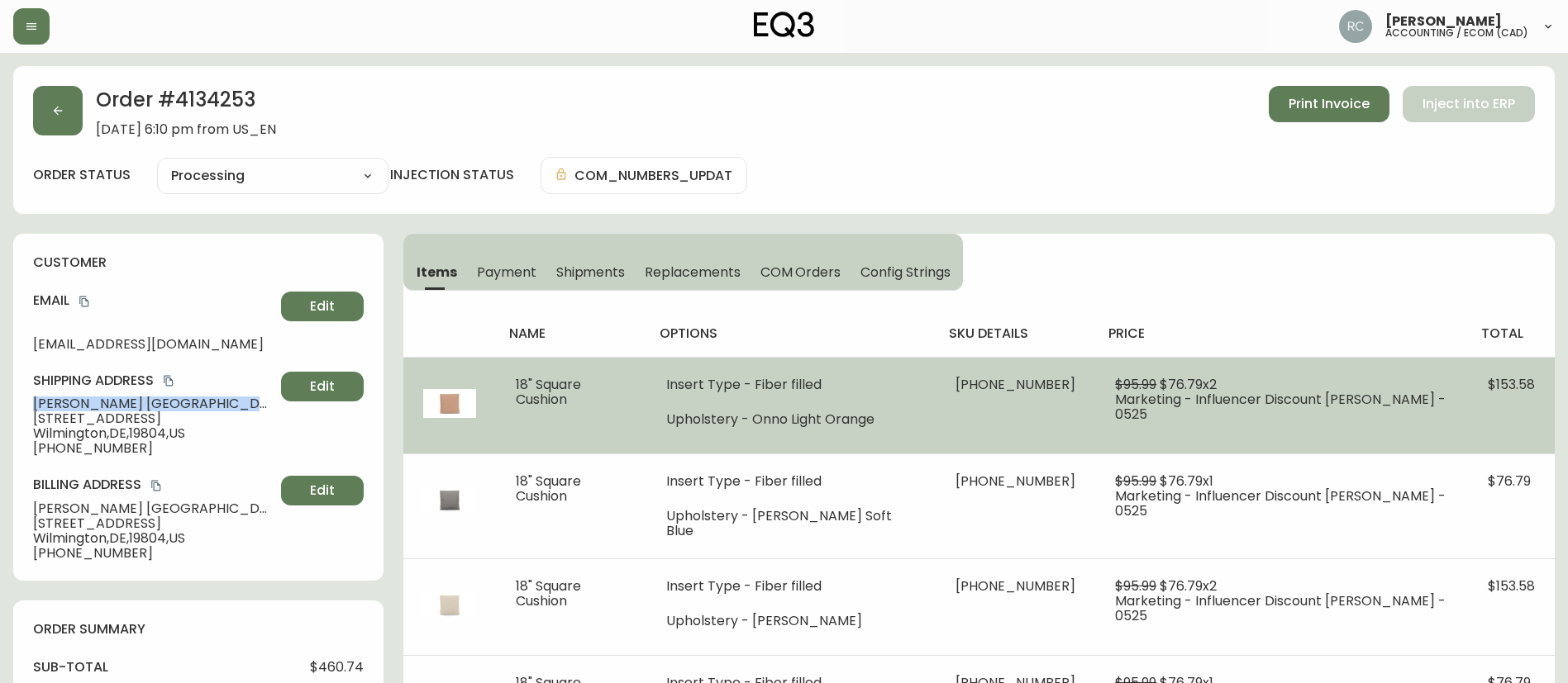
scroll to position [82, 0]
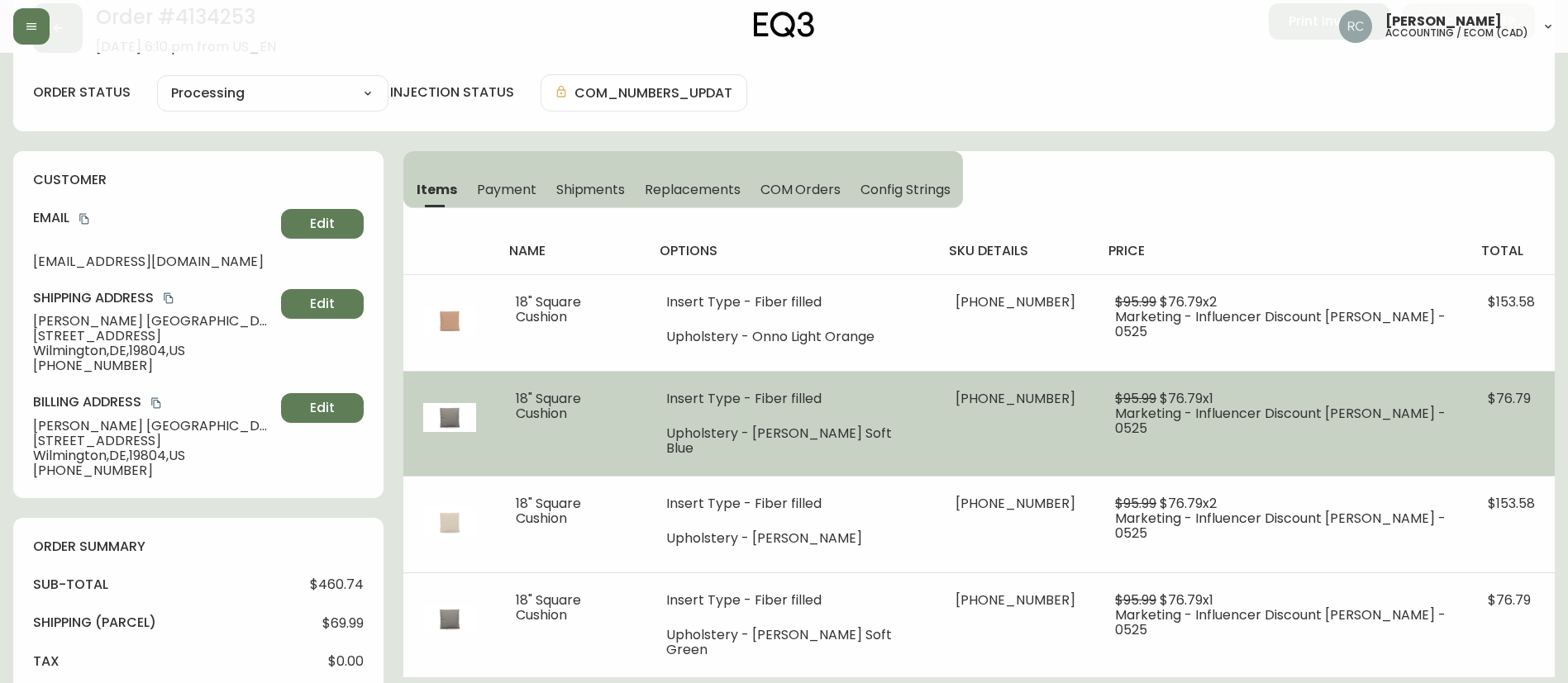
click at [1161, 405] on span "Marketing - Influencer Discount Nitsan Raitor - 0525" at bounding box center [1280, 421] width 331 height 34
click at [1159, 400] on span "$76.79 x 1" at bounding box center [1186, 398] width 54 height 19
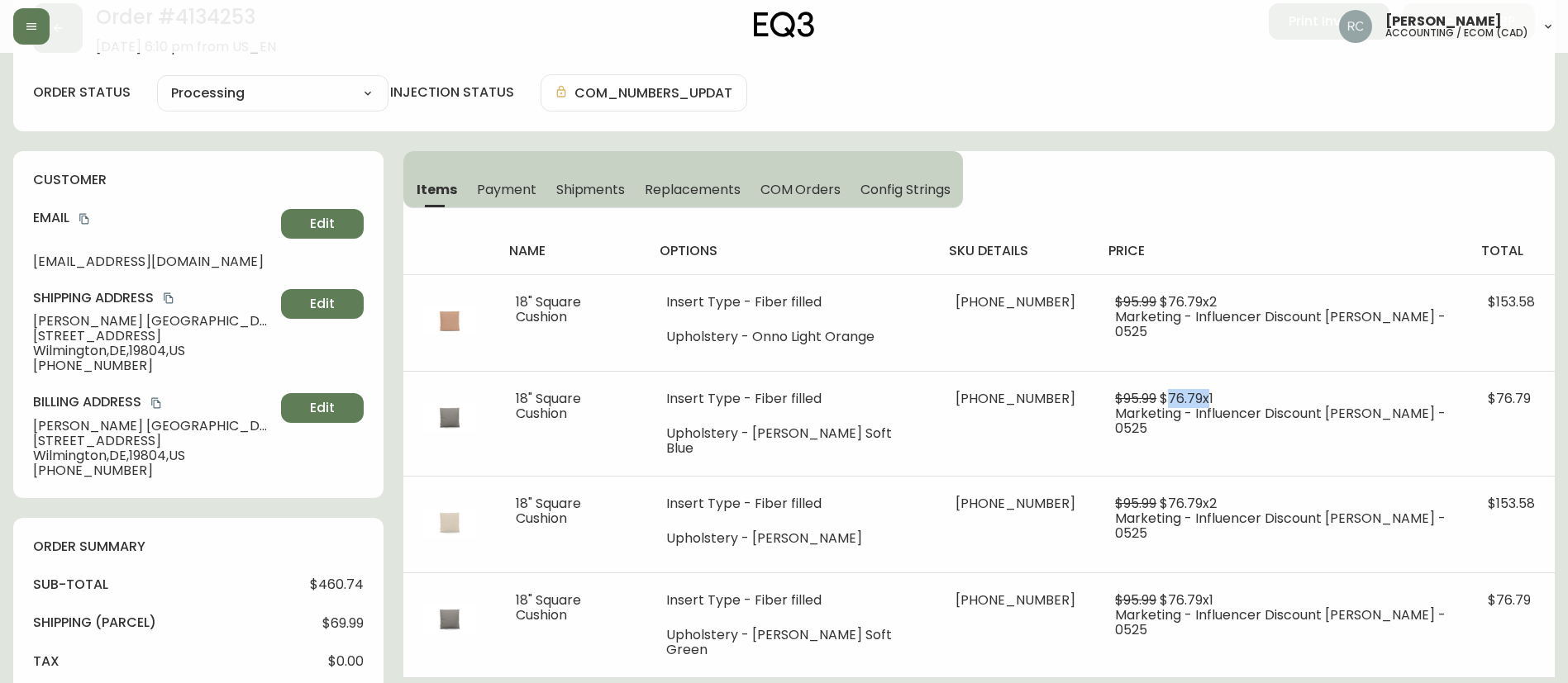
copy span "76.79"
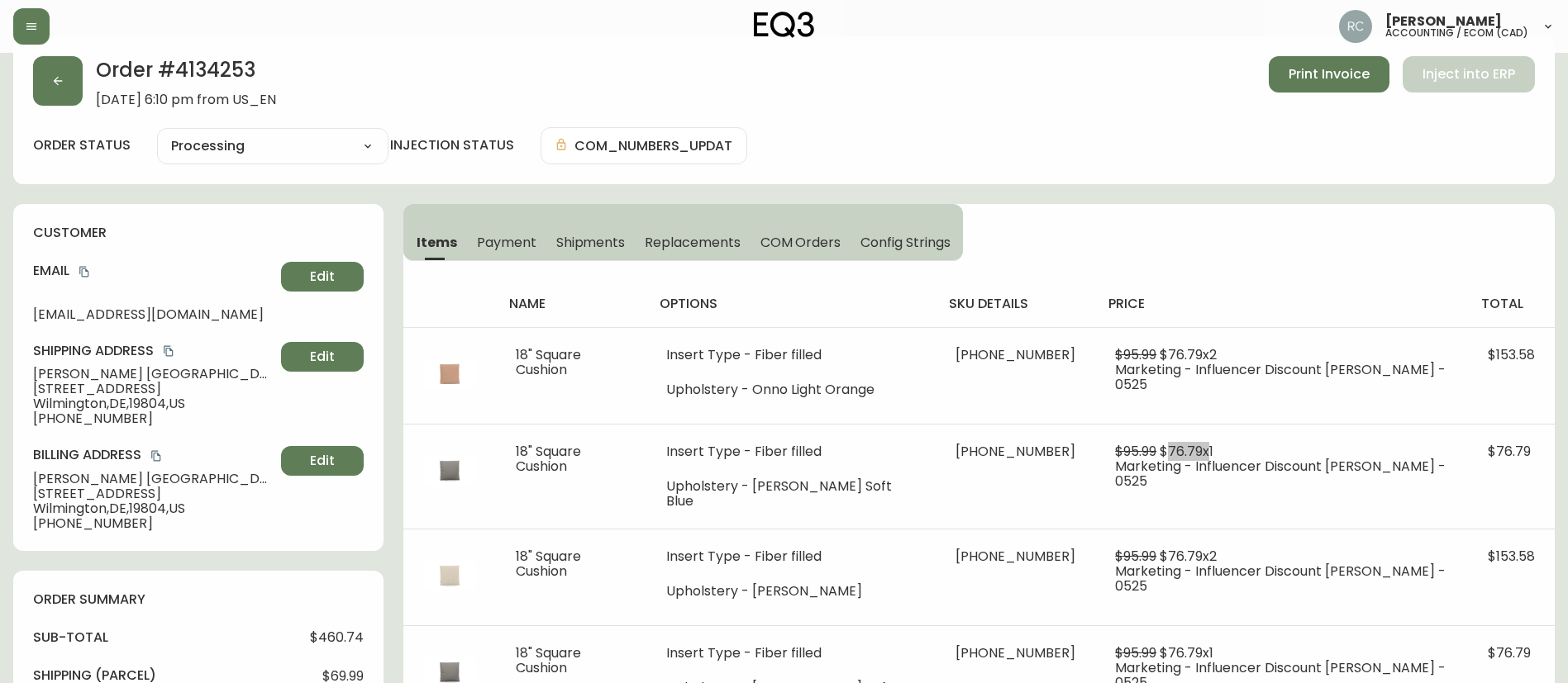
scroll to position [0, 0]
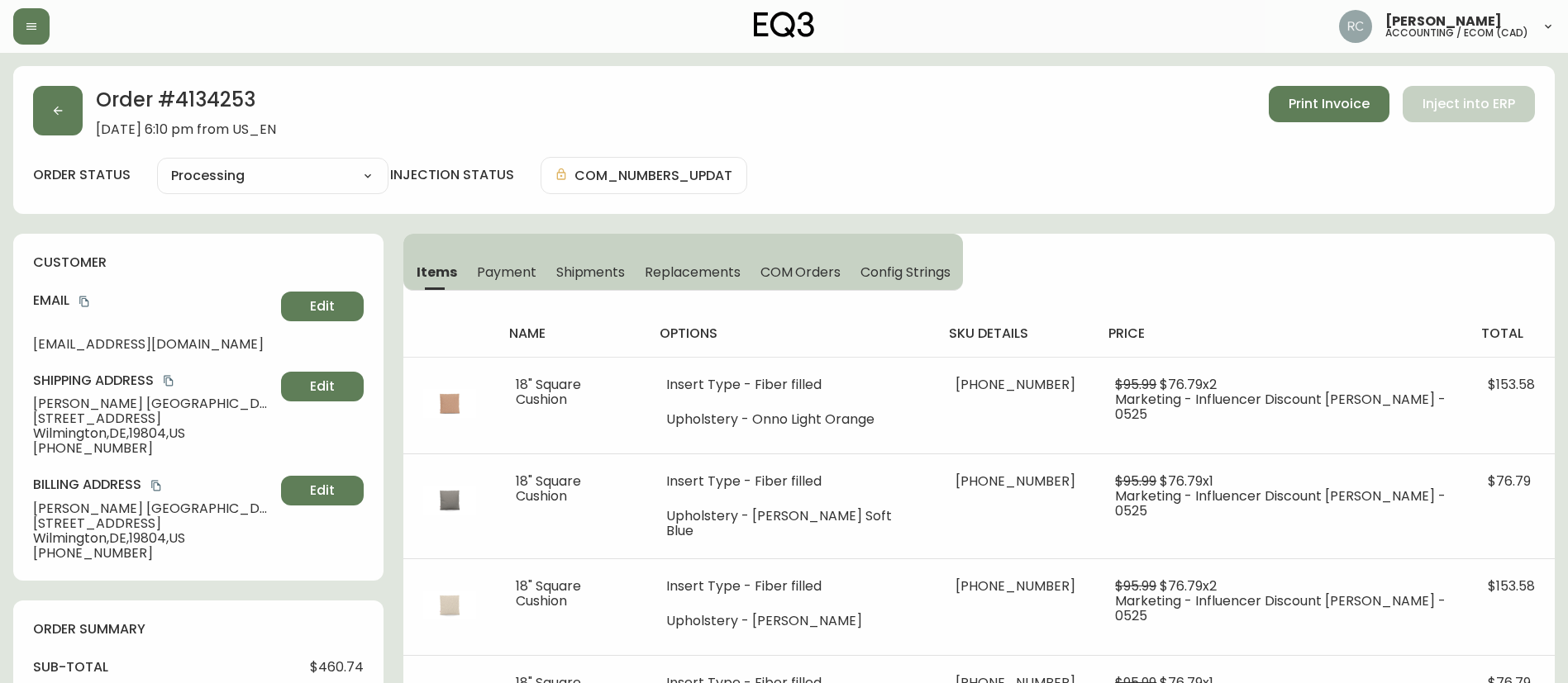
click at [229, 96] on h2 "Order # 4134253" at bounding box center [185, 104] width 180 height 37
click at [227, 96] on h2 "Order # 4134253" at bounding box center [185, 104] width 180 height 37
copy h2 "4134253"
click at [70, 405] on span "Kevin Dallas" at bounding box center [154, 403] width 242 height 15
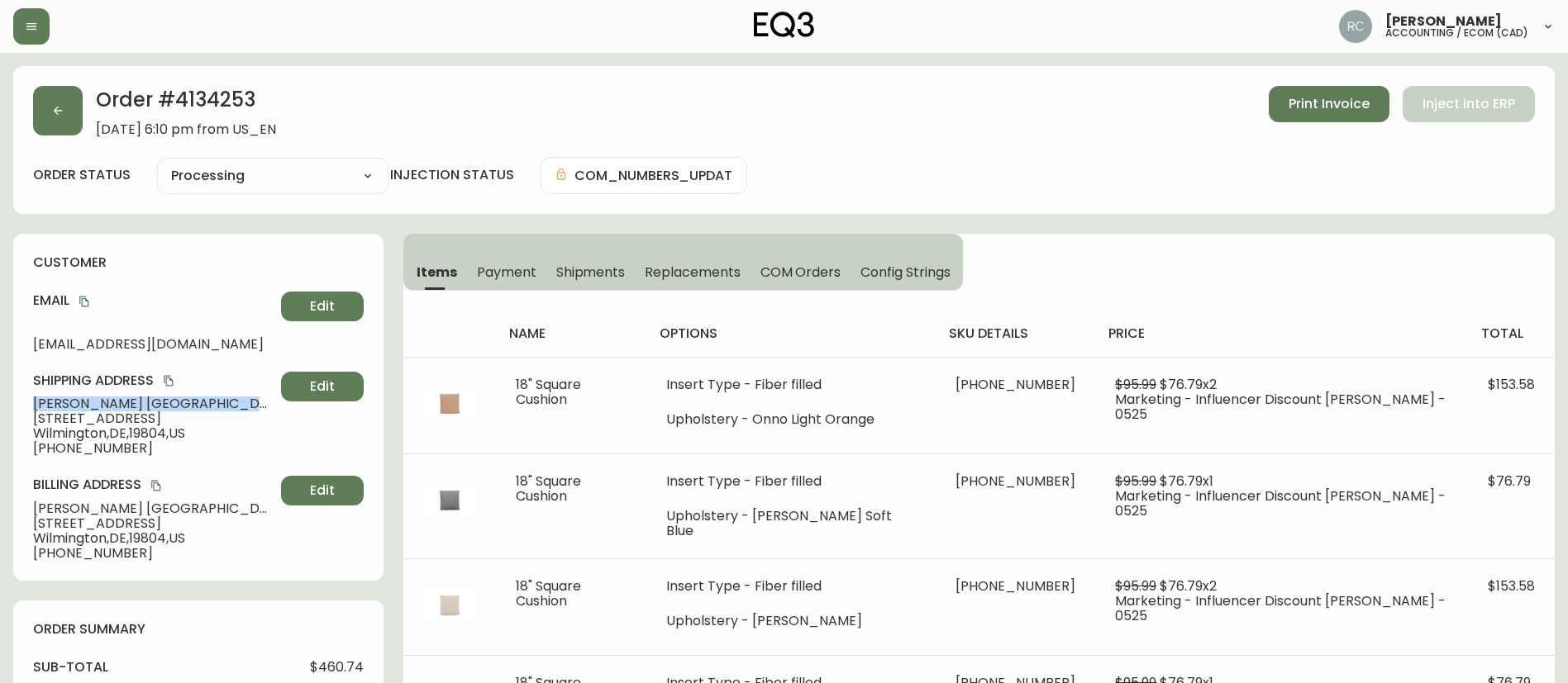
click at [70, 405] on span "Kevin Dallas" at bounding box center [154, 403] width 242 height 15
copy span "Kevin Dallas"
click at [72, 447] on span "+14415330030" at bounding box center [154, 448] width 242 height 15
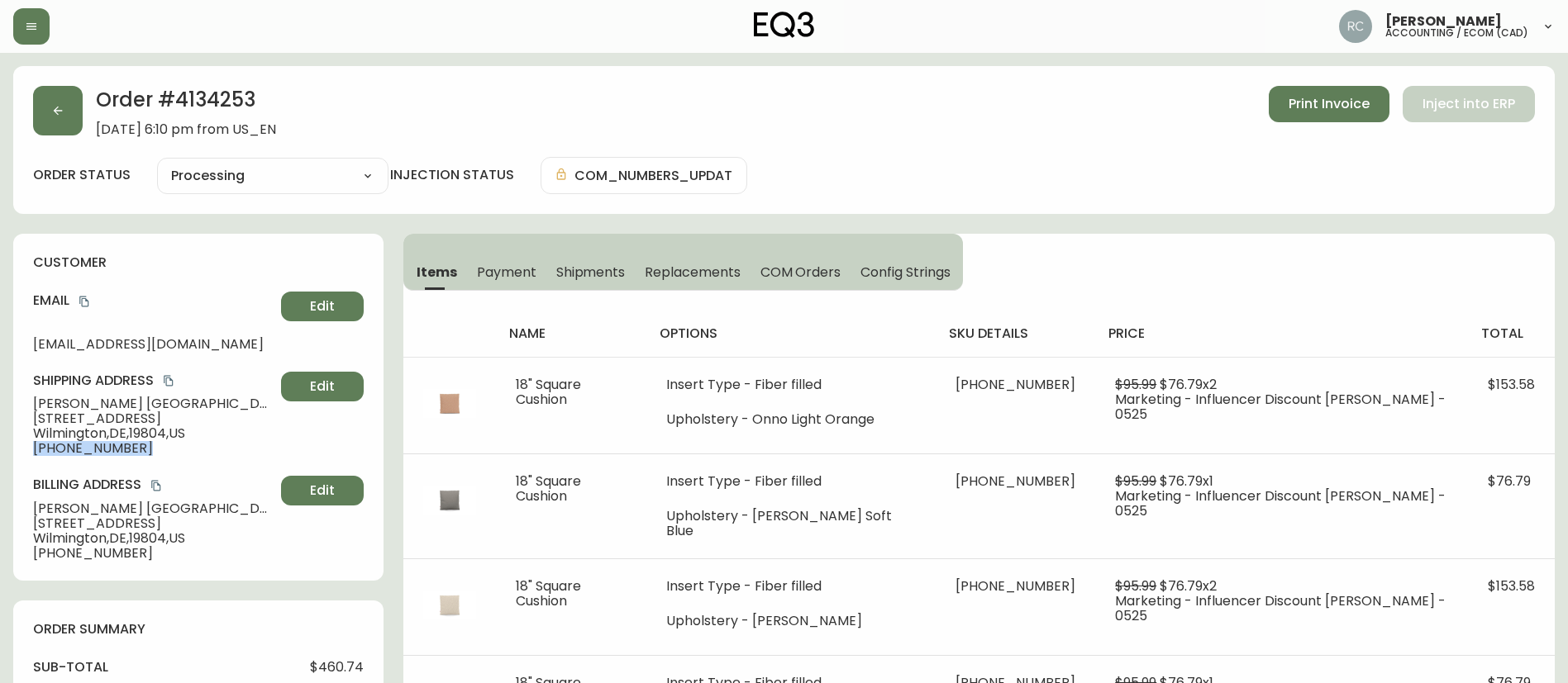
copy div "+14415330030 Edit"
click at [63, 433] on span "Wilmington , DE , 19804 , US" at bounding box center [154, 434] width 242 height 15
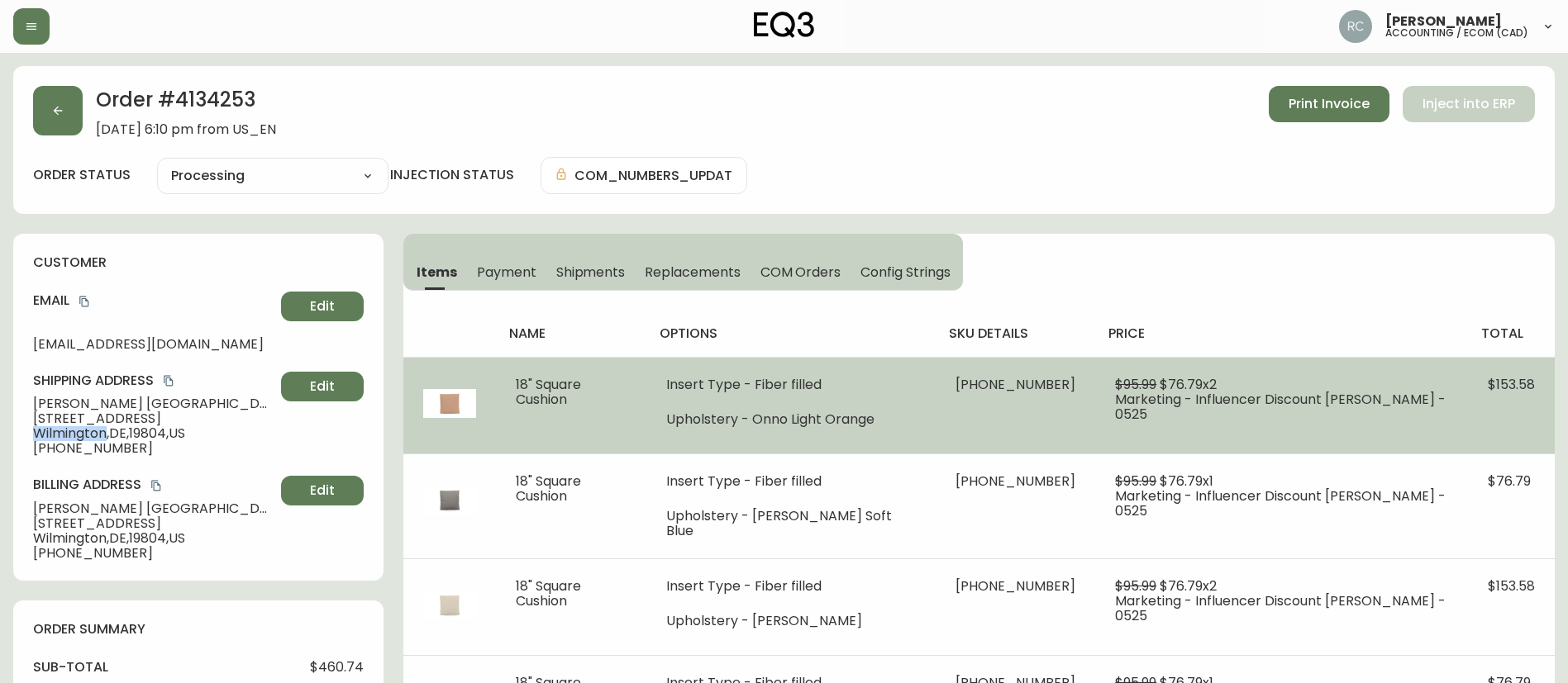
copy span "Wilmington"
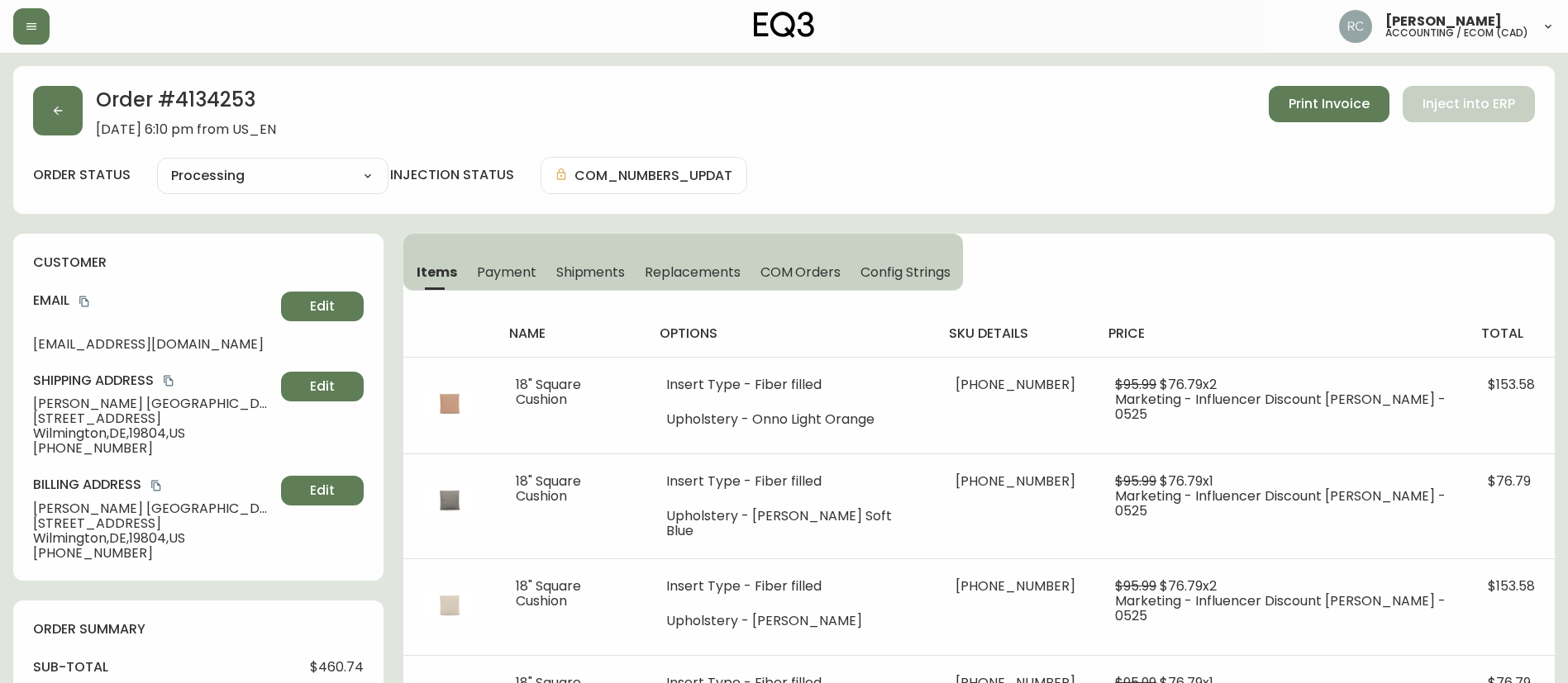
click at [162, 428] on span "Wilmington , DE , 19804 , US" at bounding box center [154, 434] width 242 height 15
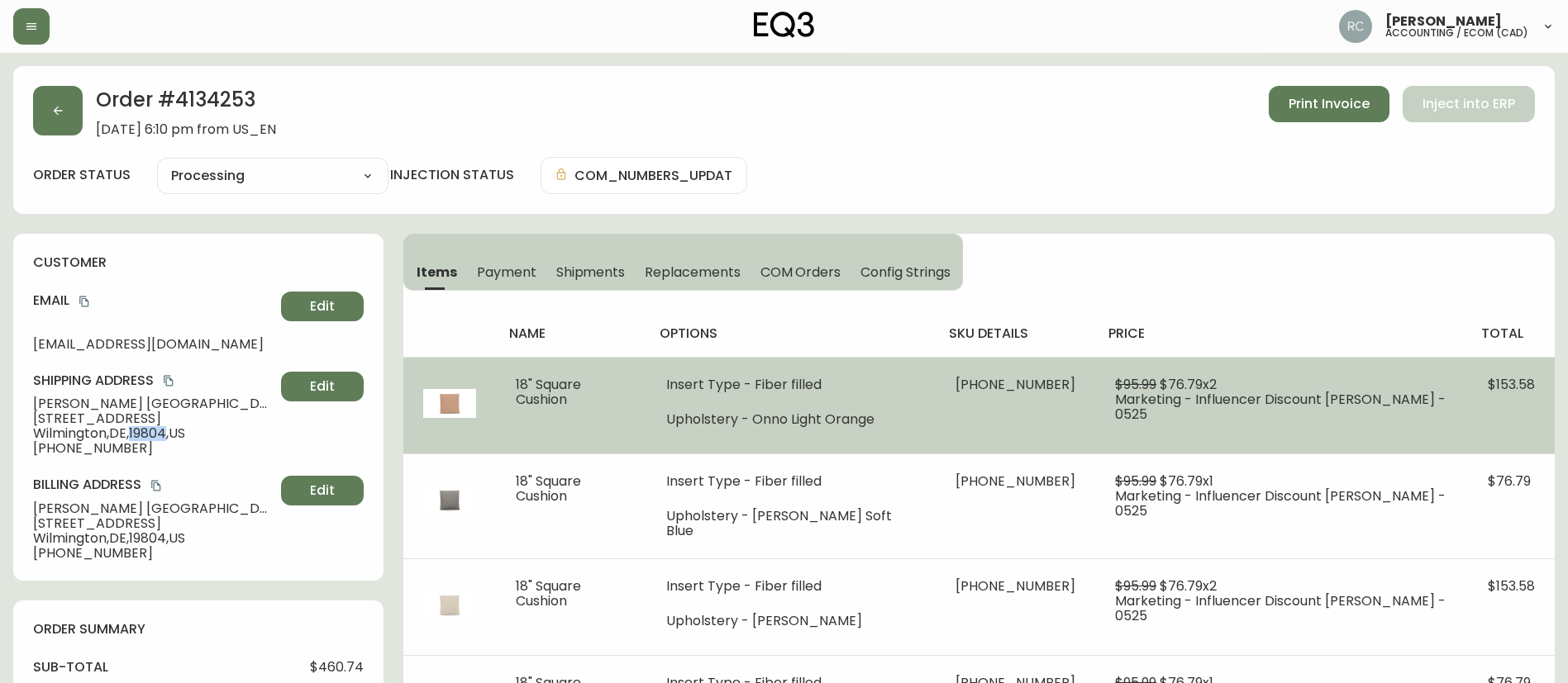
copy span "19804"
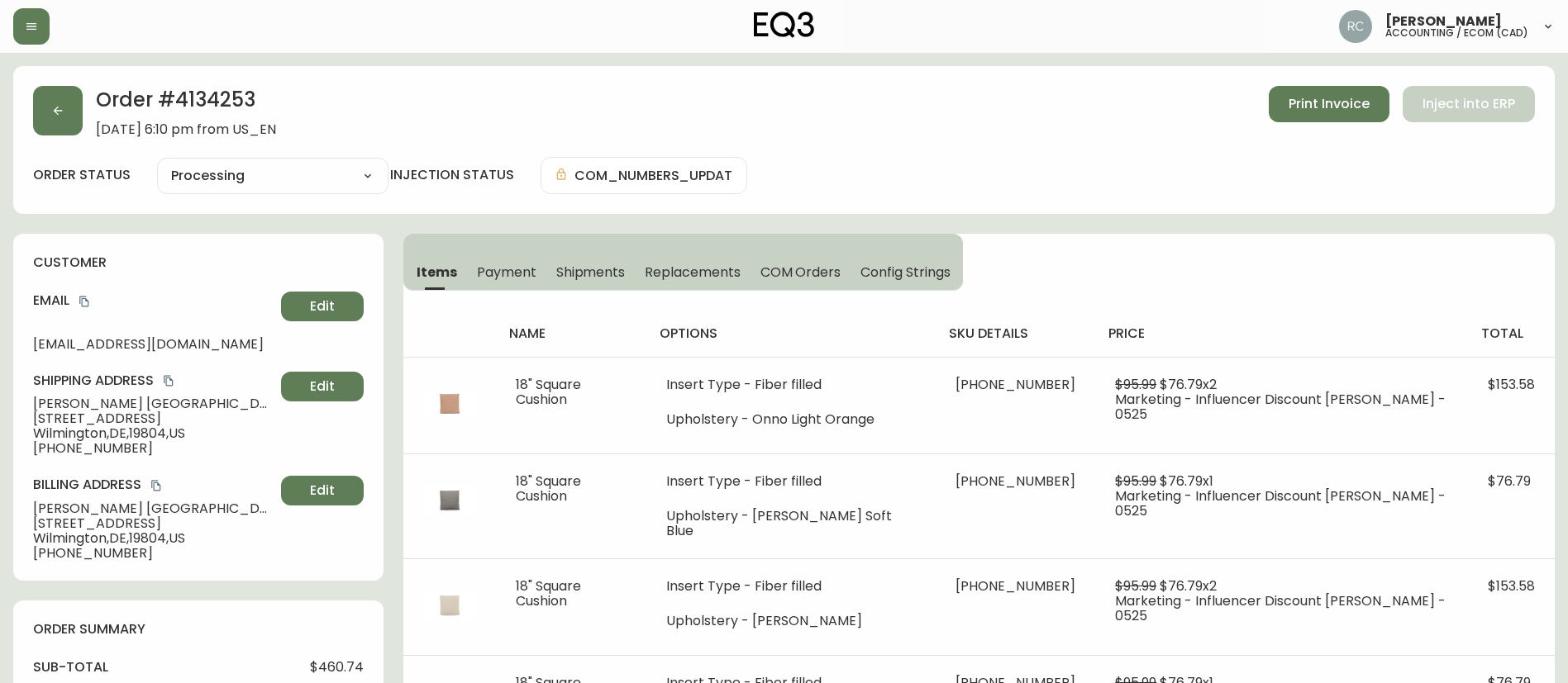
click at [88, 415] on span "405 Old Dupont Road, Ocean - 24092" at bounding box center [154, 418] width 242 height 15
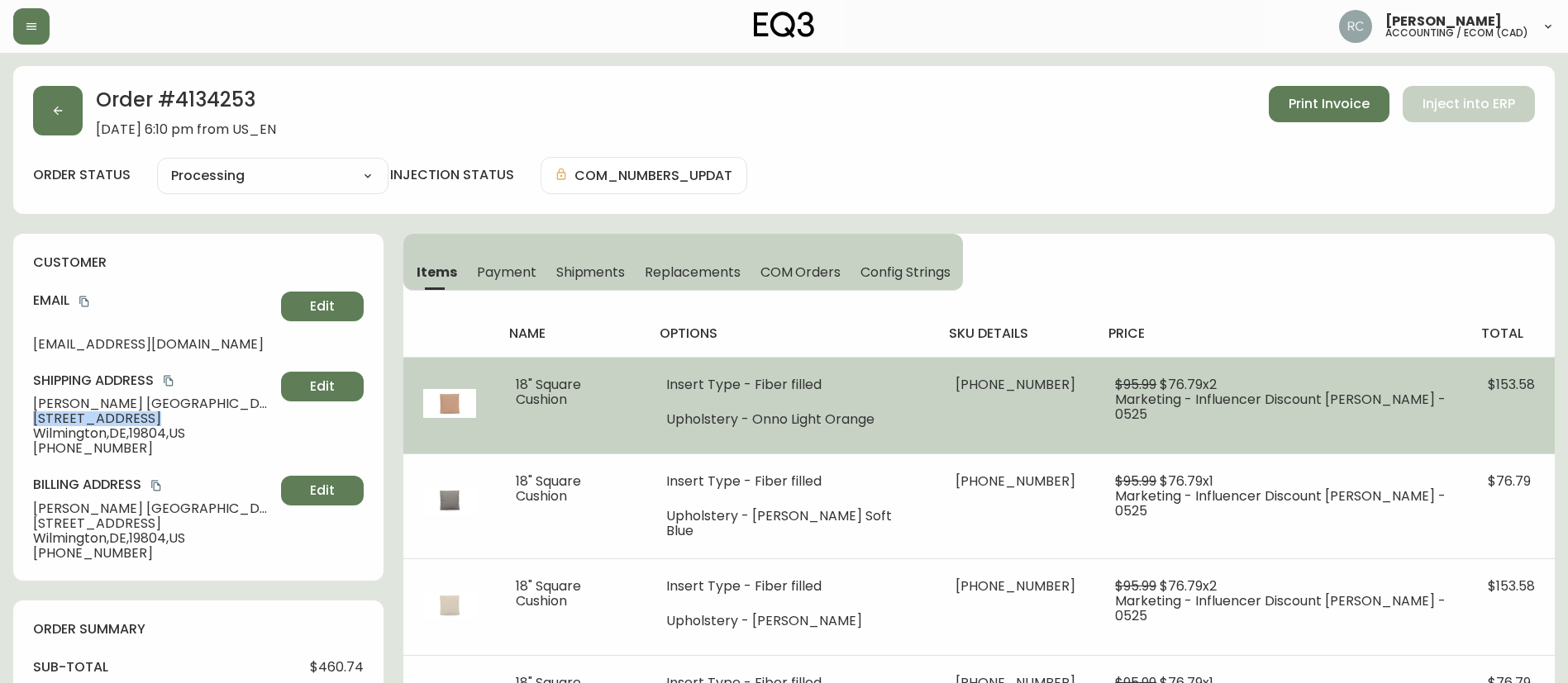
copy span "405 Old Dupont Road, Ocean - 24092"
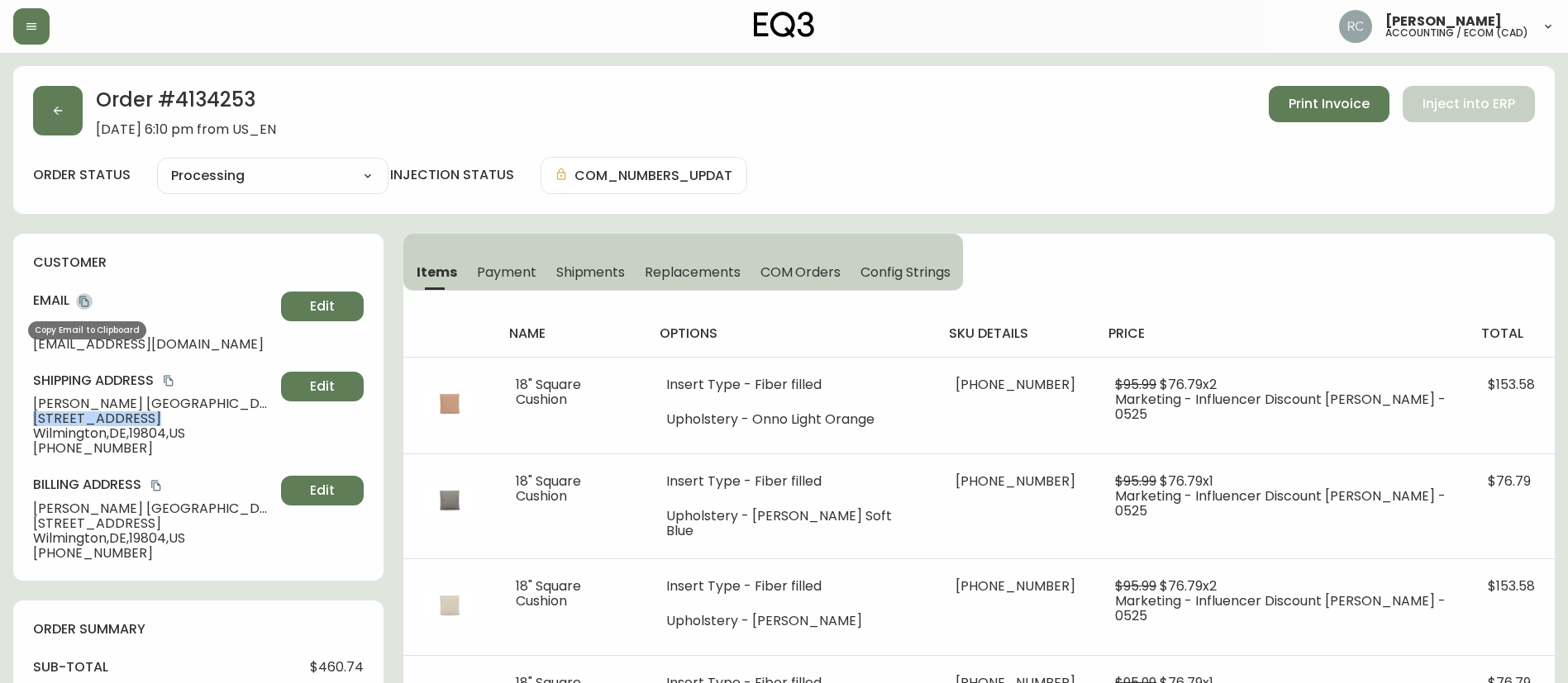
click at [86, 299] on icon "copy" at bounding box center [84, 302] width 9 height 11
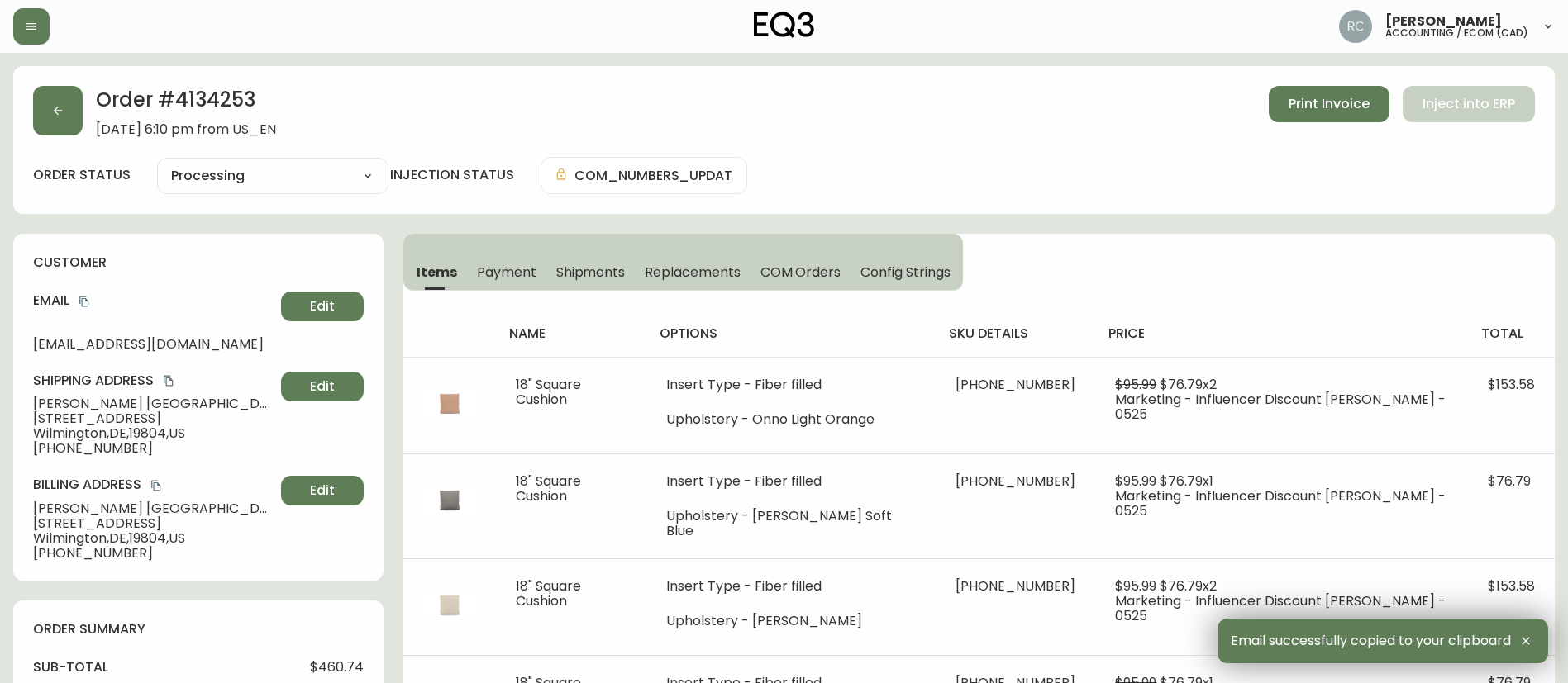
click at [79, 454] on span "+14415330030" at bounding box center [154, 448] width 242 height 15
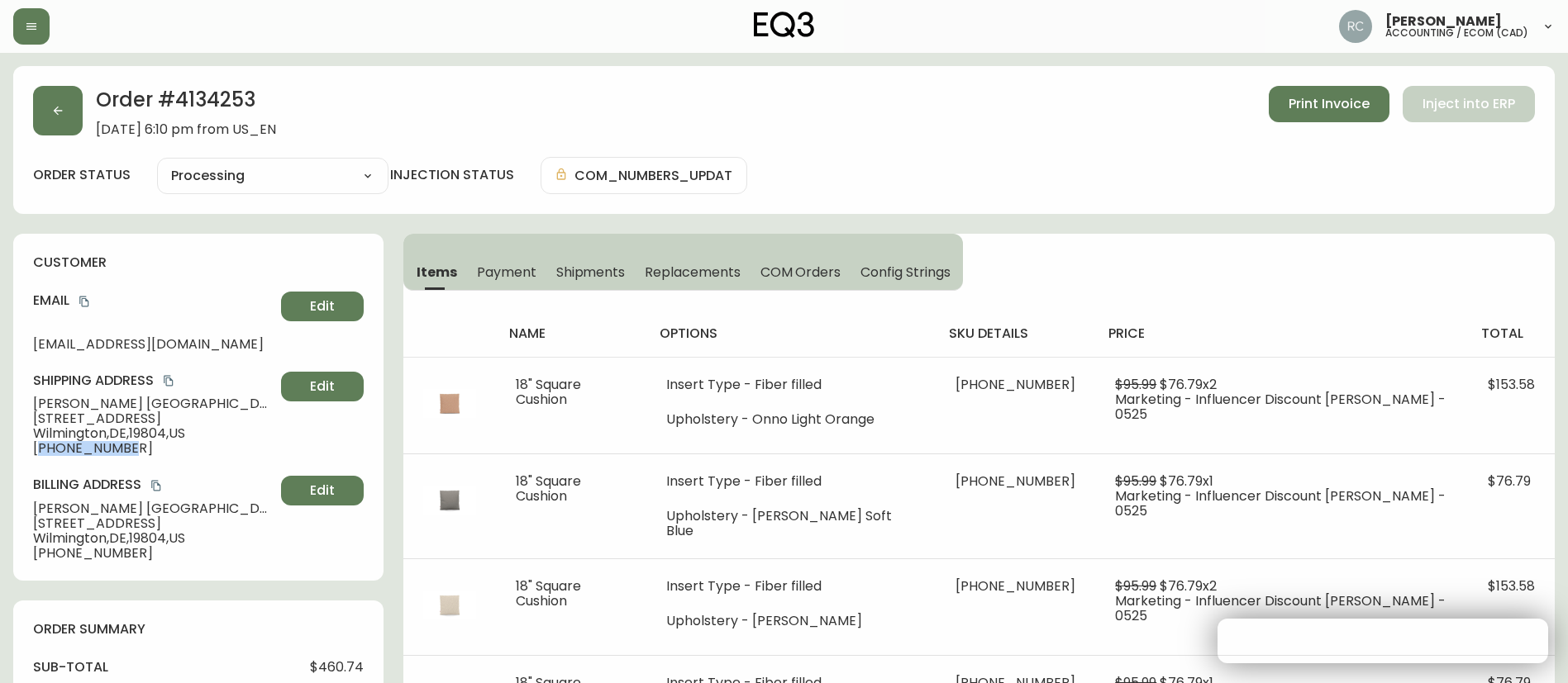
click at [79, 454] on span "+14415330030" at bounding box center [154, 448] width 242 height 15
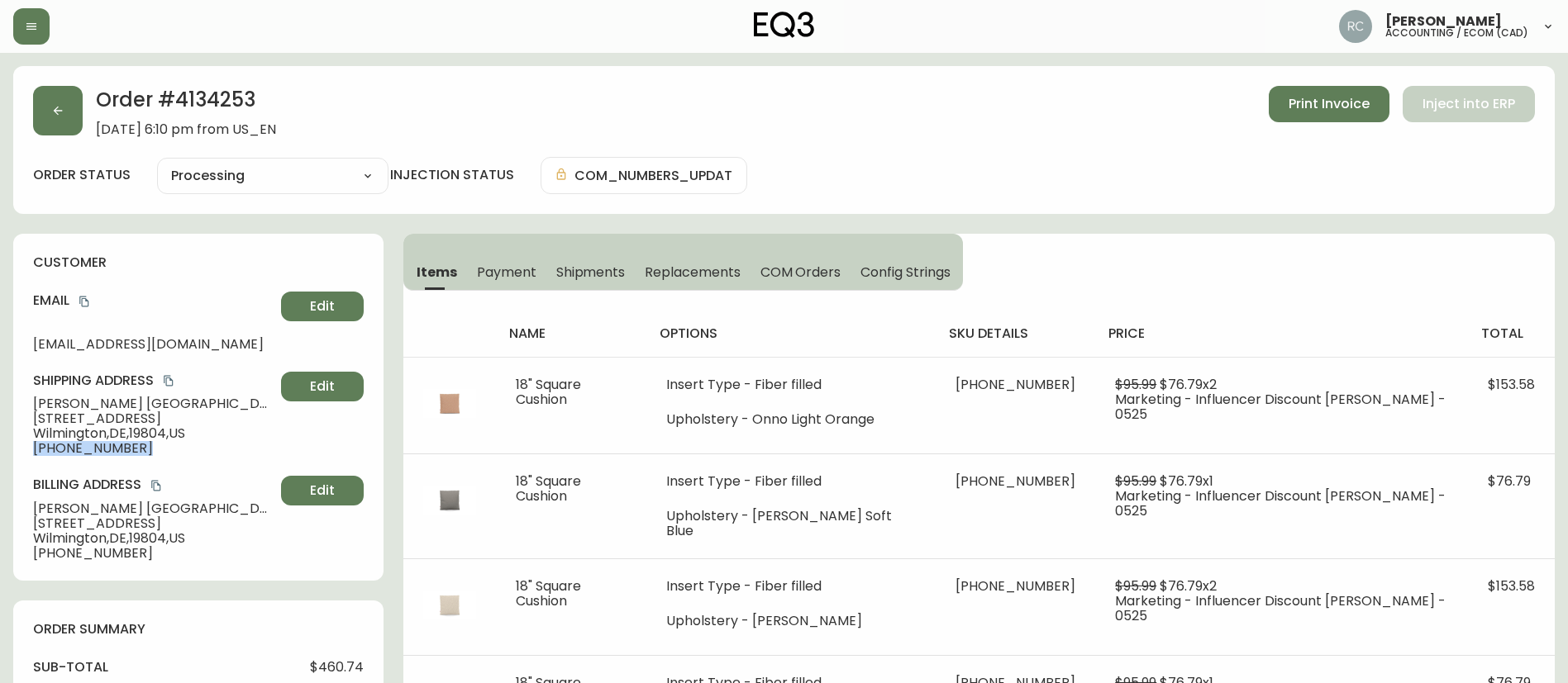
click at [79, 454] on span "+14415330030" at bounding box center [154, 448] width 242 height 15
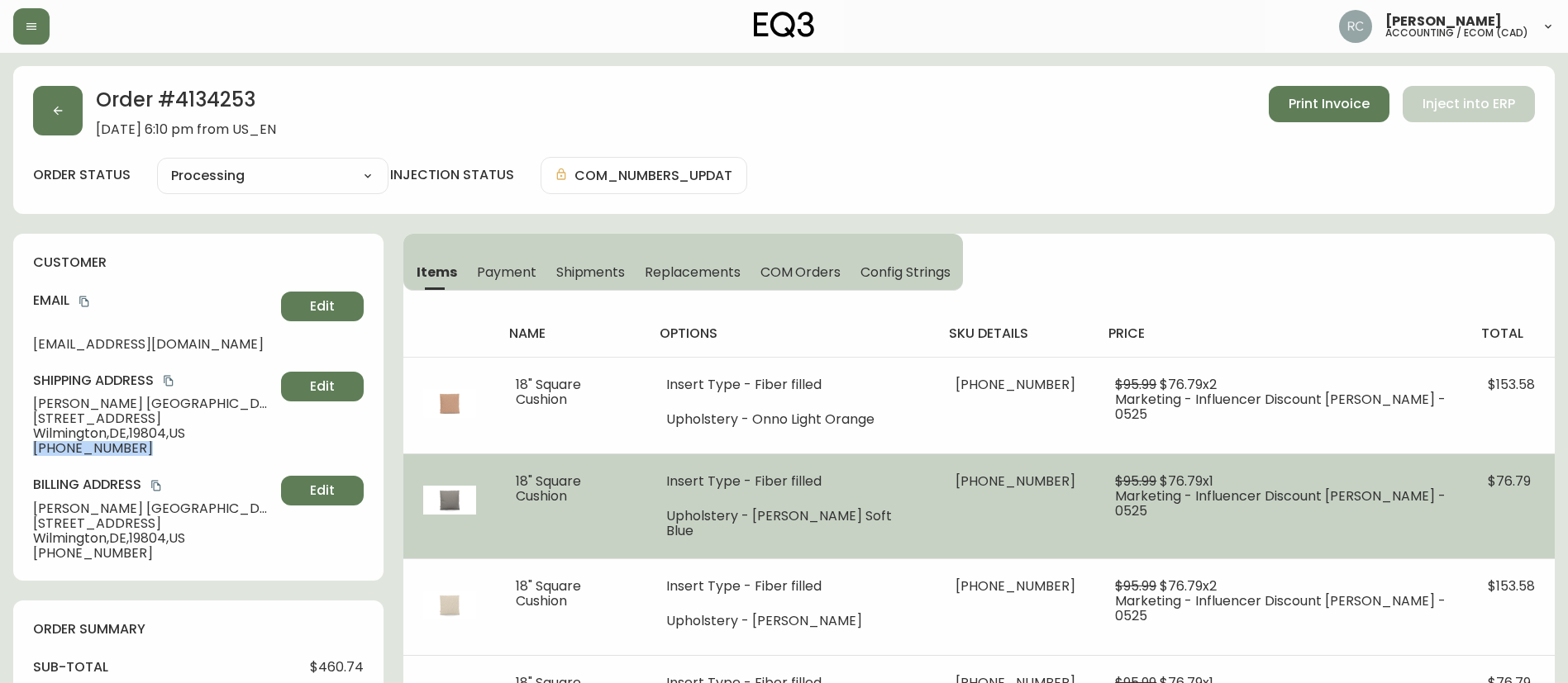
copy div "+14415330030 Edit"
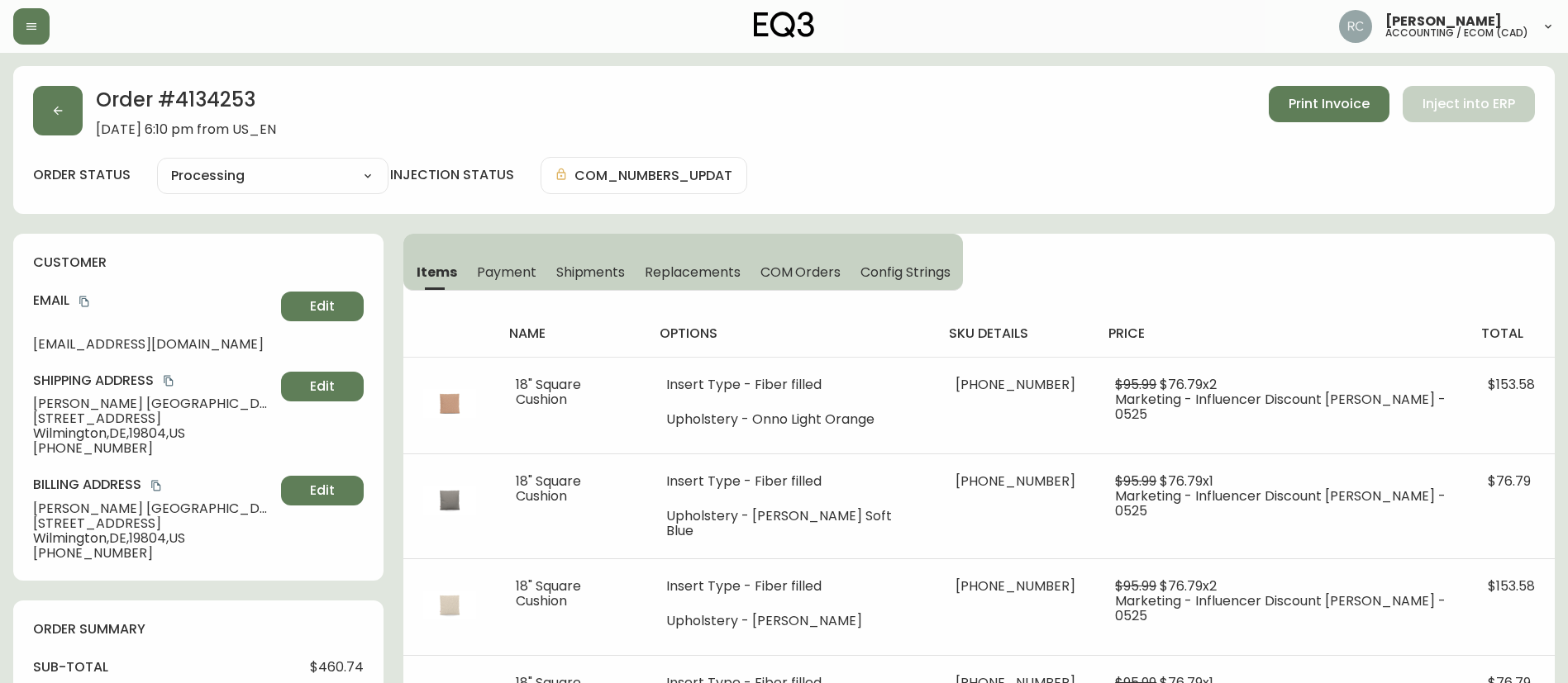
click at [94, 407] on span "Kevin Dallas" at bounding box center [154, 403] width 242 height 15
drag, startPoint x: 94, startPoint y: 407, endPoint x: 1504, endPoint y: 307, distance: 1413.5
click at [93, 407] on span "Kevin Dallas" at bounding box center [154, 403] width 242 height 15
copy span "Kevin Dallas"
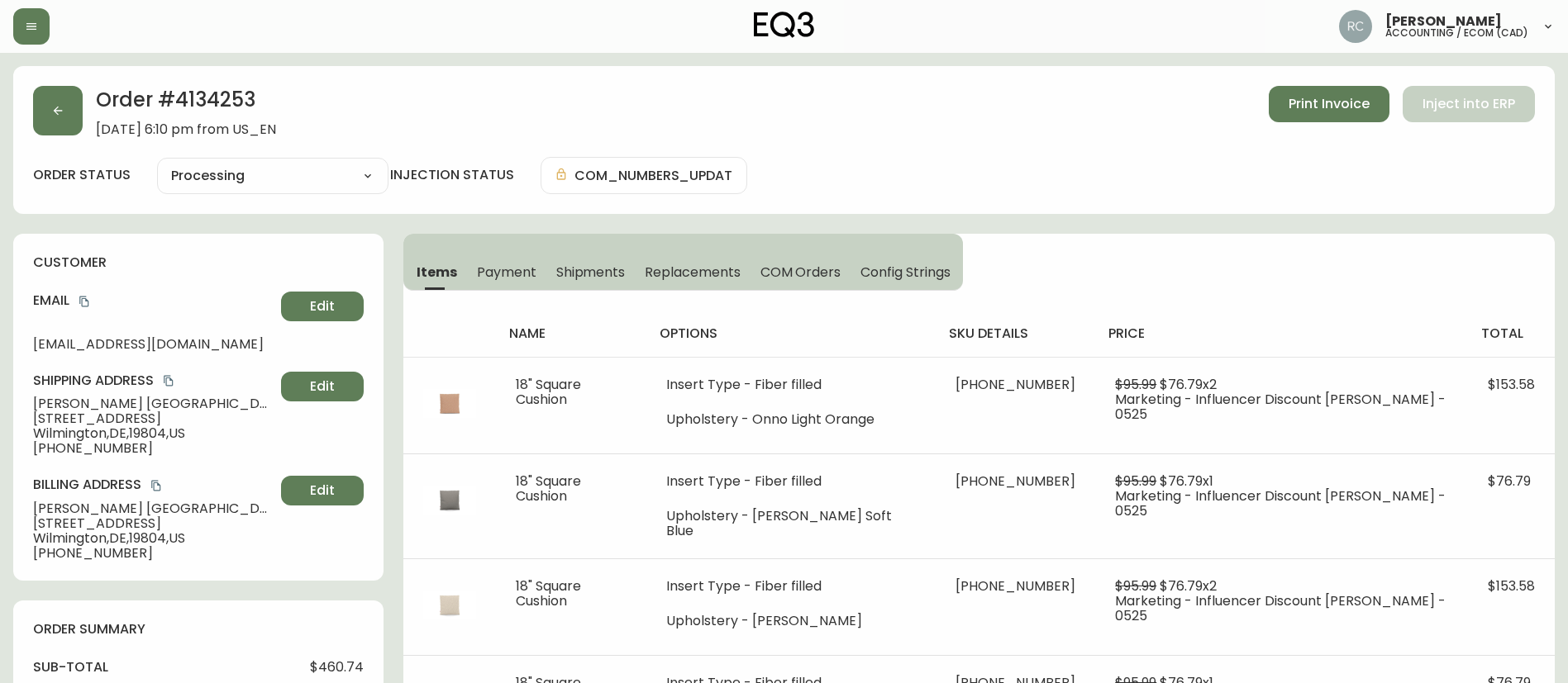
click at [72, 417] on span "405 Old Dupont Road, Ocean - 24092" at bounding box center [154, 418] width 242 height 15
click at [93, 432] on span "Wilmington , DE , 19804 , US" at bounding box center [154, 434] width 242 height 15
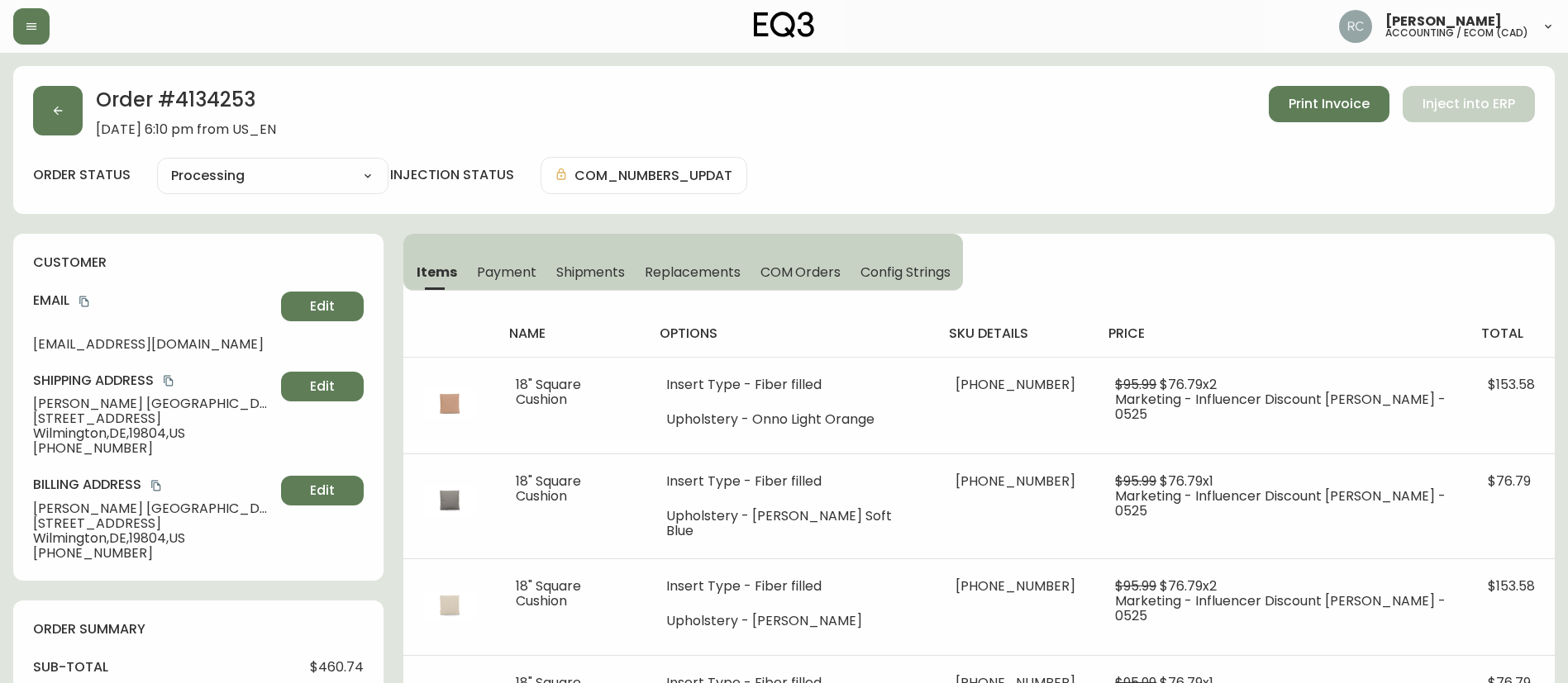
click at [71, 447] on span "+14415330030" at bounding box center [154, 448] width 242 height 15
click at [141, 432] on span "Wilmington , DE , 19804 , US" at bounding box center [154, 434] width 242 height 15
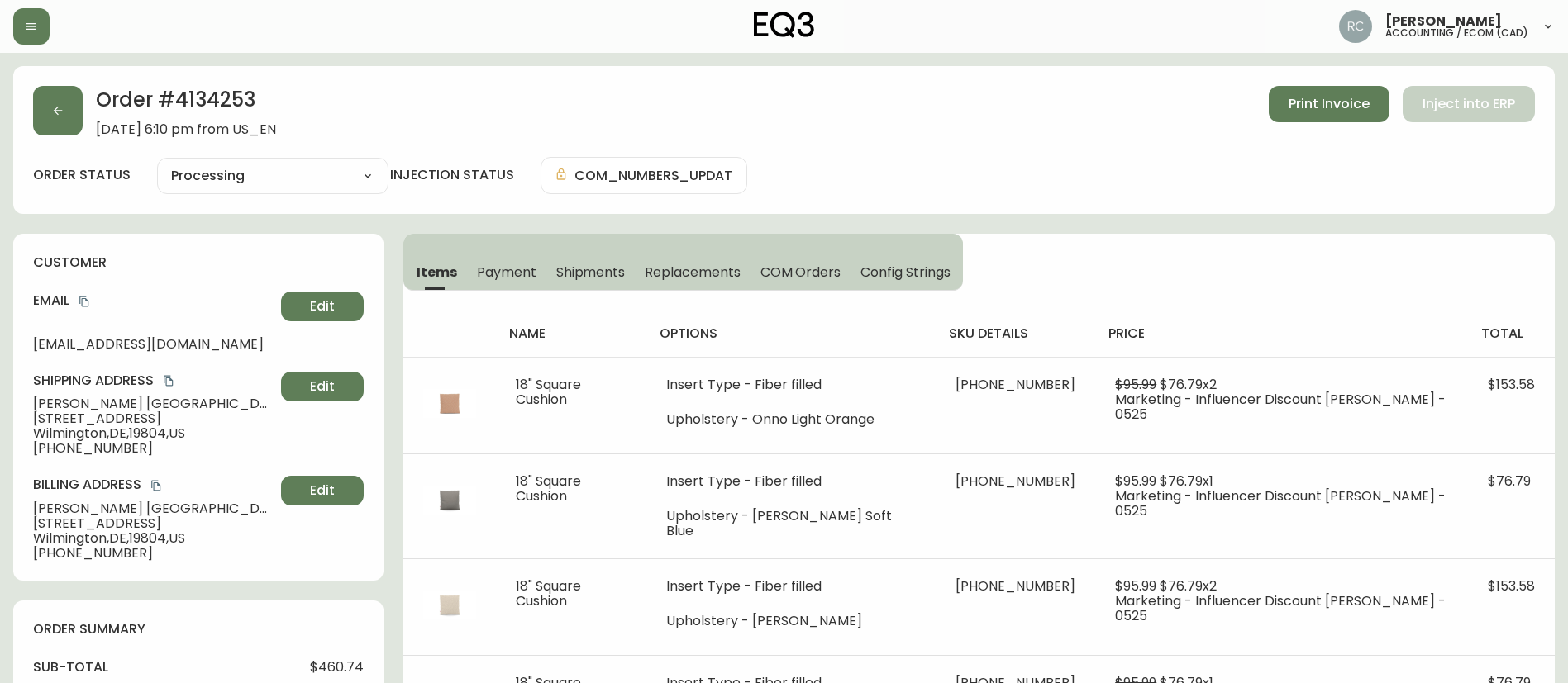
click at [182, 434] on span "Wilmington , DE , 19804 , US" at bounding box center [154, 434] width 242 height 15
click at [452, 103] on div "Order # 4134253 July 20, 2025 at 6:10 pm from US_EN Print Invoice Inject into E…" at bounding box center [784, 111] width 1502 height 51
click at [485, 133] on div "Order # 4134253 July 20, 2025 at 6:10 pm from US_EN Print Invoice Inject into E…" at bounding box center [784, 111] width 1502 height 51
click at [946, 105] on div "Order # 4134253 July 20, 2025 at 6:10 pm from US_EN Print Invoice Inject into E…" at bounding box center [784, 111] width 1502 height 51
click at [214, 101] on h2 "Order # 4134253" at bounding box center [185, 104] width 180 height 37
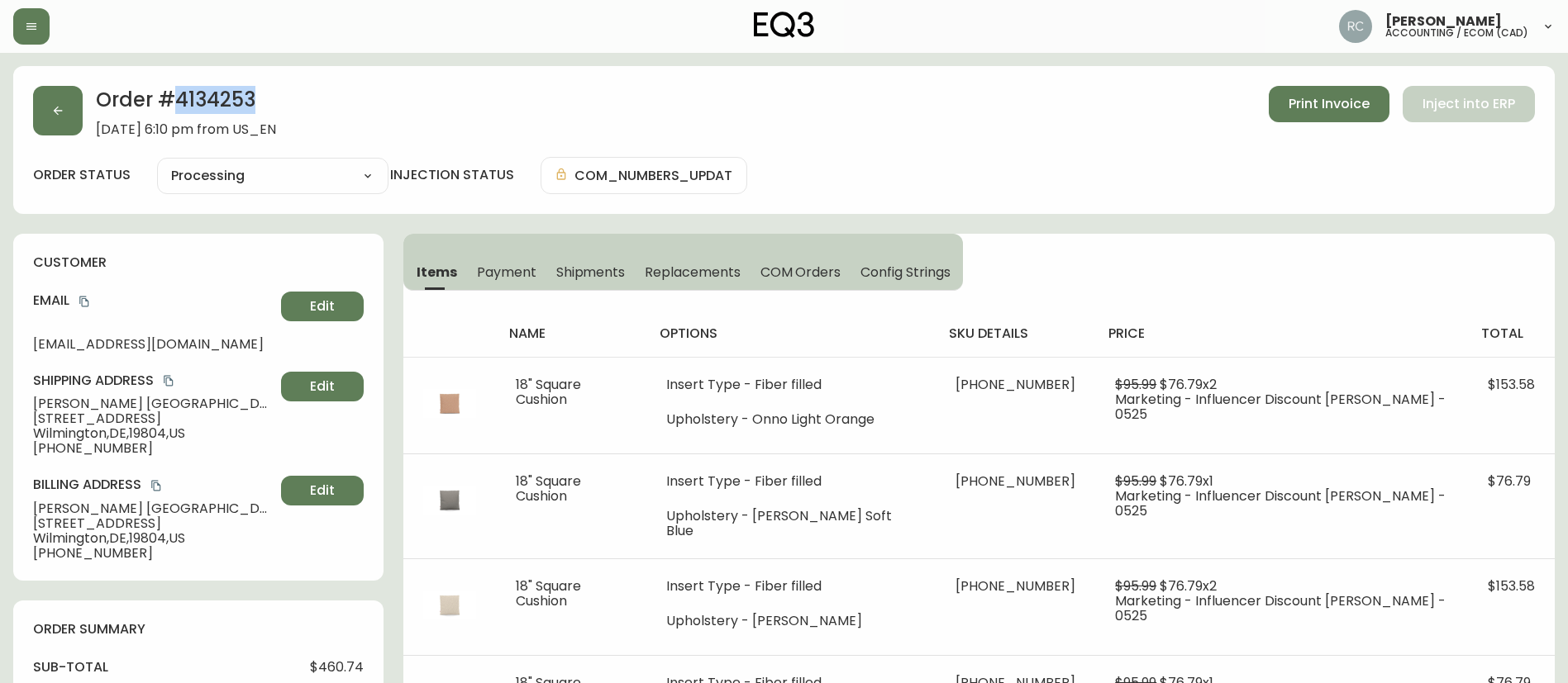
click at [214, 101] on h2 "Order # 4134253" at bounding box center [185, 104] width 180 height 37
click at [1333, 269] on div "Items Payment Shipments Replacements COM Orders Config Strings name options sku…" at bounding box center [979, 496] width 1151 height 527
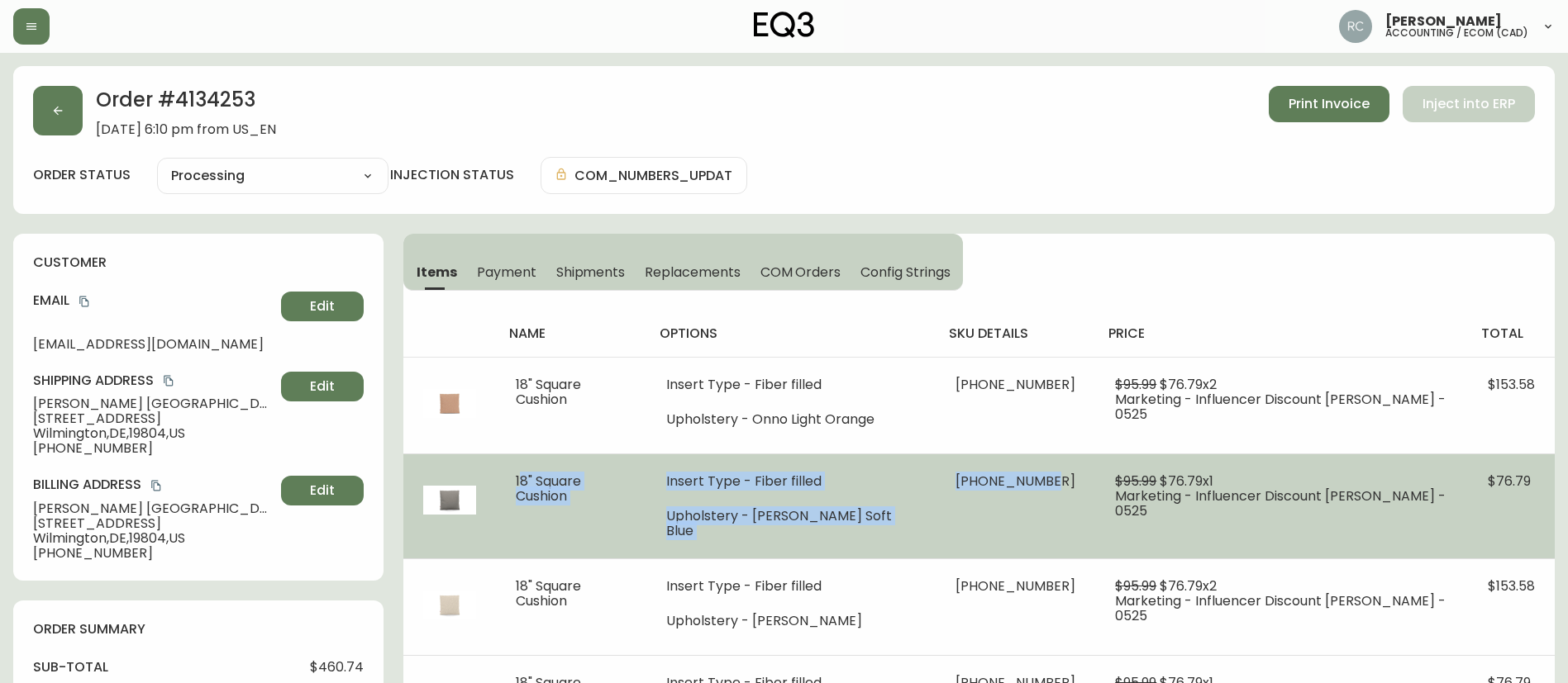
drag, startPoint x: 512, startPoint y: 483, endPoint x: 1057, endPoint y: 491, distance: 545.1
click at [1057, 491] on tr "18" Square Cushion Insert Type - Fiber filled Upholstery - Lana Soft Blue 30830…" at bounding box center [979, 505] width 1151 height 105
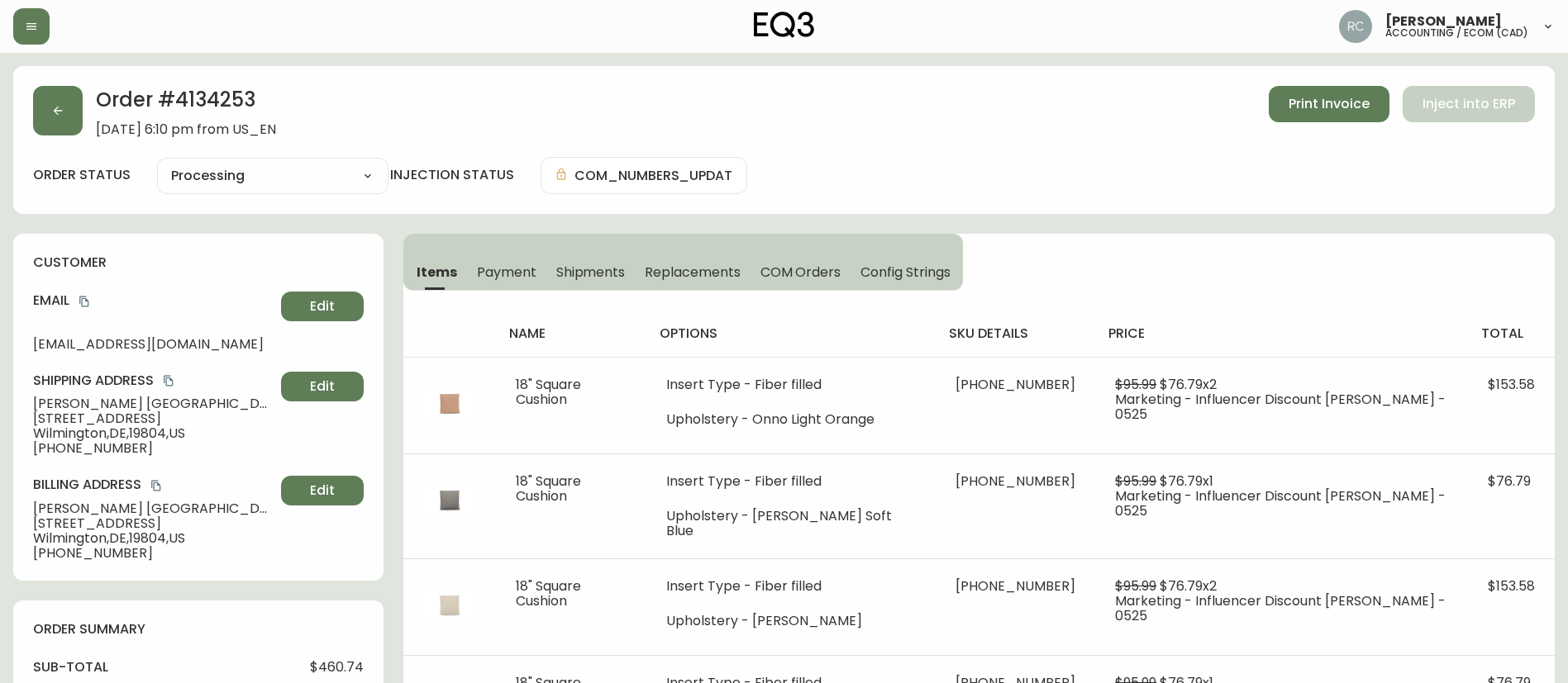
click at [472, 92] on div "Order # 4134253 July 20, 2025 at 6:10 pm from US_EN Print Invoice Inject into E…" at bounding box center [784, 111] width 1502 height 51
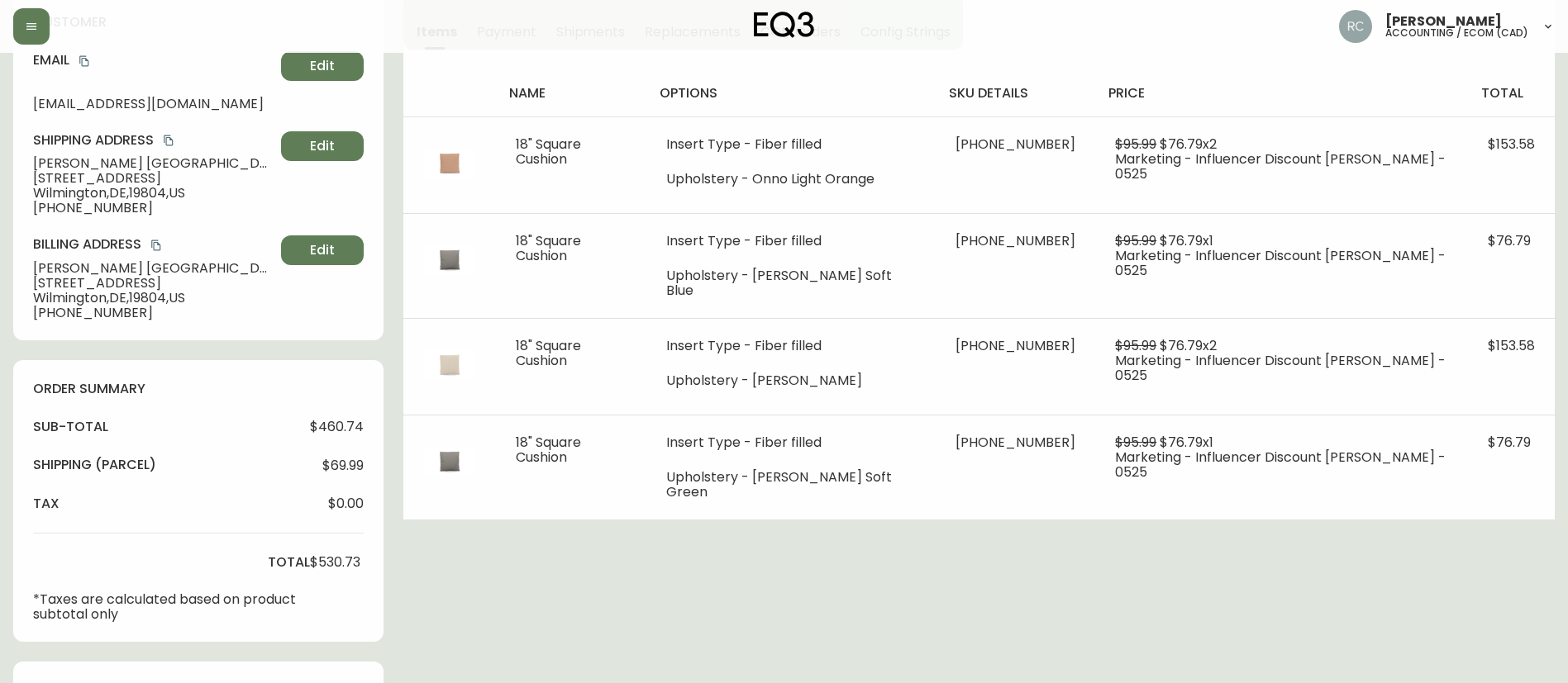
scroll to position [661, 0]
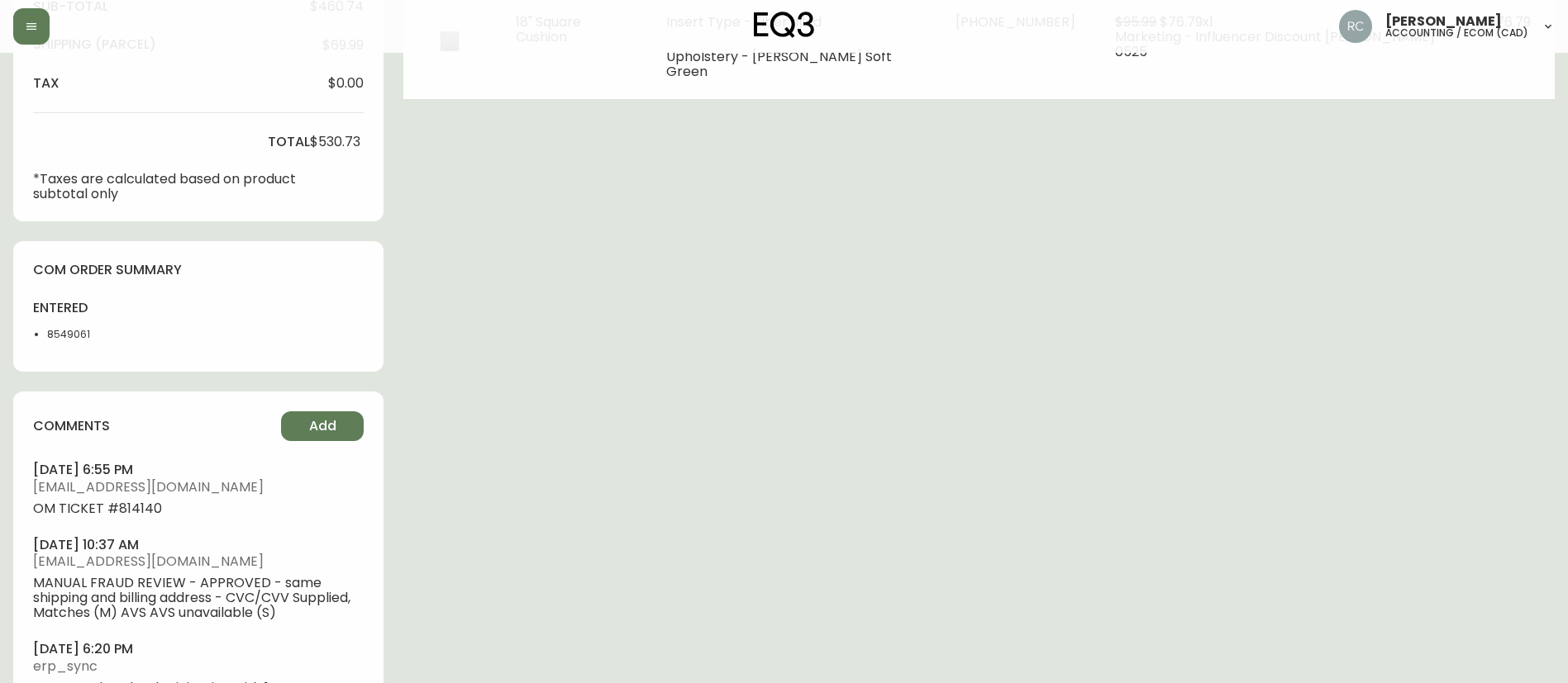
click at [95, 523] on ul "july 29, 2025 at 6:55 pm rcustodio@eq3.ca OM TICKET #814140 july 21, 2025 at 10…" at bounding box center [199, 585] width 331 height 249
click at [1262, 246] on div "Order # 4134253 July 20, 2025 at 6:10 pm from US_EN Print Invoice Inject into E…" at bounding box center [784, 82] width 1541 height 1354
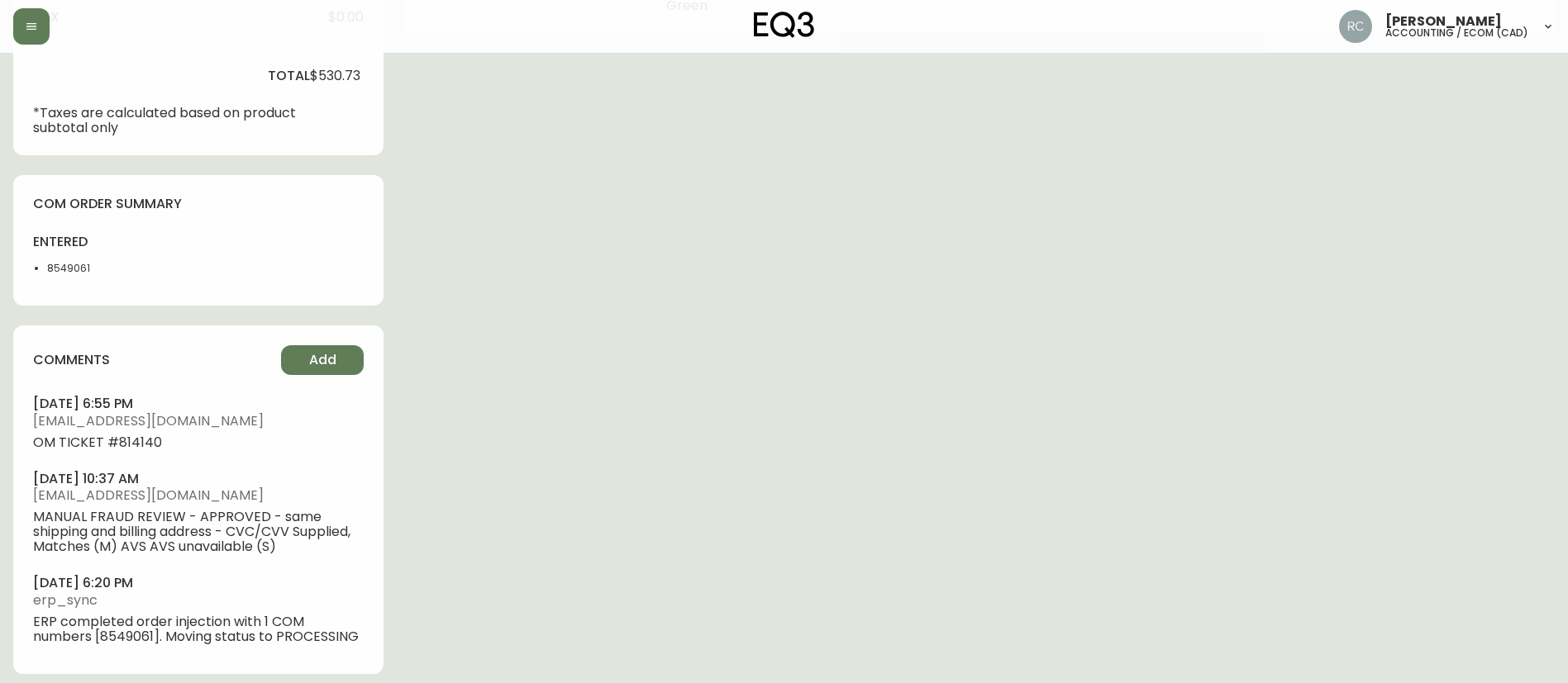
scroll to position [738, 0]
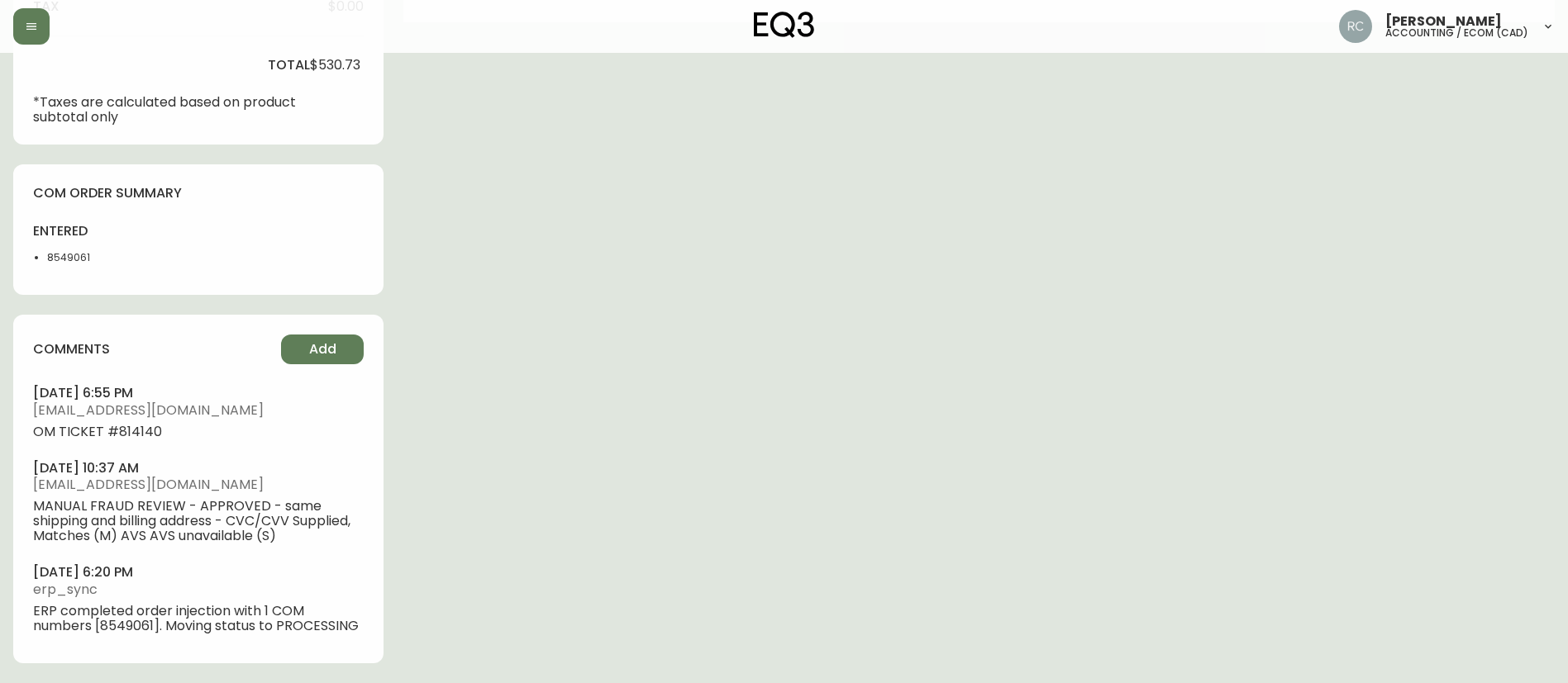
click at [59, 251] on li "8549061" at bounding box center [89, 257] width 82 height 15
click at [1352, 269] on div "Order # 4134253 July 20, 2025 at 6:10 pm from US_EN Print Invoice Inject into E…" at bounding box center [784, 5] width 1541 height 1354
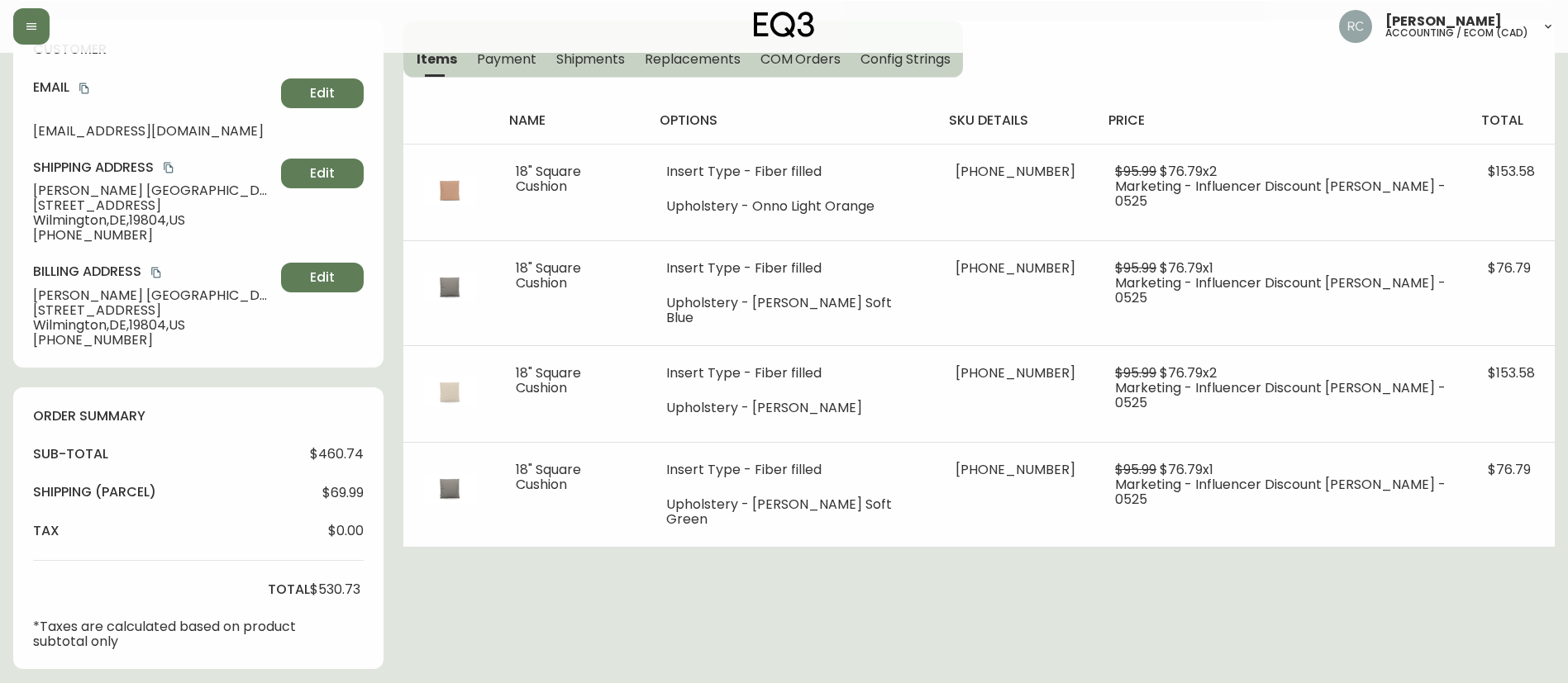
scroll to position [0, 0]
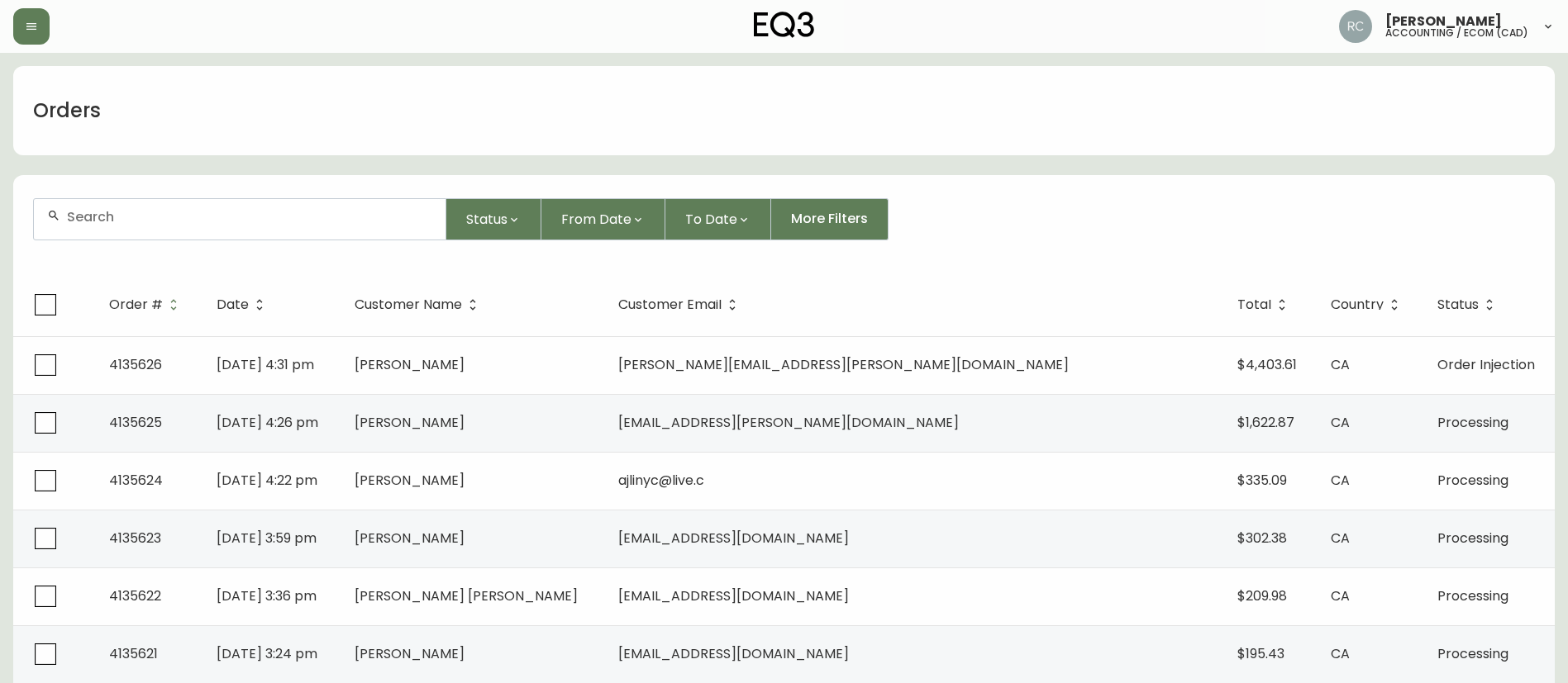
click at [215, 200] on div at bounding box center [240, 219] width 411 height 40
paste input "8581486"
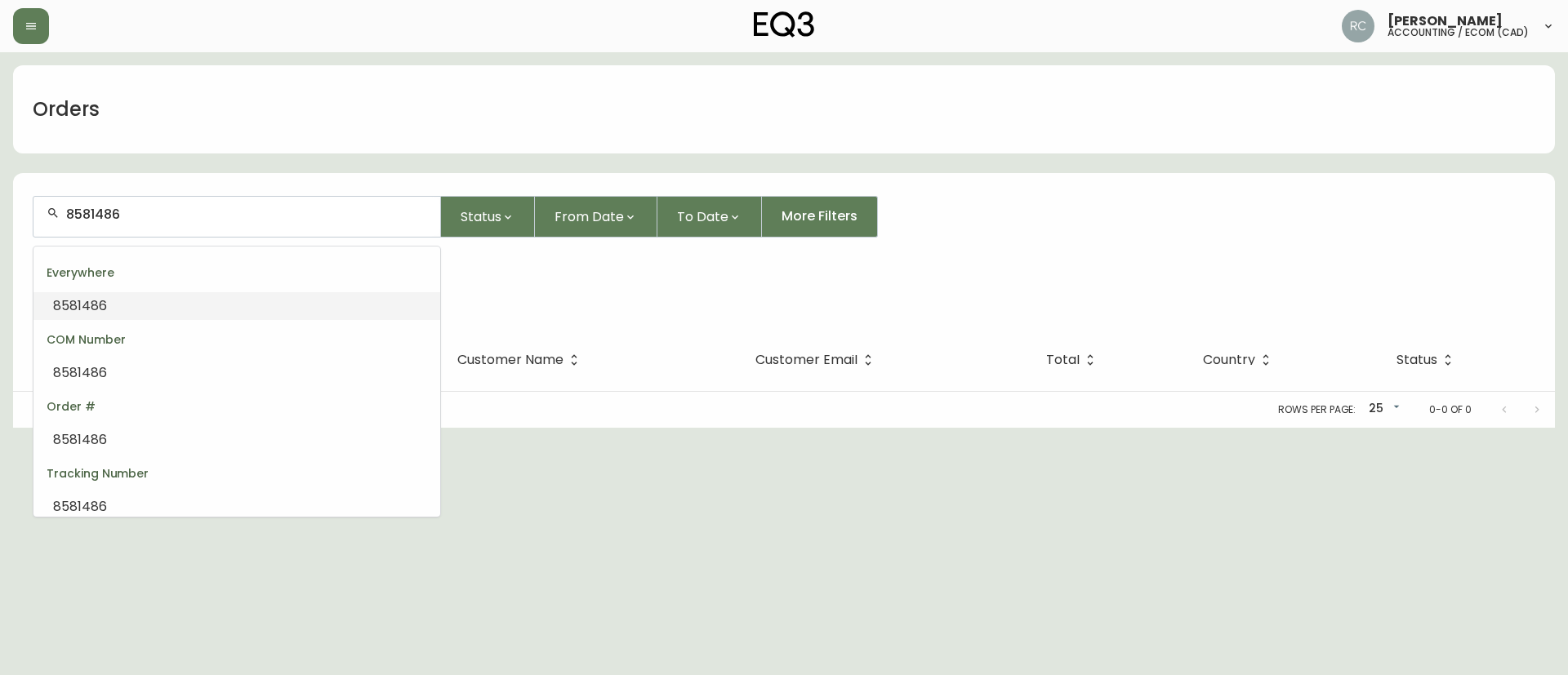
click at [141, 217] on input "8581486" at bounding box center [247, 215] width 361 height 16
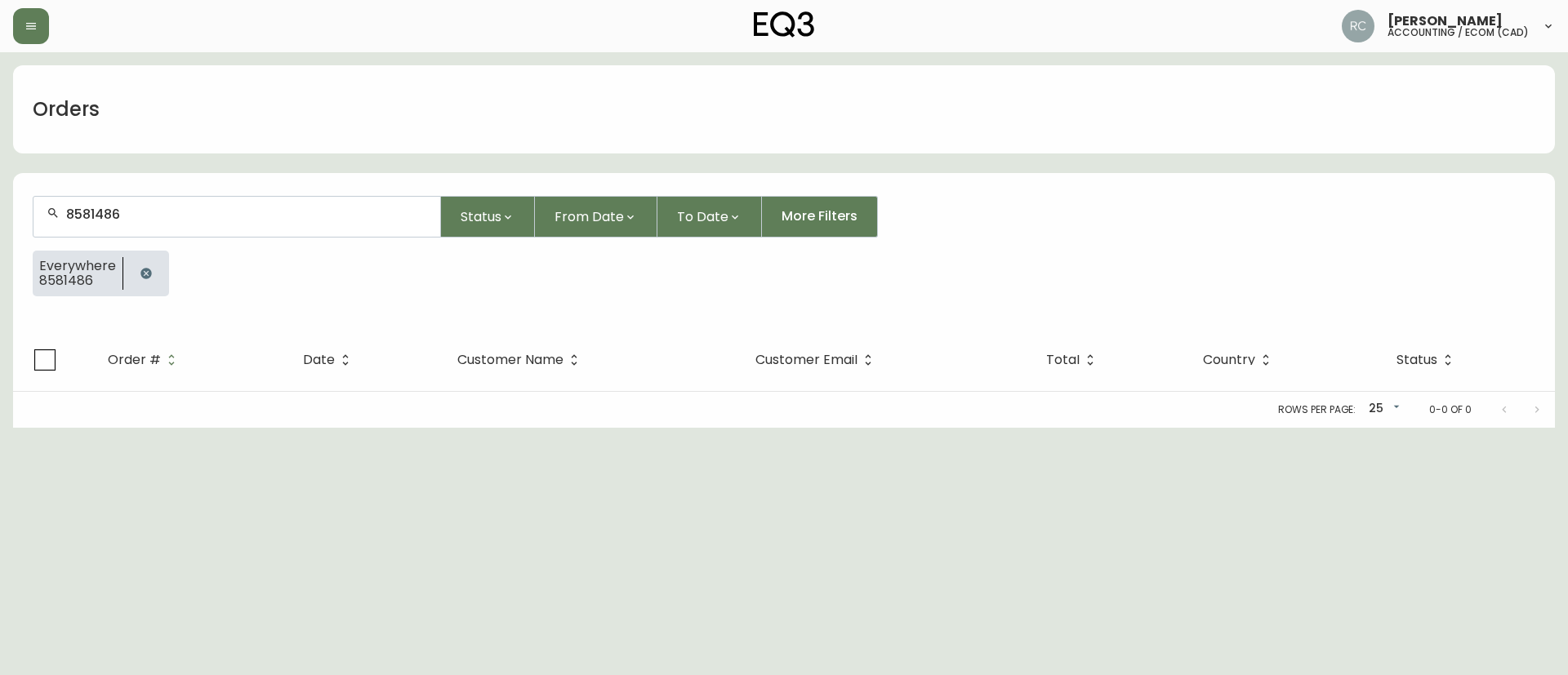
click at [247, 228] on div "8581486" at bounding box center [237, 216] width 407 height 40
paste input "text"
type input "8581486"
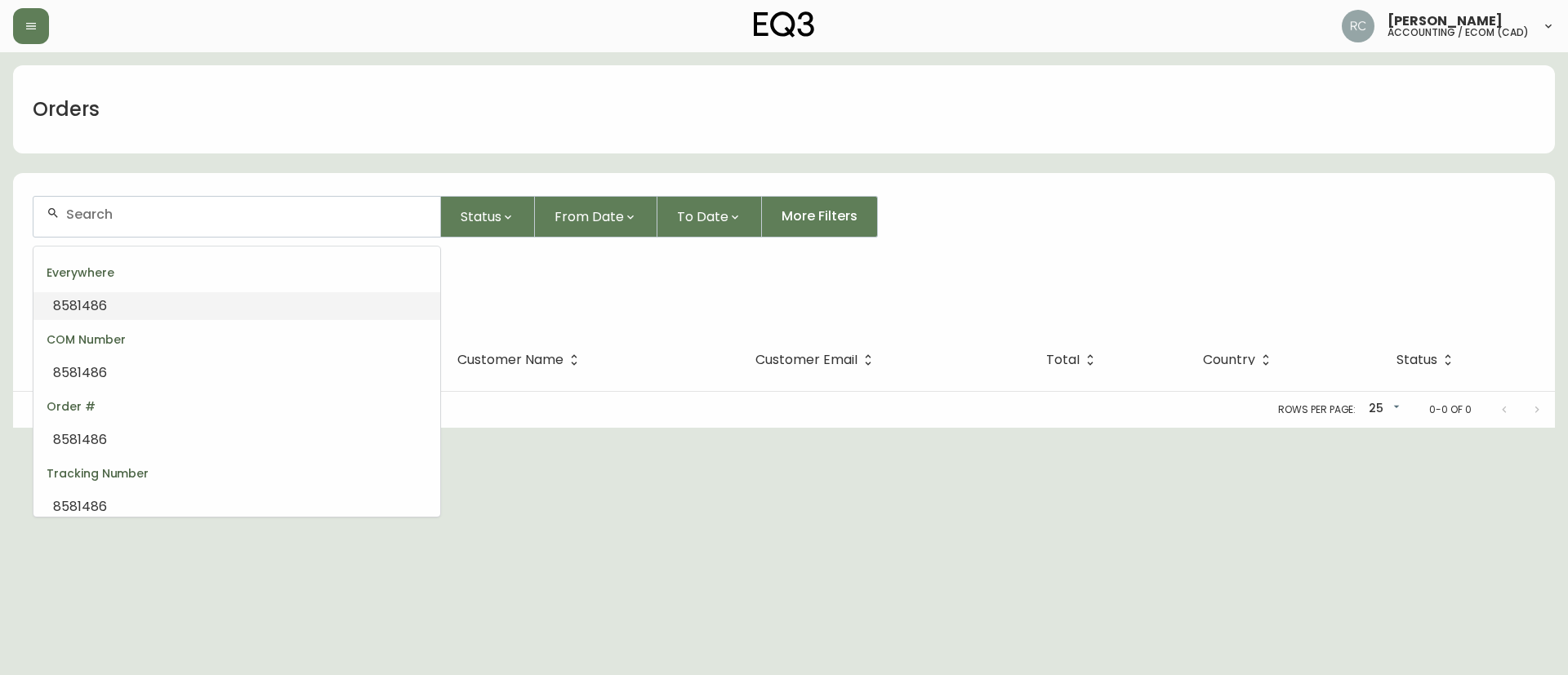
paste input "8581486"
type input "8581486"
click at [112, 305] on li "8581486" at bounding box center [237, 306] width 407 height 27
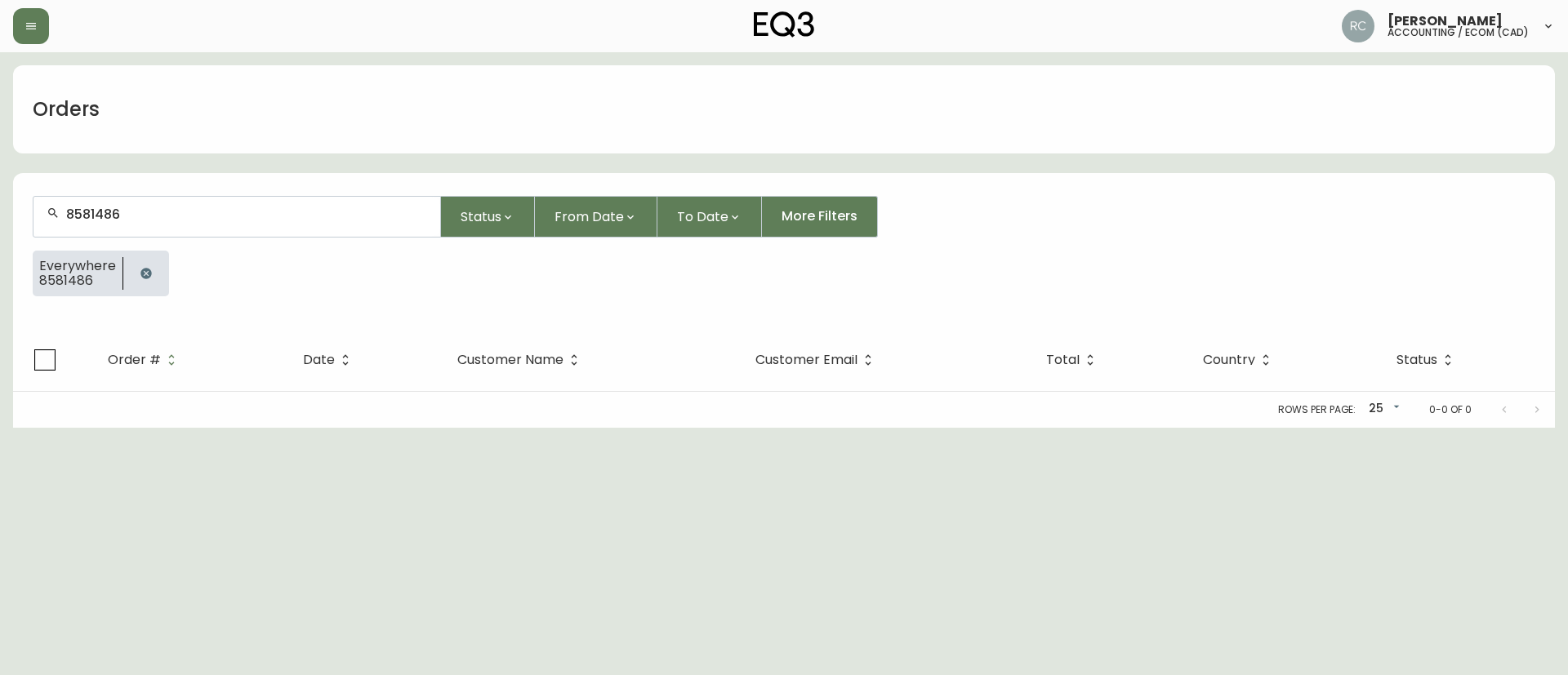
click at [135, 277] on button "button" at bounding box center [146, 273] width 33 height 33
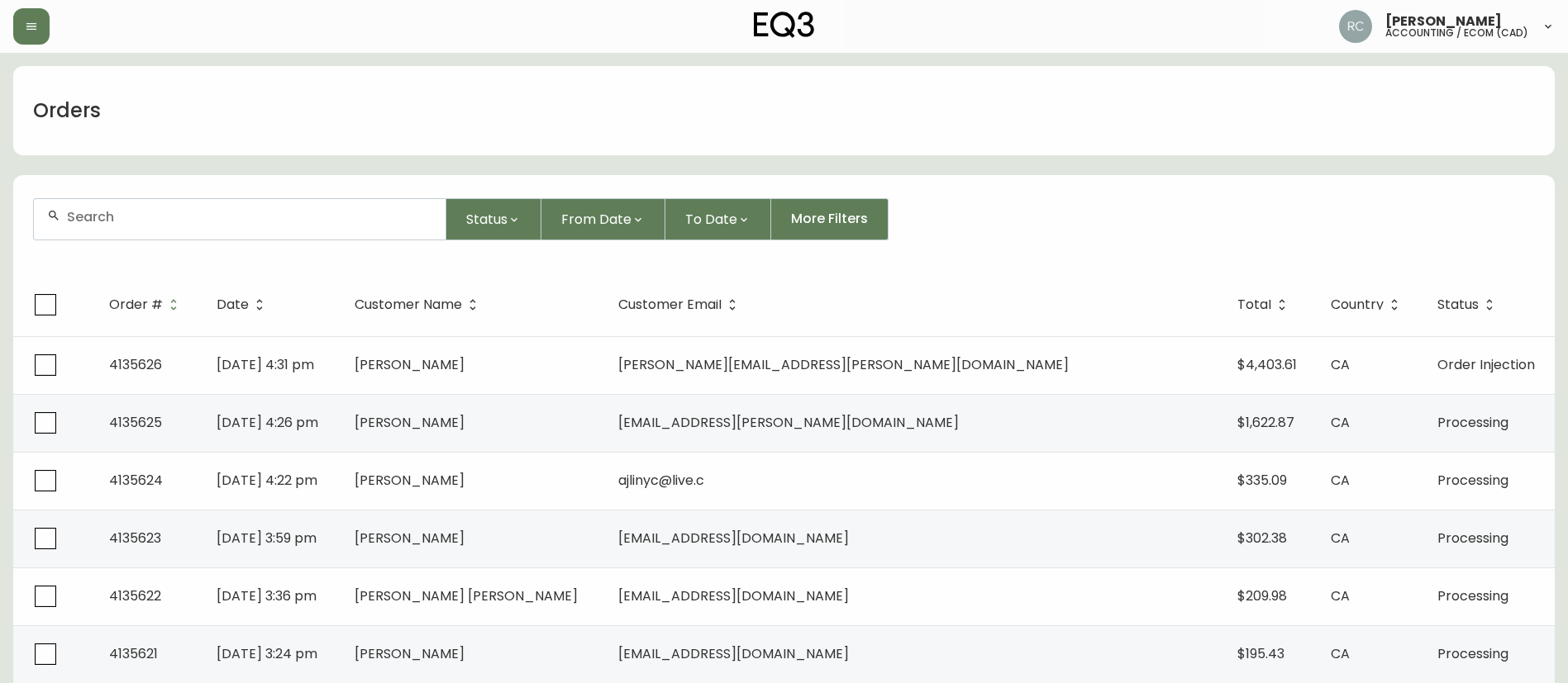
drag, startPoint x: 1481, startPoint y: 200, endPoint x: 1017, endPoint y: 190, distance: 464.1
click at [1481, 200] on div "Status From Date To Date More Filters" at bounding box center [784, 219] width 1502 height 42
click at [233, 209] on input "text" at bounding box center [250, 217] width 365 height 16
paste input "4135626"
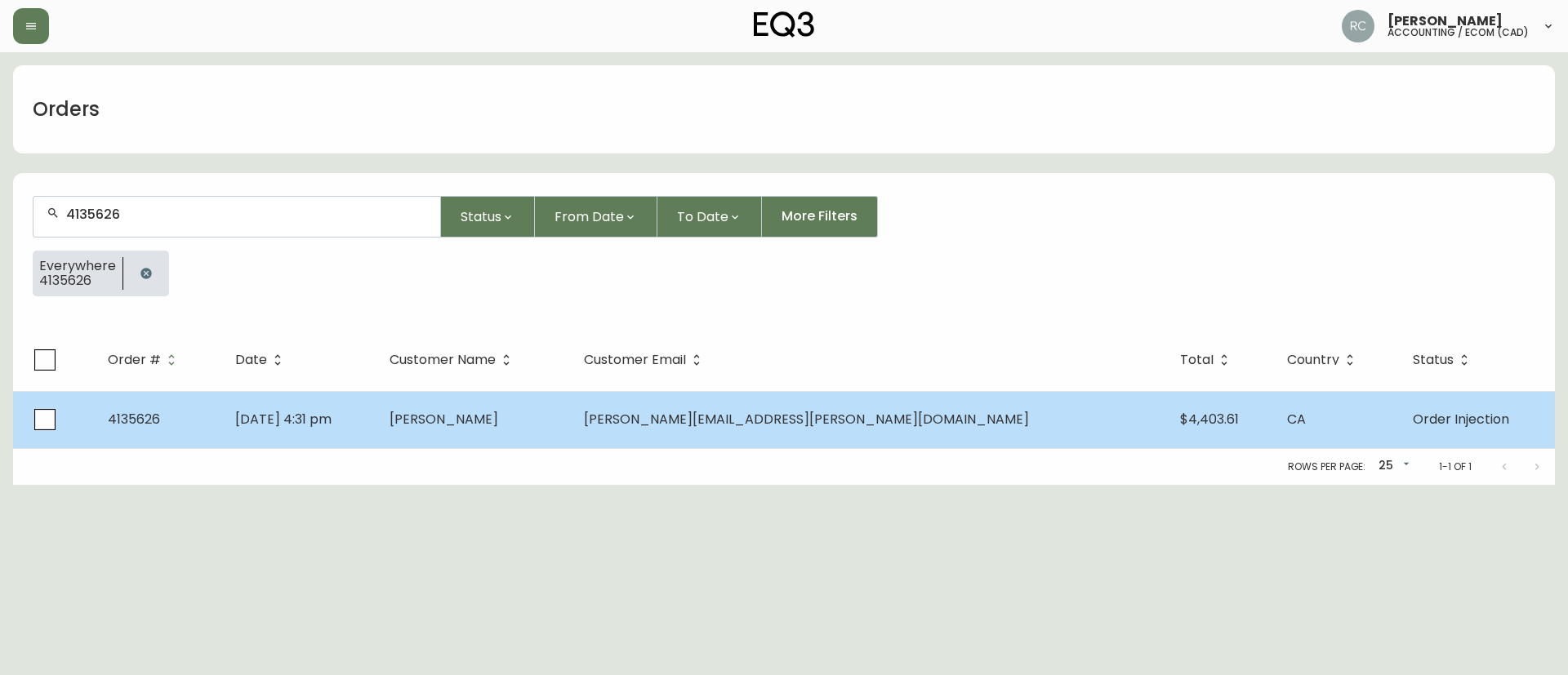
type input "4135626"
click at [571, 423] on td "[PERSON_NAME]" at bounding box center [474, 420] width 194 height 57
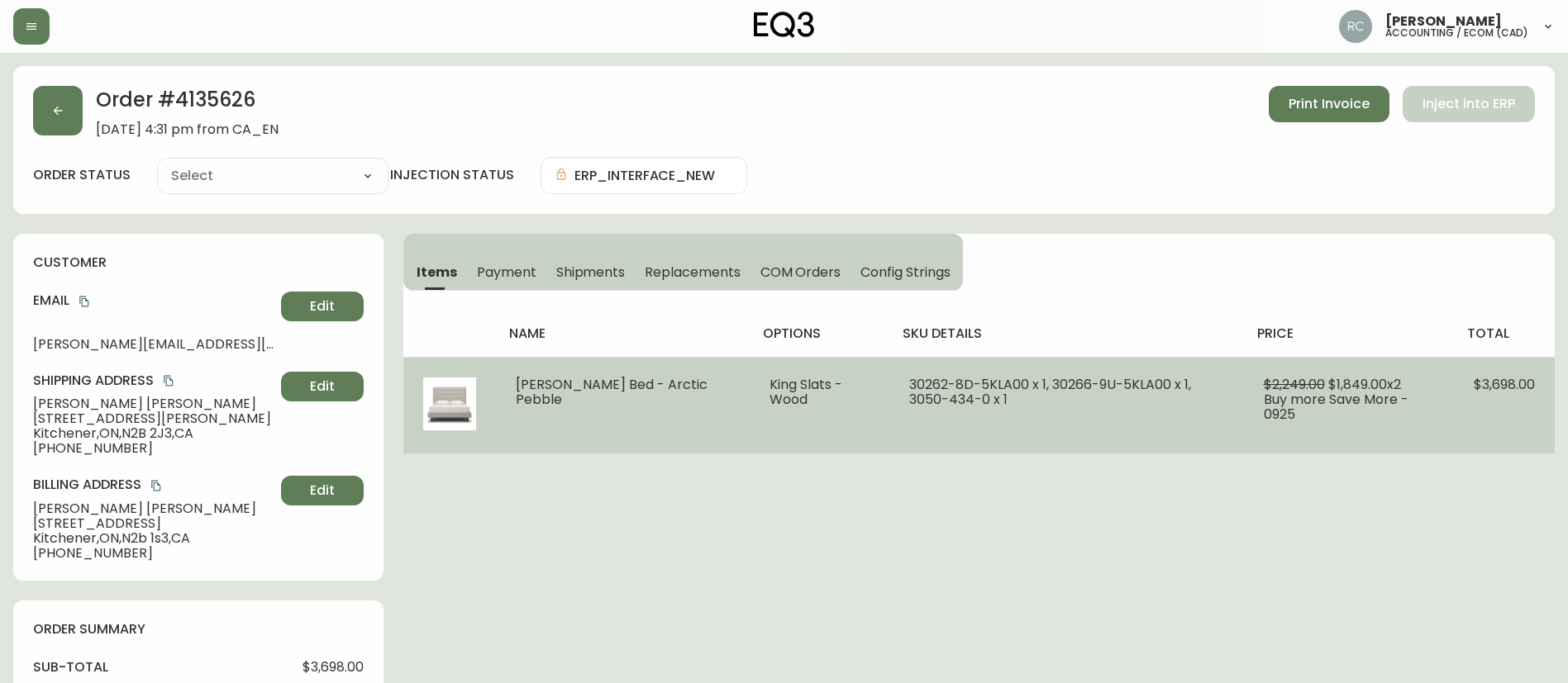
type input "Order Injection"
select select "ORDER_INJECTION"
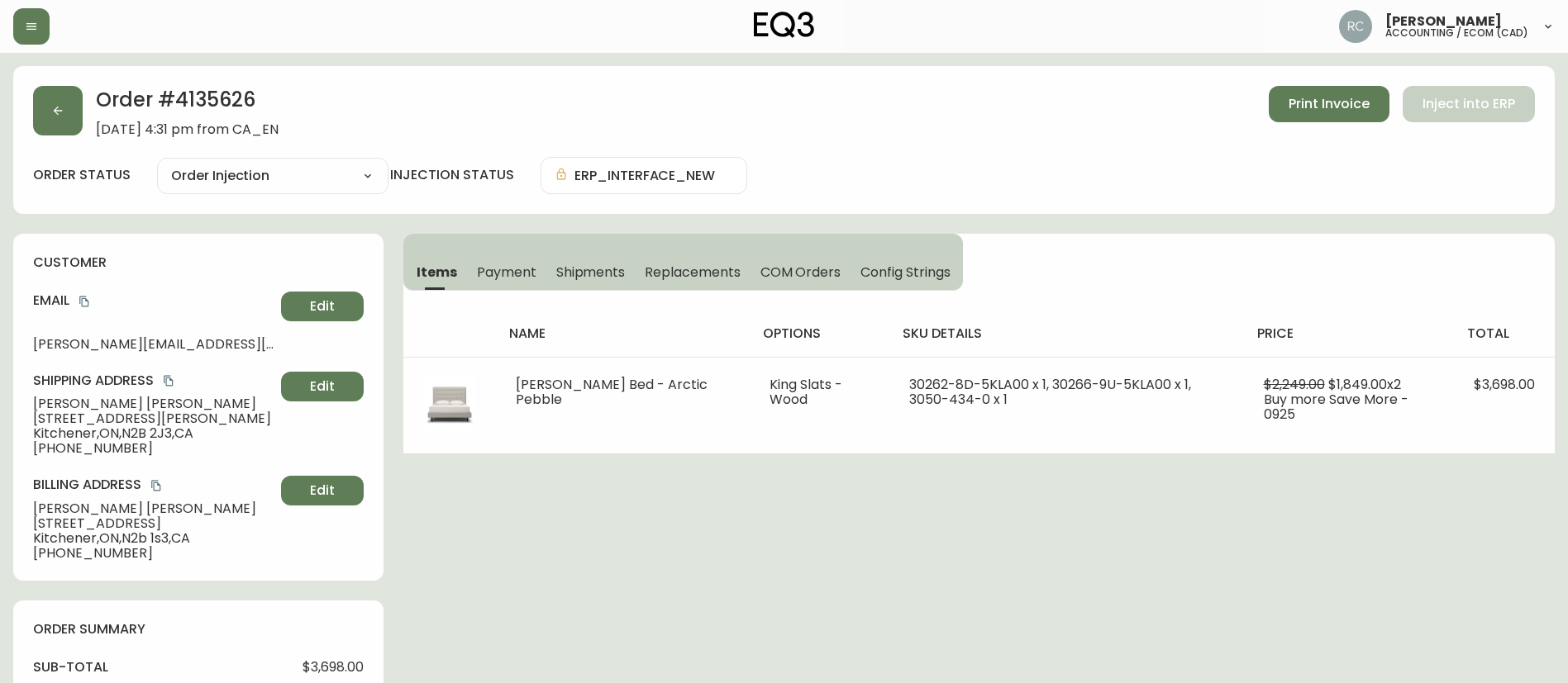
click at [507, 274] on span "Payment" at bounding box center [506, 272] width 60 height 17
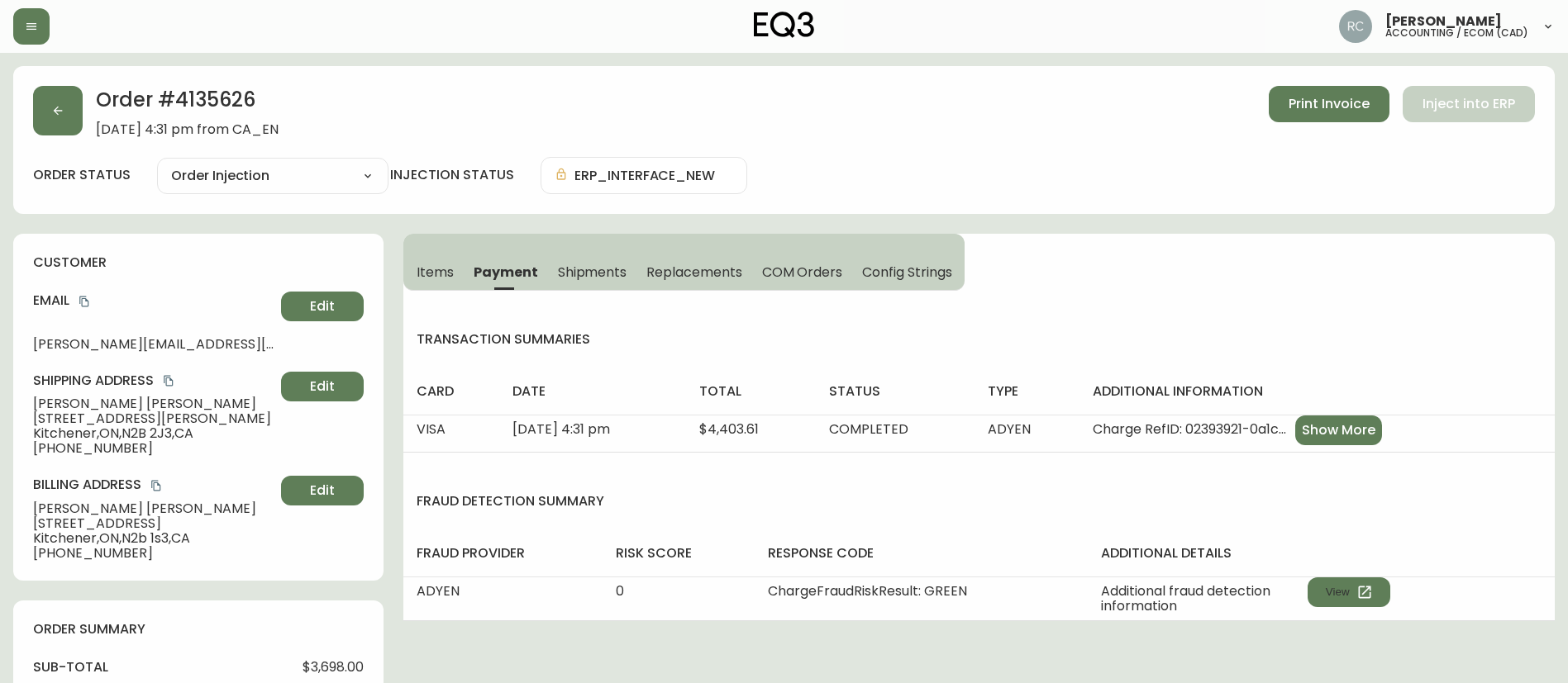
click at [420, 278] on span "Items" at bounding box center [436, 272] width 38 height 17
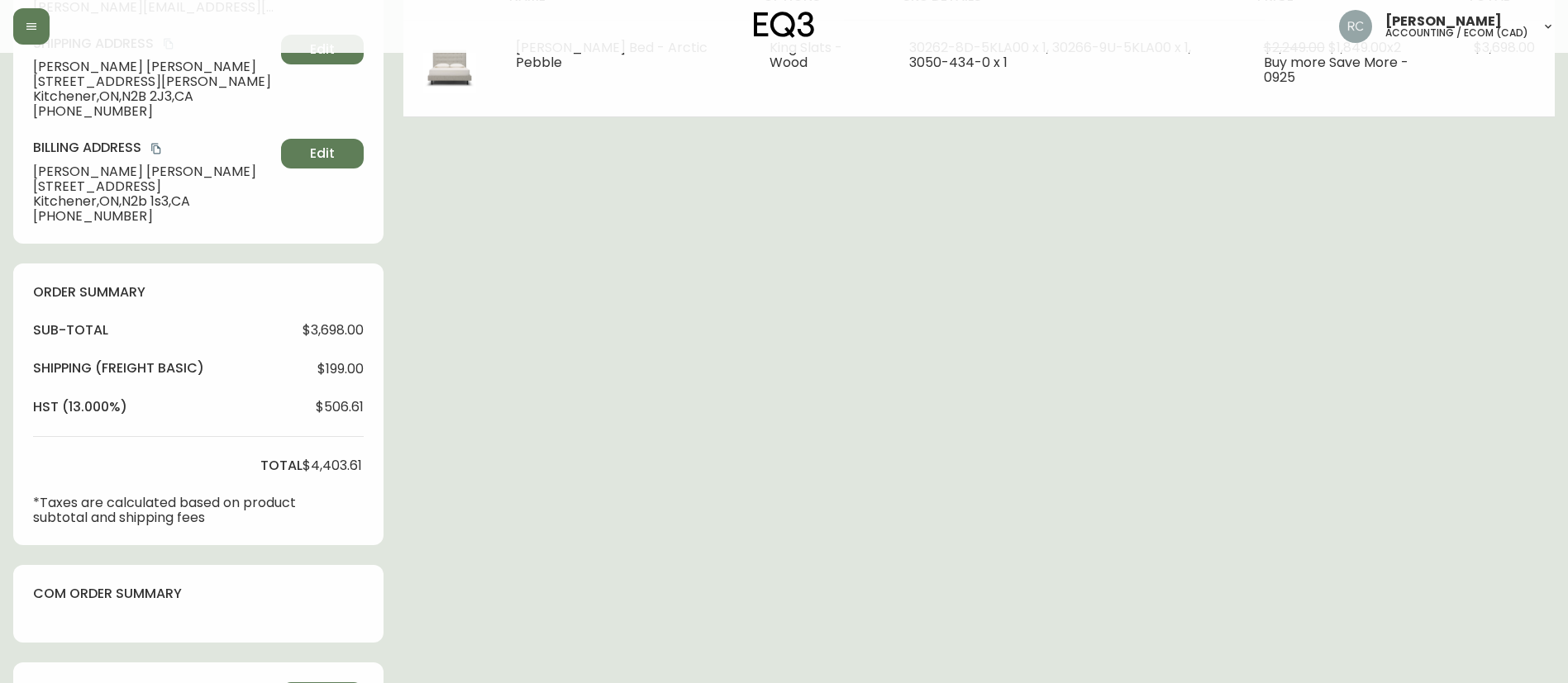
scroll to position [435, 0]
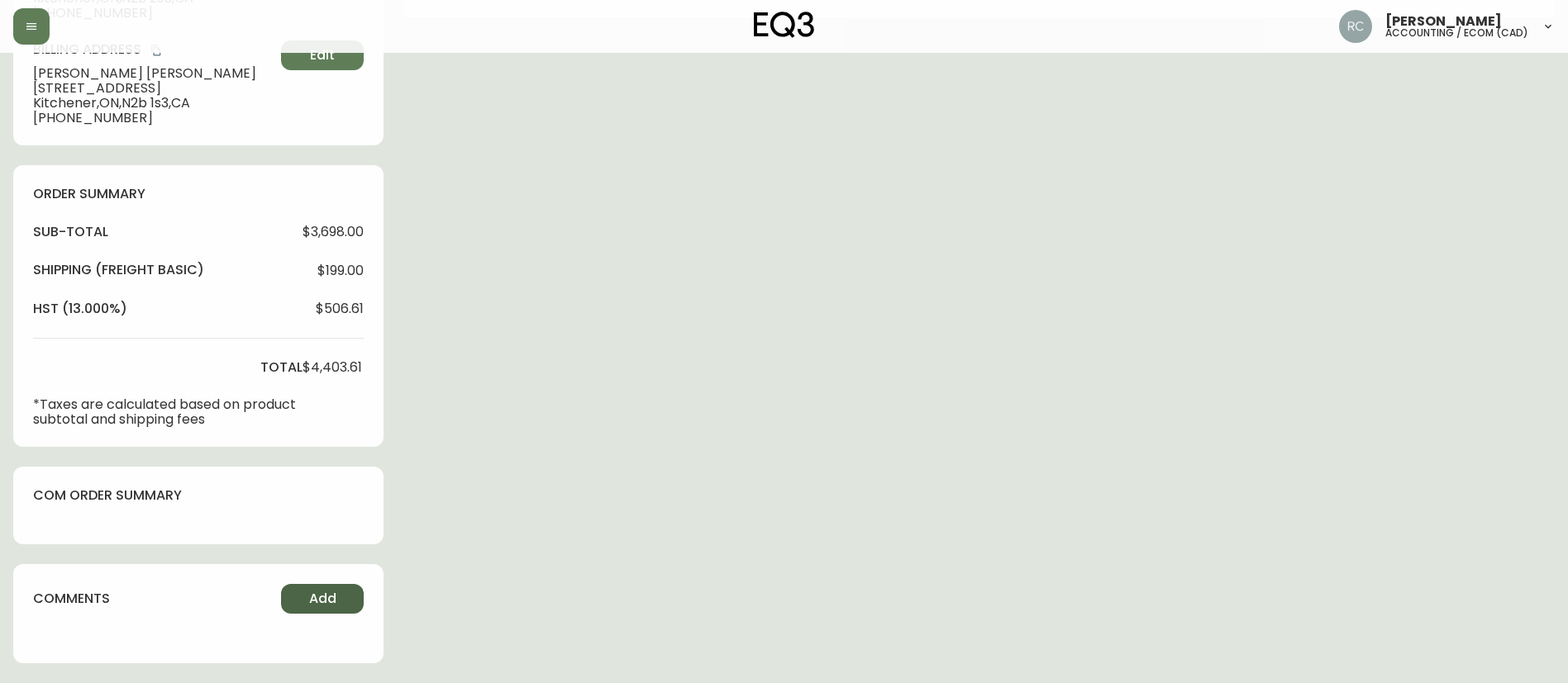
click at [316, 601] on span "Add" at bounding box center [323, 599] width 27 height 18
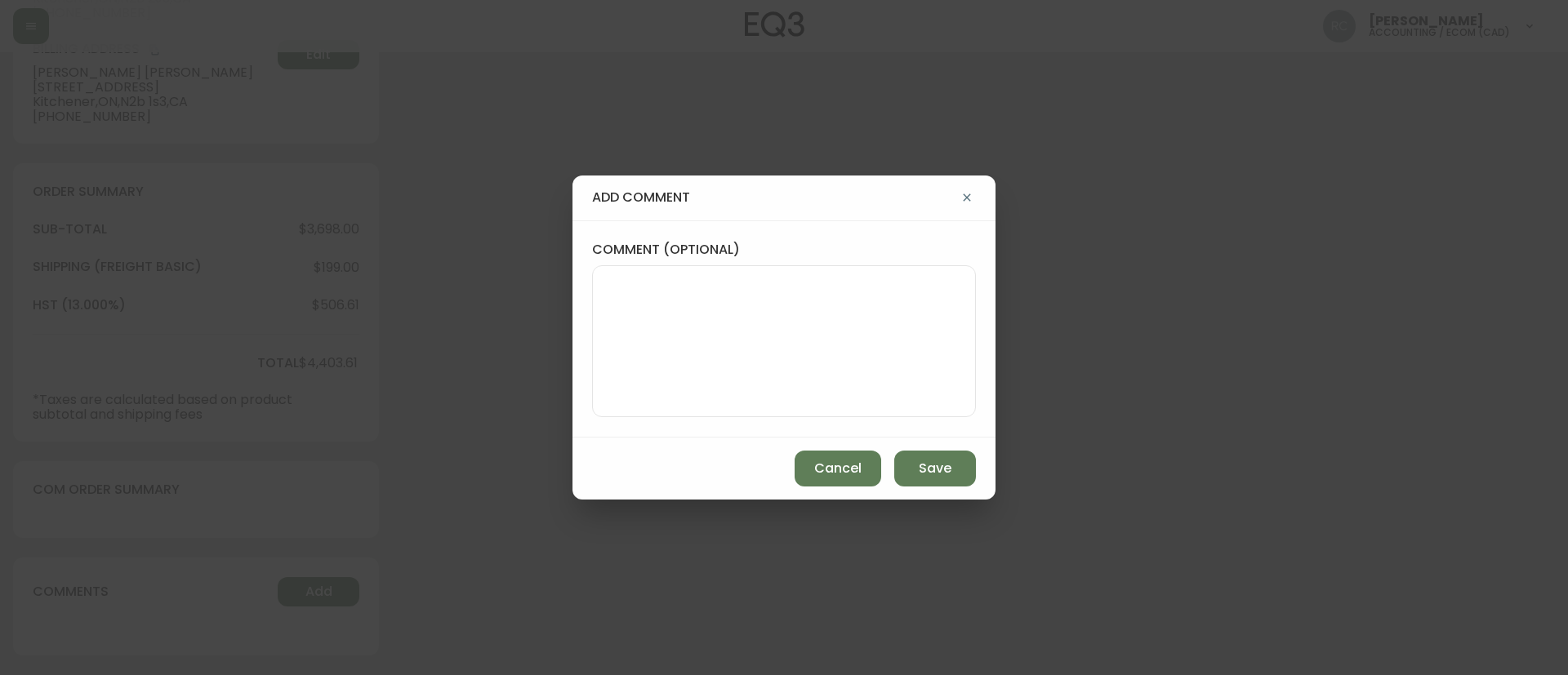
click at [653, 430] on div "comment (optional)" at bounding box center [784, 329] width 423 height 217
drag, startPoint x: 729, startPoint y: 357, endPoint x: 798, endPoint y: 370, distance: 70.2
click at [729, 354] on textarea "comment (optional)" at bounding box center [783, 341] width 356 height 131
paste textarea "*AUTOMATIC EMAIL FOR R2S RECEIVED*"
type textarea "*AUTOMATIC EMAIL FOR R2S RECEIVED*"
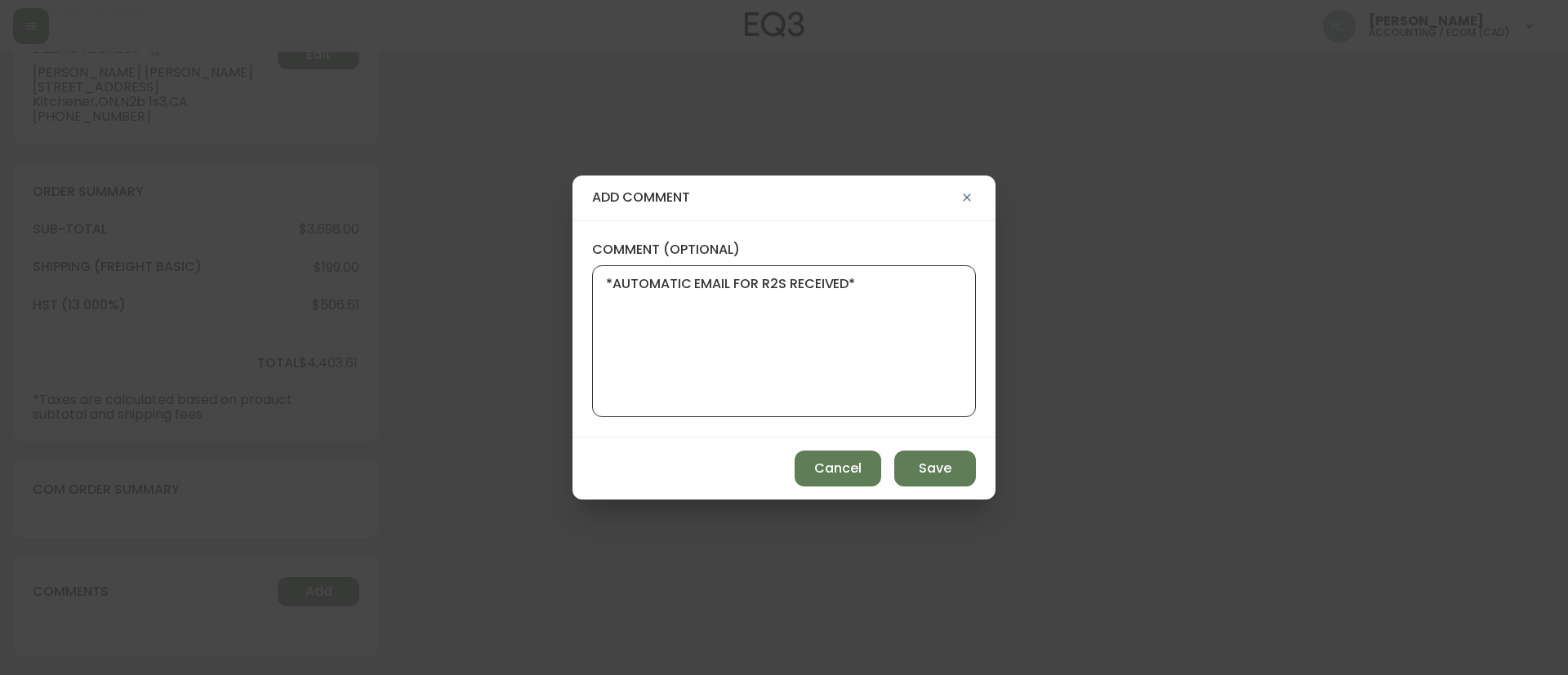
click at [463, 389] on div "add comment comment (optional) *AUTOMATIC EMAIL FOR R2S RECEIVED* Cancel Save" at bounding box center [784, 338] width 1568 height 675
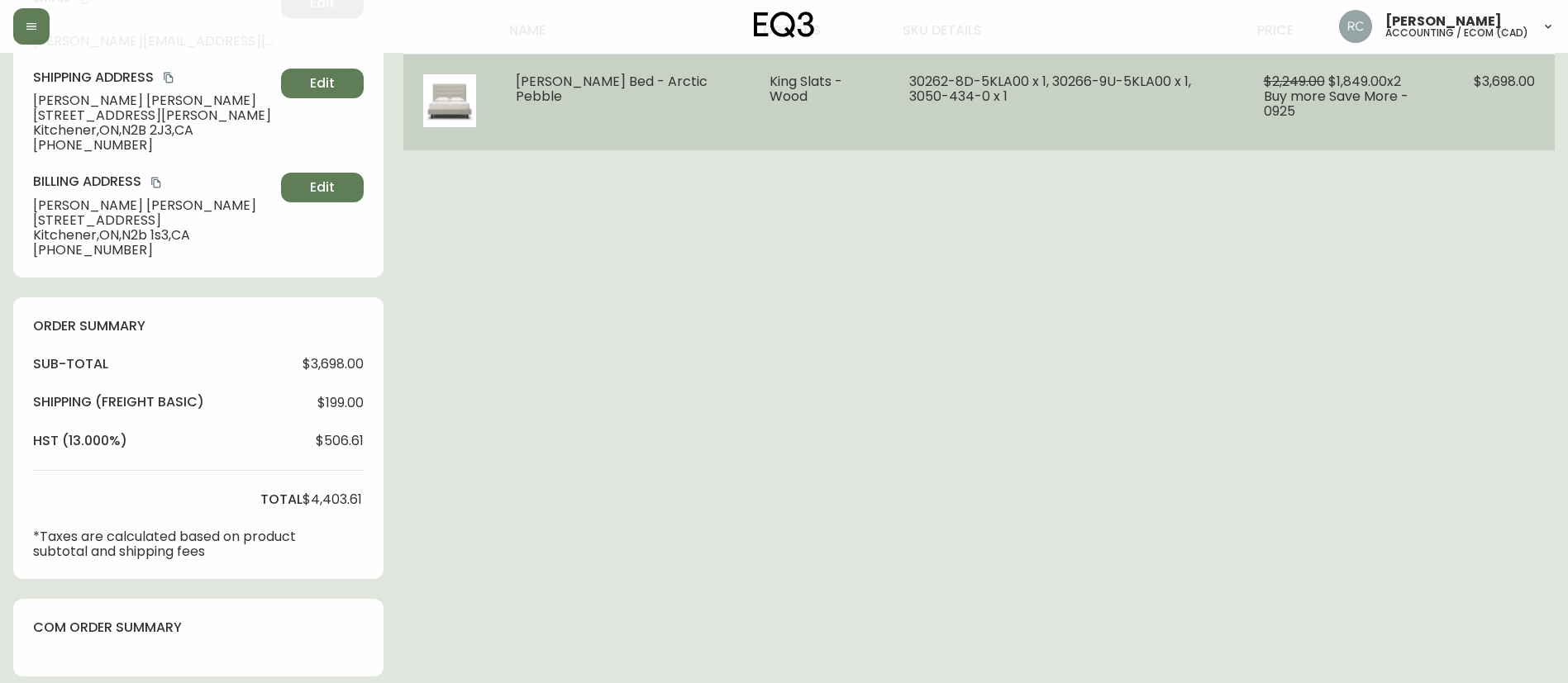
scroll to position [0, 0]
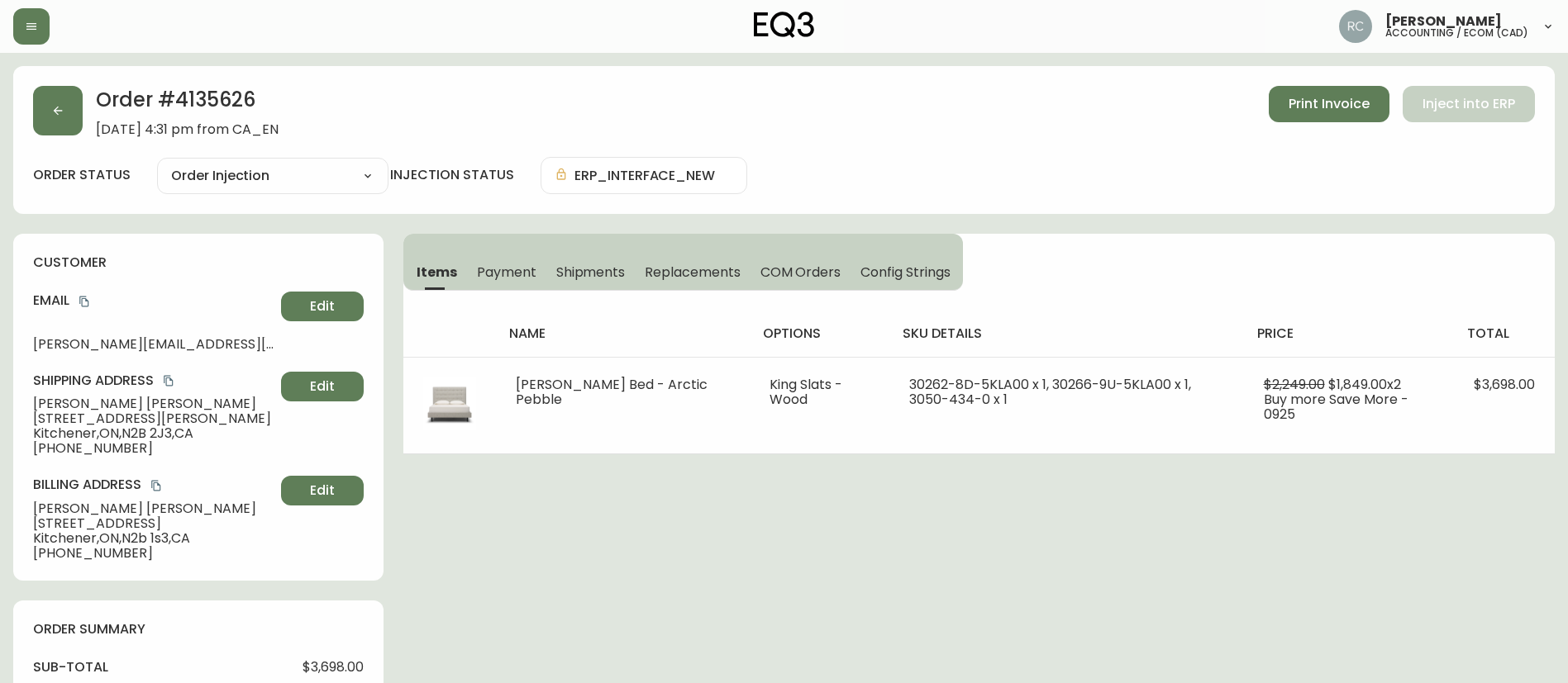
click at [538, 268] on button "Payment" at bounding box center [506, 272] width 80 height 37
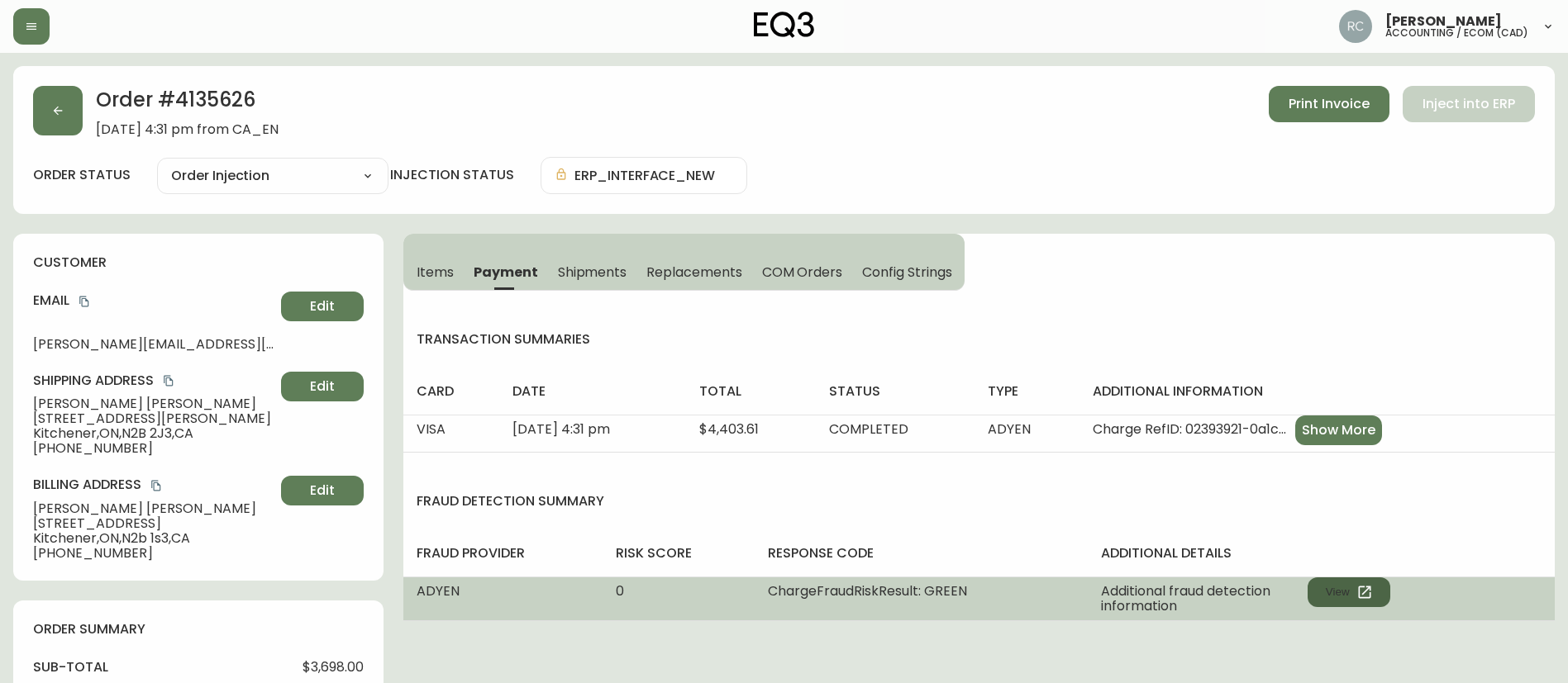
click at [1363, 590] on icon "button" at bounding box center [1364, 592] width 16 height 16
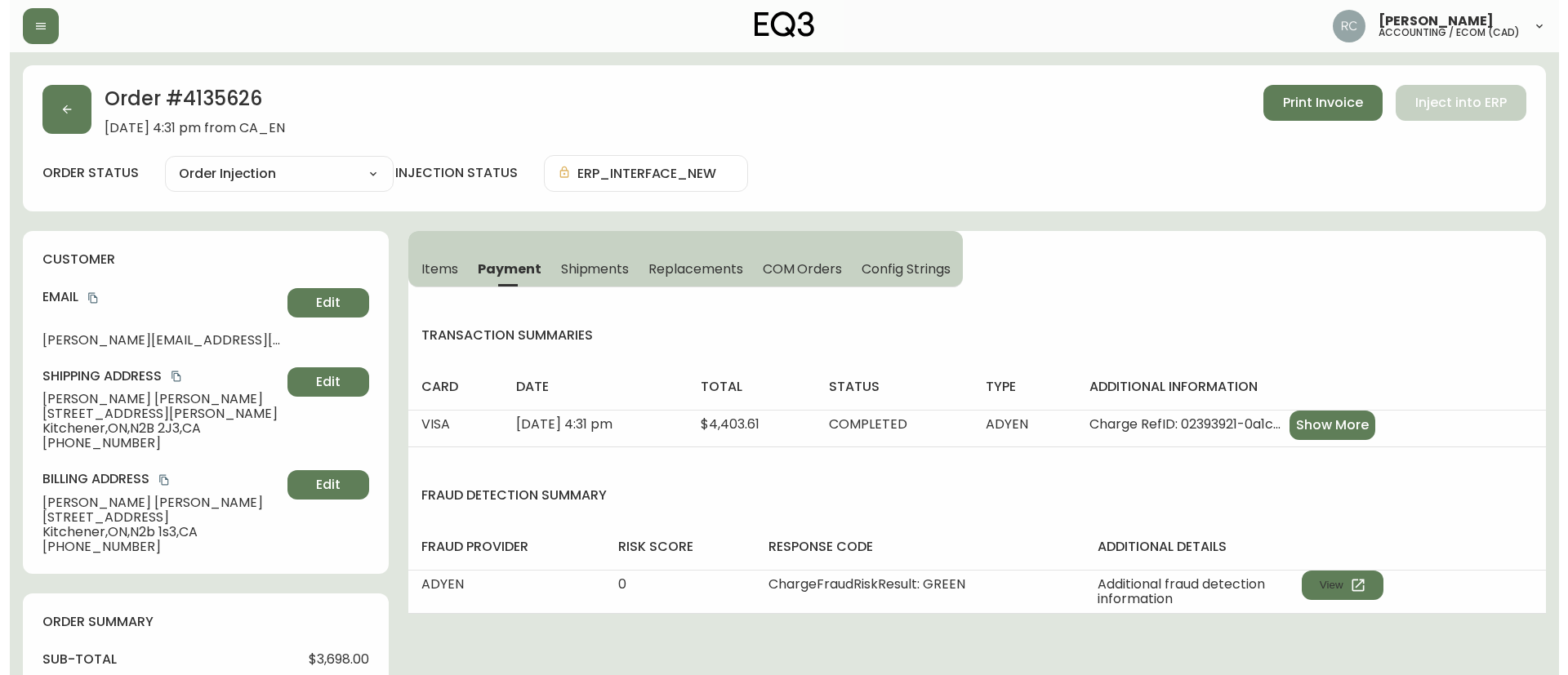
scroll to position [430, 0]
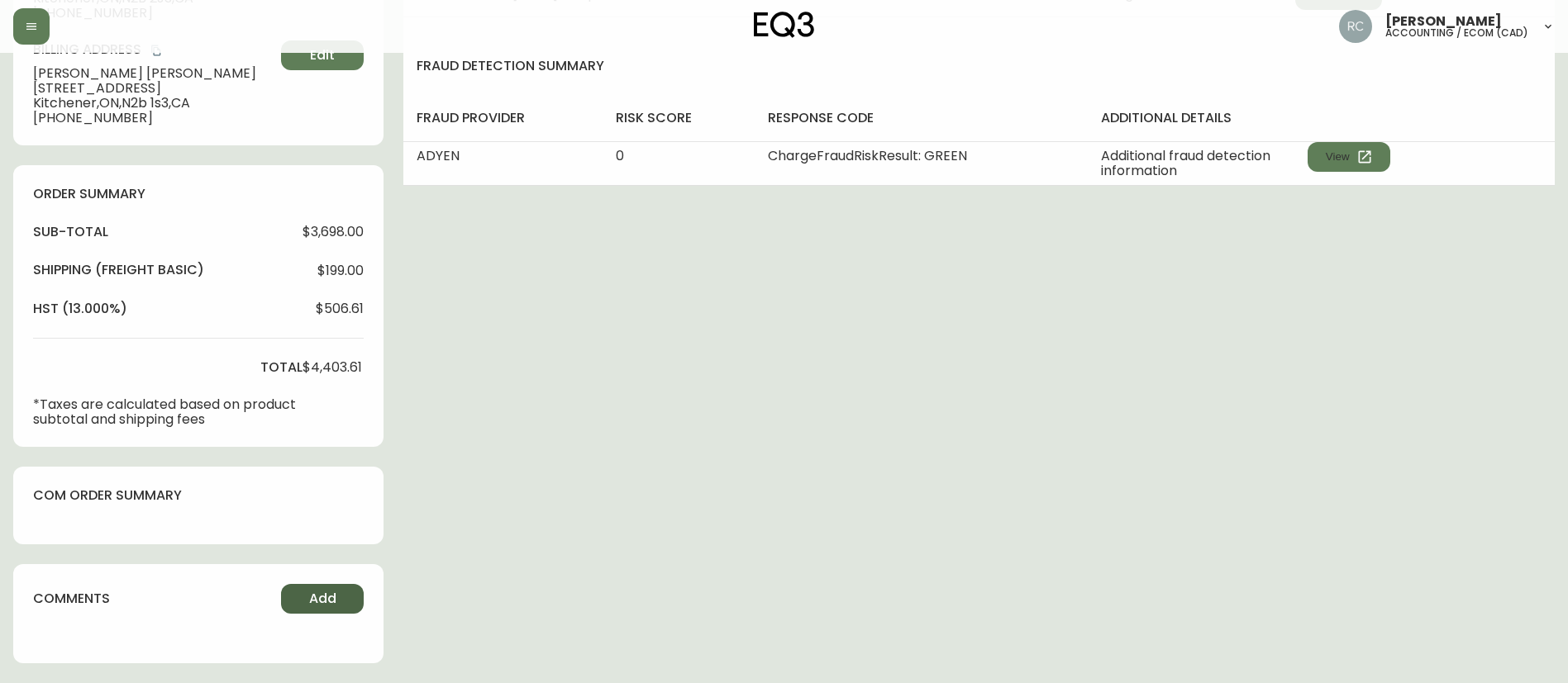
click at [304, 603] on button "Add" at bounding box center [322, 598] width 82 height 30
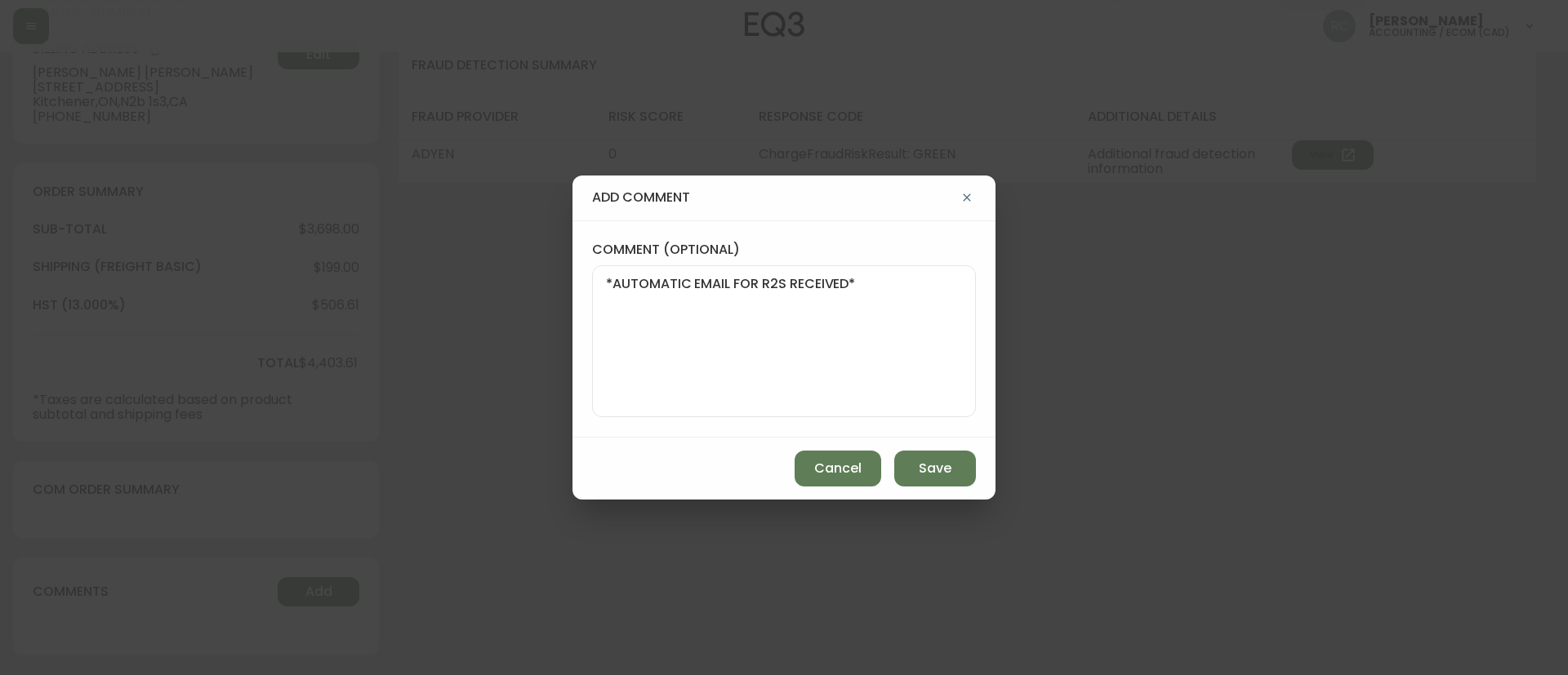
click at [816, 338] on textarea "*AUTOMATIC EMAIL FOR R2S RECEIVED*" at bounding box center [783, 341] width 356 height 131
paste textarea "CVC/CVV Supplied, Matches (M) AVS Address matches, postal code doesn''t (A)"
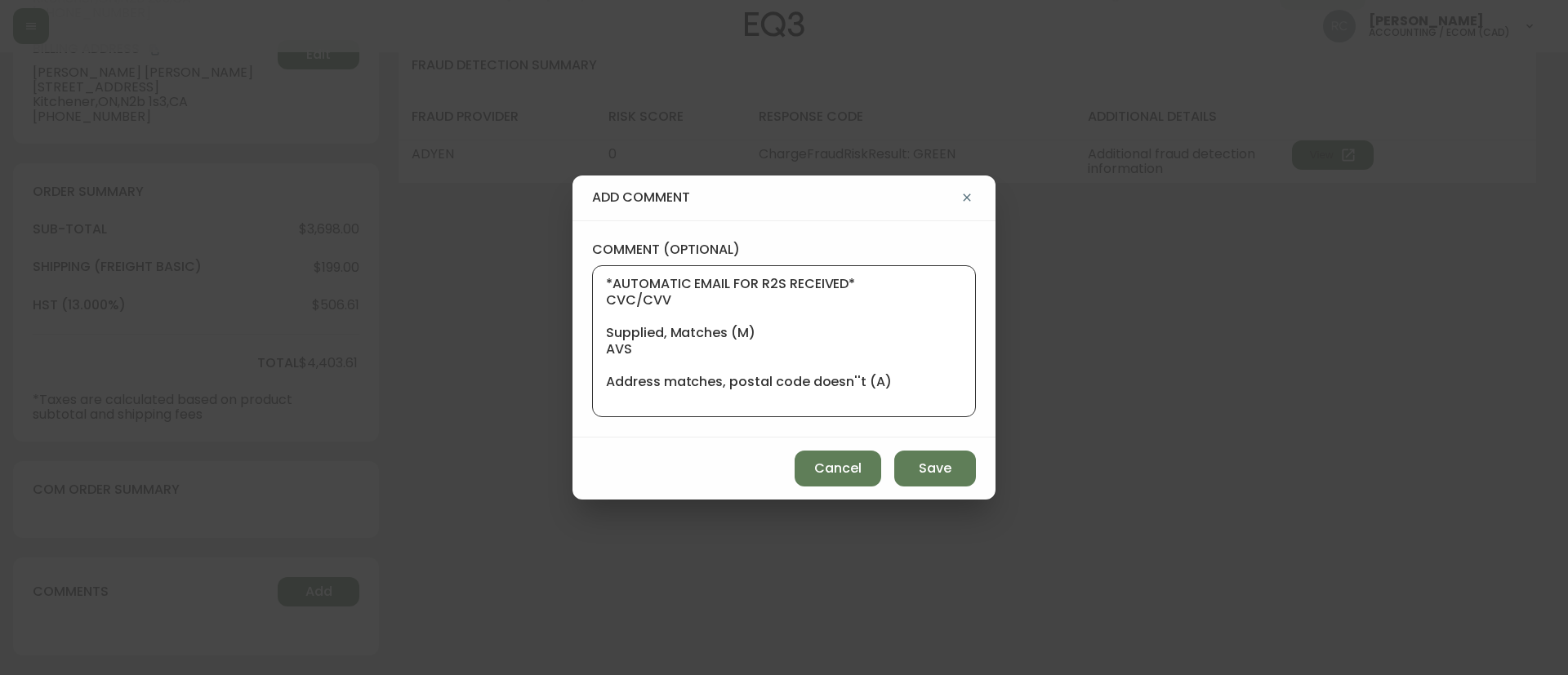
scroll to position [1, 0]
type textarea "*AUTOMATIC EMAIL FOR R2S RECEIVED* CVC/CVV Supplied, Matches (M) AVS Address ma…"
click at [944, 471] on span "Save" at bounding box center [934, 468] width 33 height 18
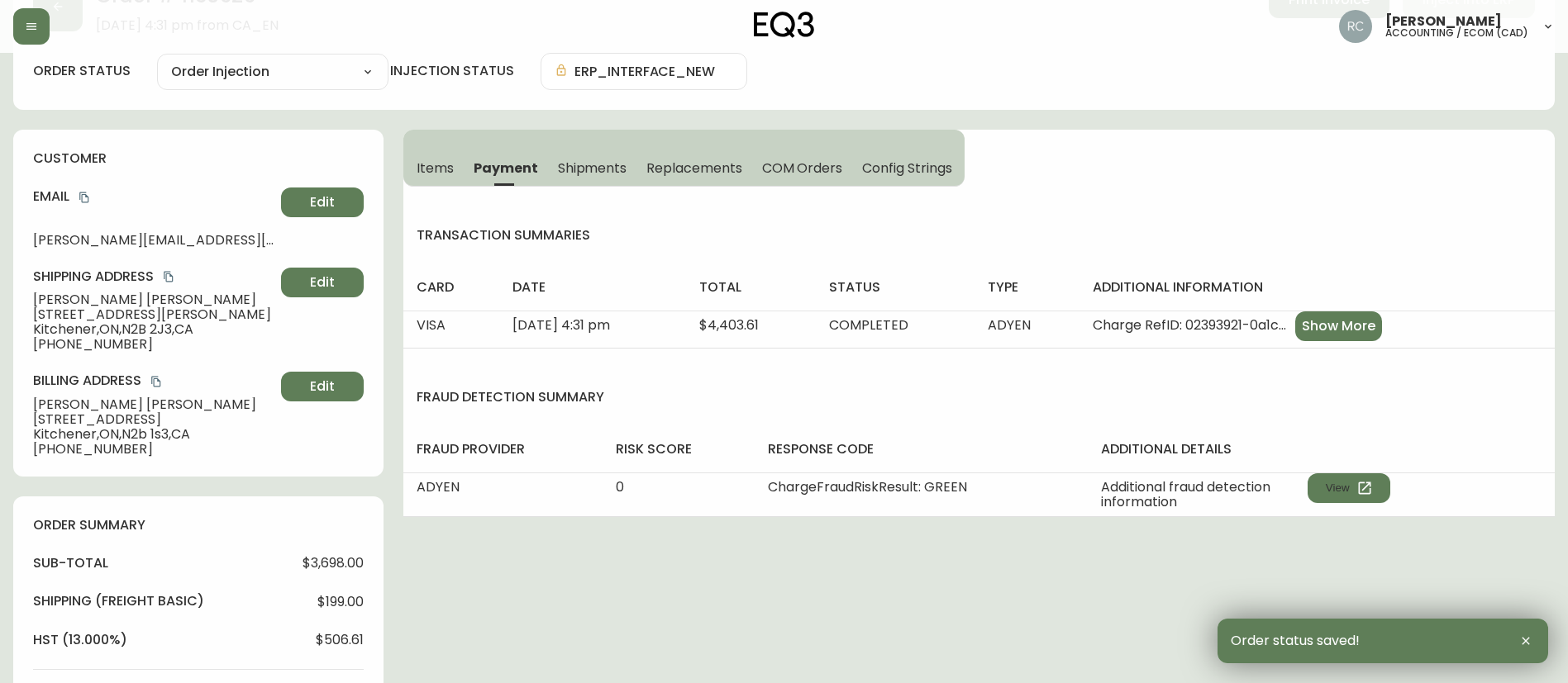
scroll to position [0, 0]
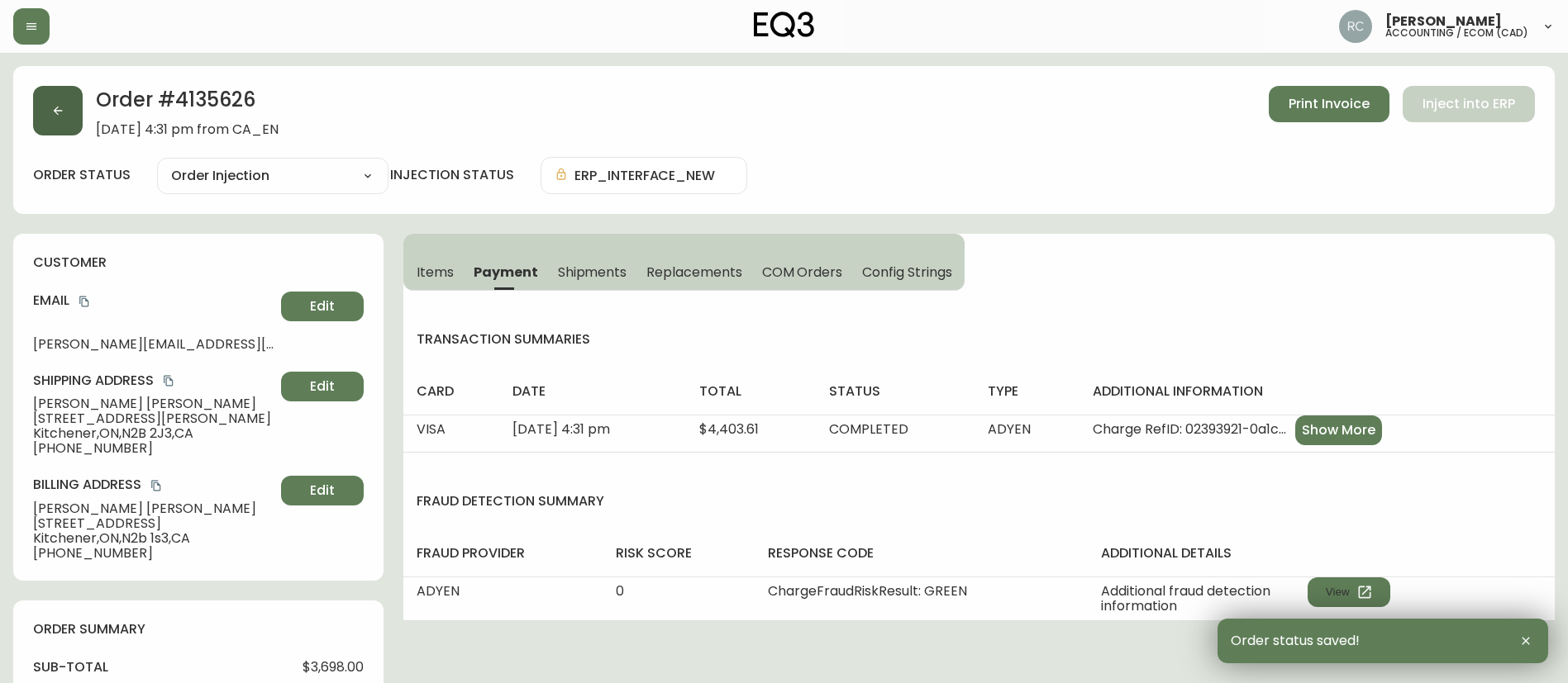
click at [34, 111] on button "button" at bounding box center [57, 110] width 49 height 49
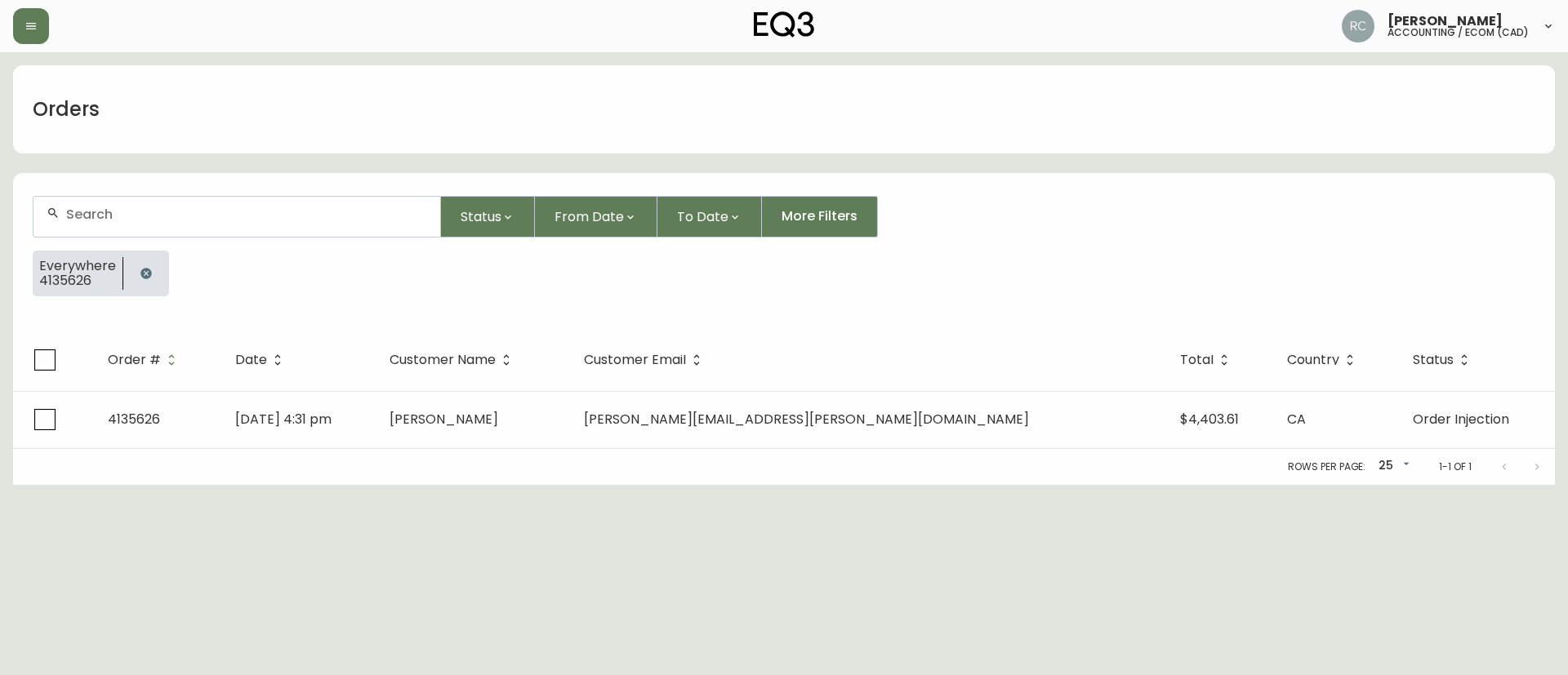
click at [650, 307] on div "Everywhere 4135626" at bounding box center [784, 280] width 1503 height 59
click at [566, 313] on form "Status From Date To Date More Filters Everywhere 4135626" at bounding box center [784, 253] width 1541 height 153
click at [136, 264] on button "button" at bounding box center [146, 273] width 33 height 33
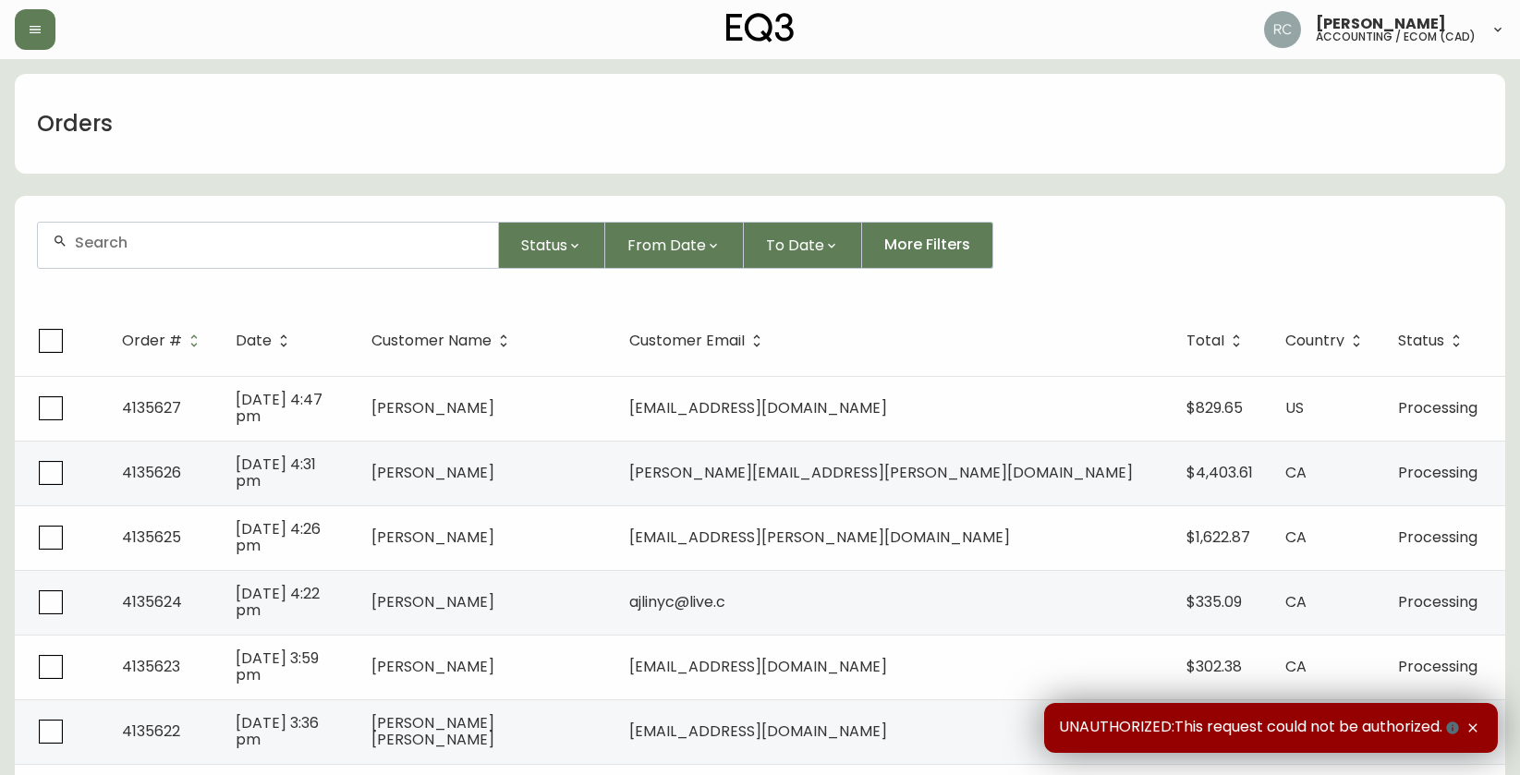
drag, startPoint x: 1122, startPoint y: 241, endPoint x: 1376, endPoint y: 251, distance: 254.3
click at [1122, 242] on div "Status From Date To Date More Filters" at bounding box center [760, 245] width 1446 height 47
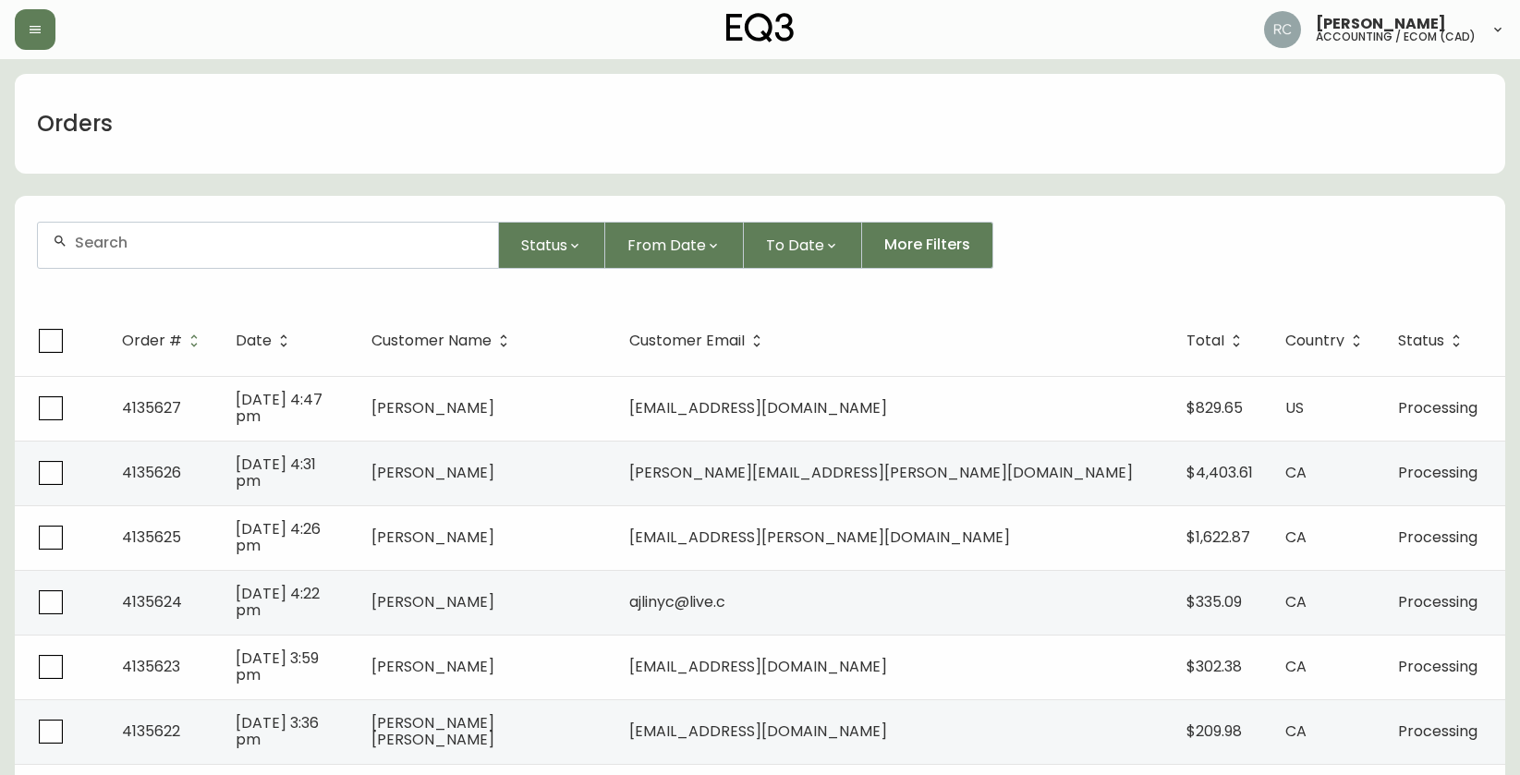
drag, startPoint x: 402, startPoint y: 3, endPoint x: 1232, endPoint y: 147, distance: 842.9
click at [1232, 147] on div "Orders" at bounding box center [760, 124] width 1490 height 100
